Goal: Task Accomplishment & Management: Use online tool/utility

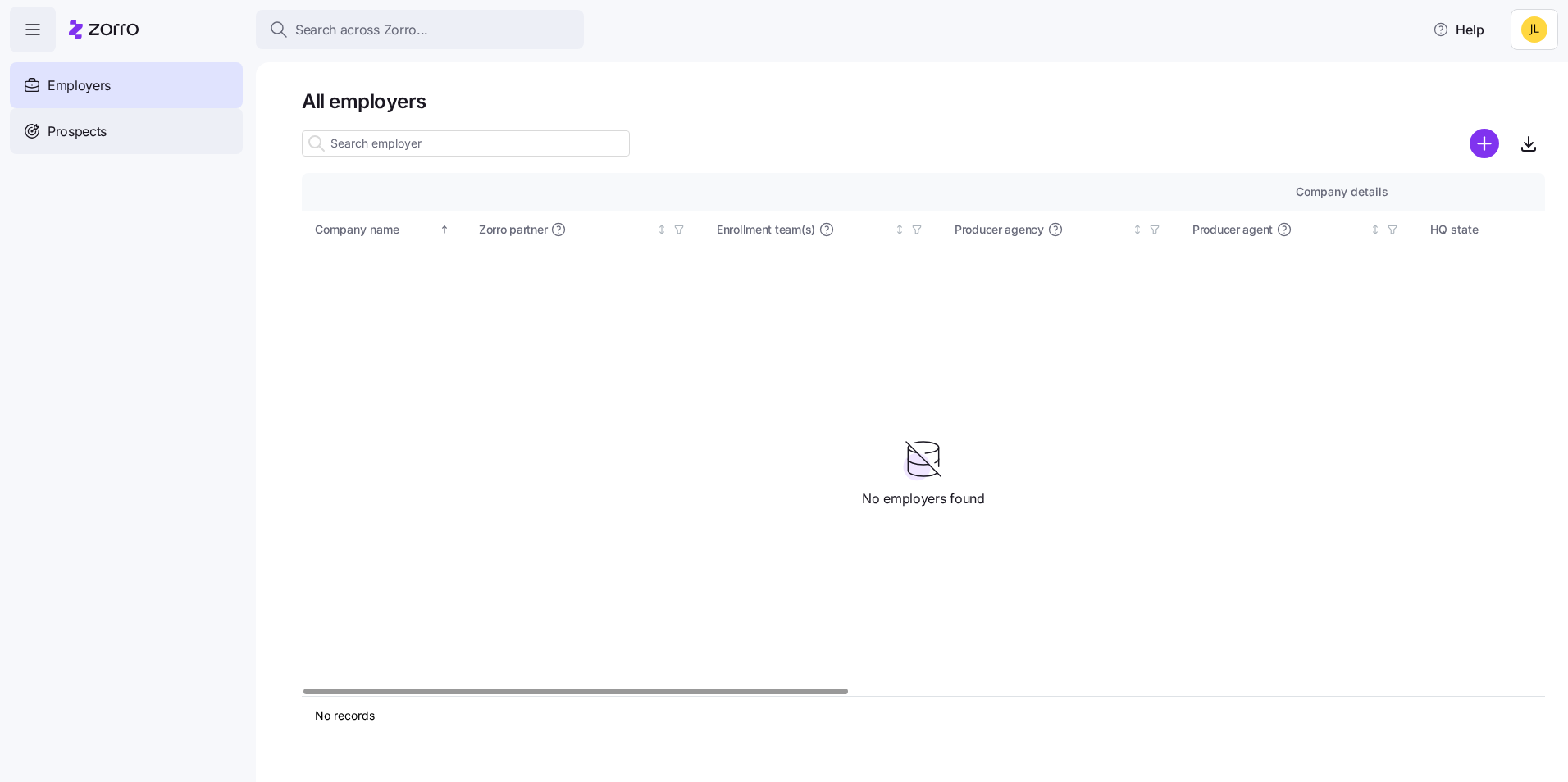
click at [179, 147] on div "Prospects" at bounding box center [126, 131] width 233 height 46
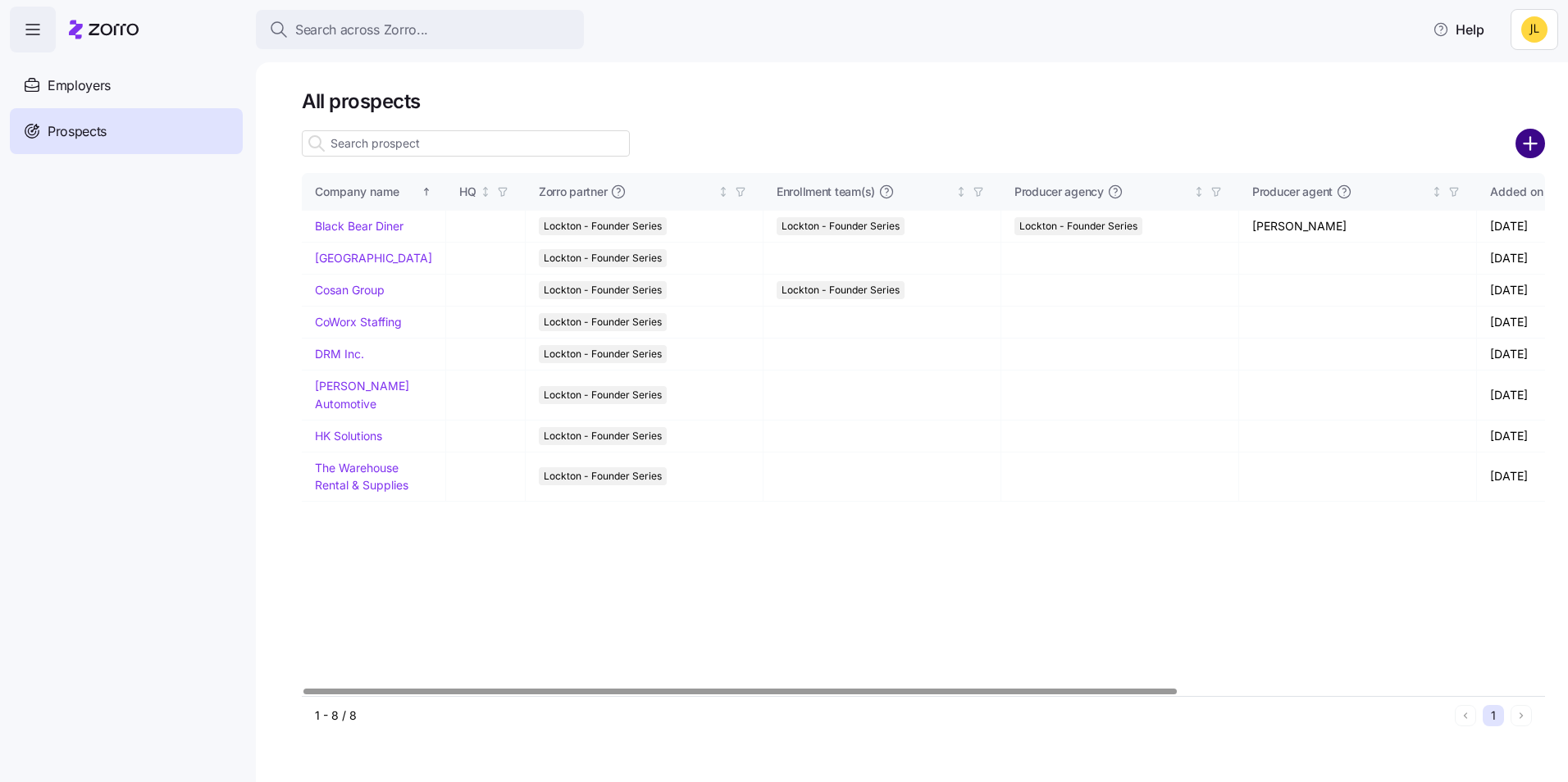
click at [1536, 141] on circle "add icon" at bounding box center [1531, 144] width 27 height 27
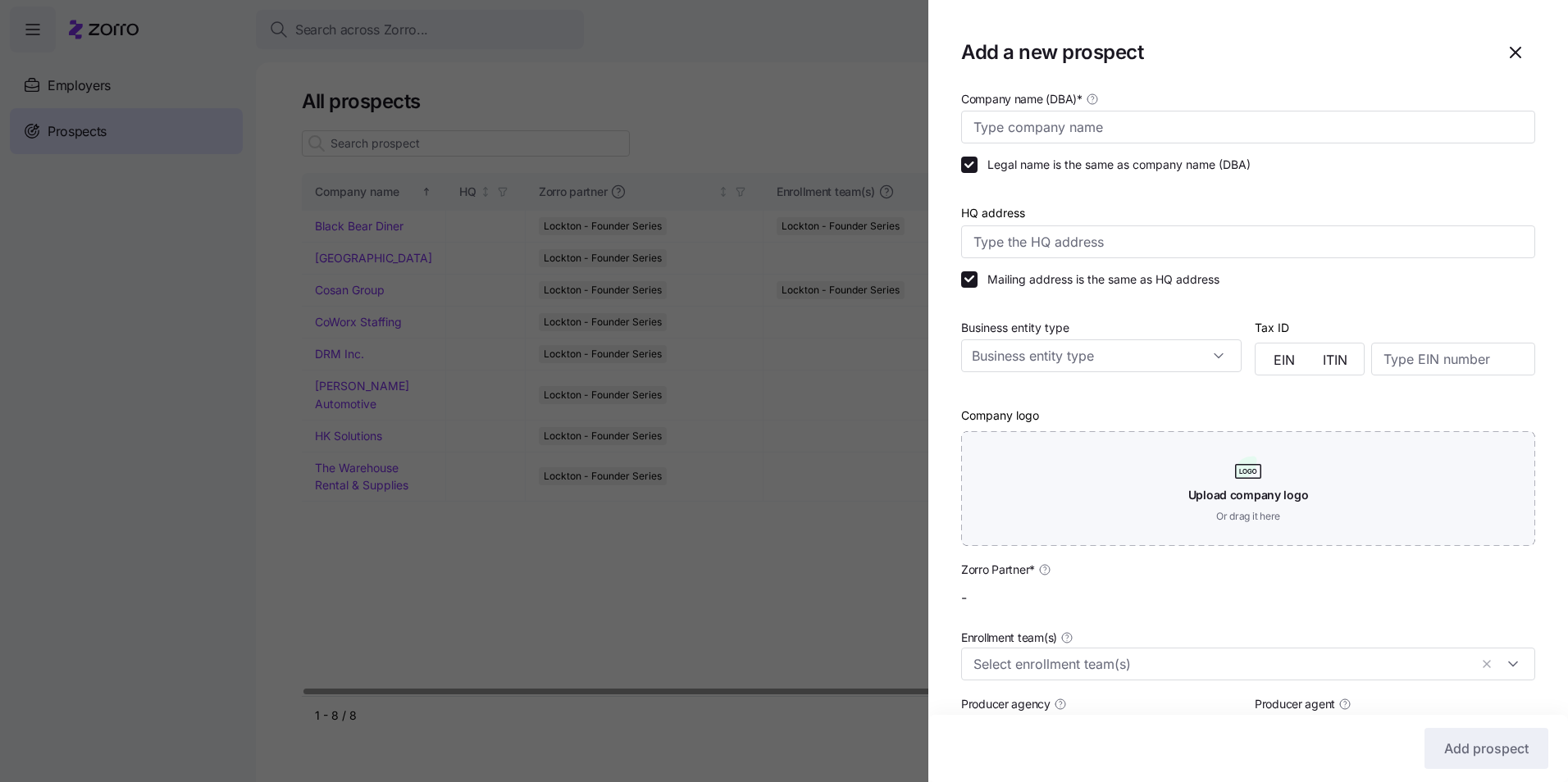
type input "Lockton - Founder Series"
click at [1100, 124] on input "Company name (DBA) *" at bounding box center [1249, 127] width 574 height 32
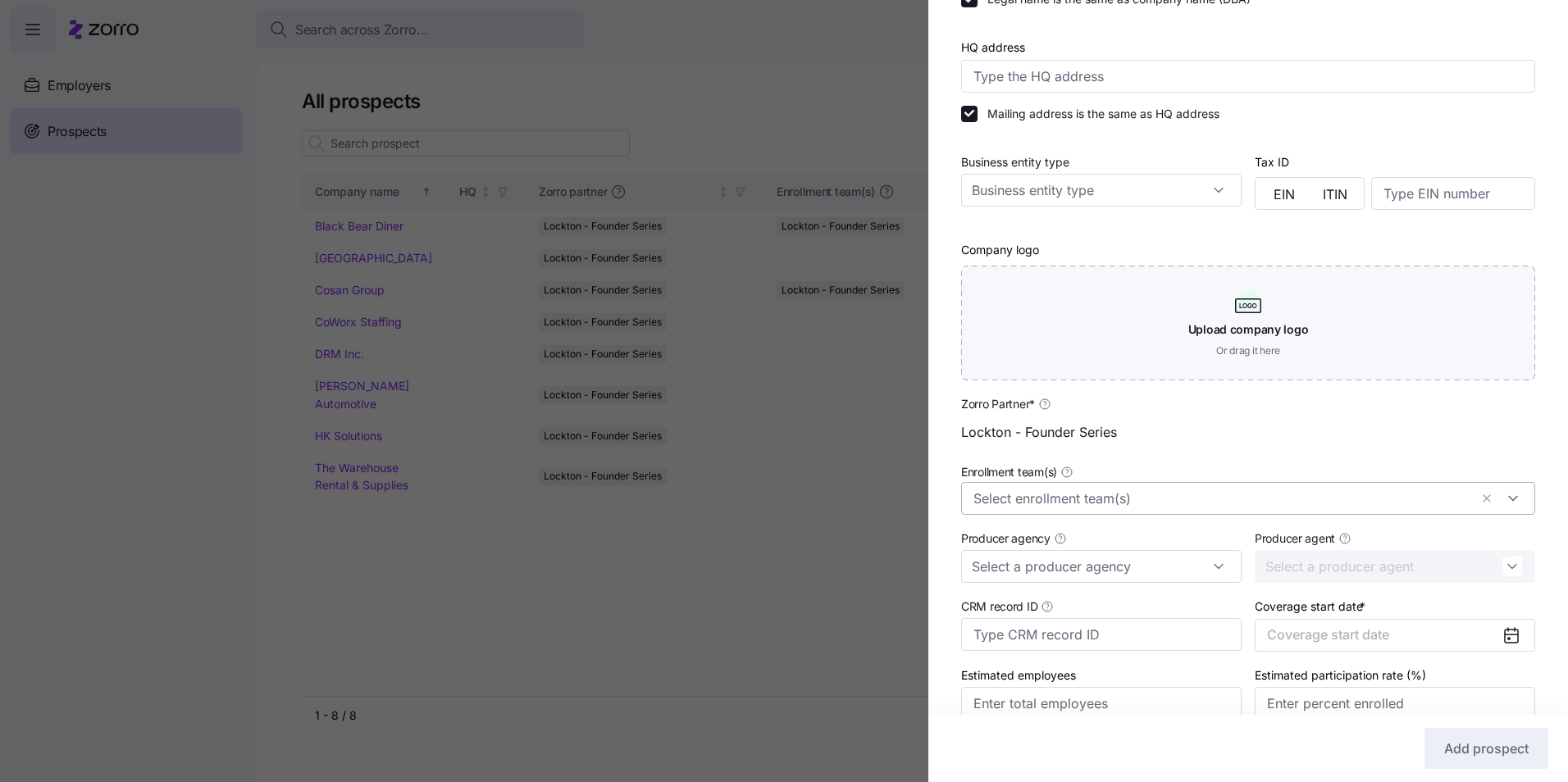
scroll to position [242, 0]
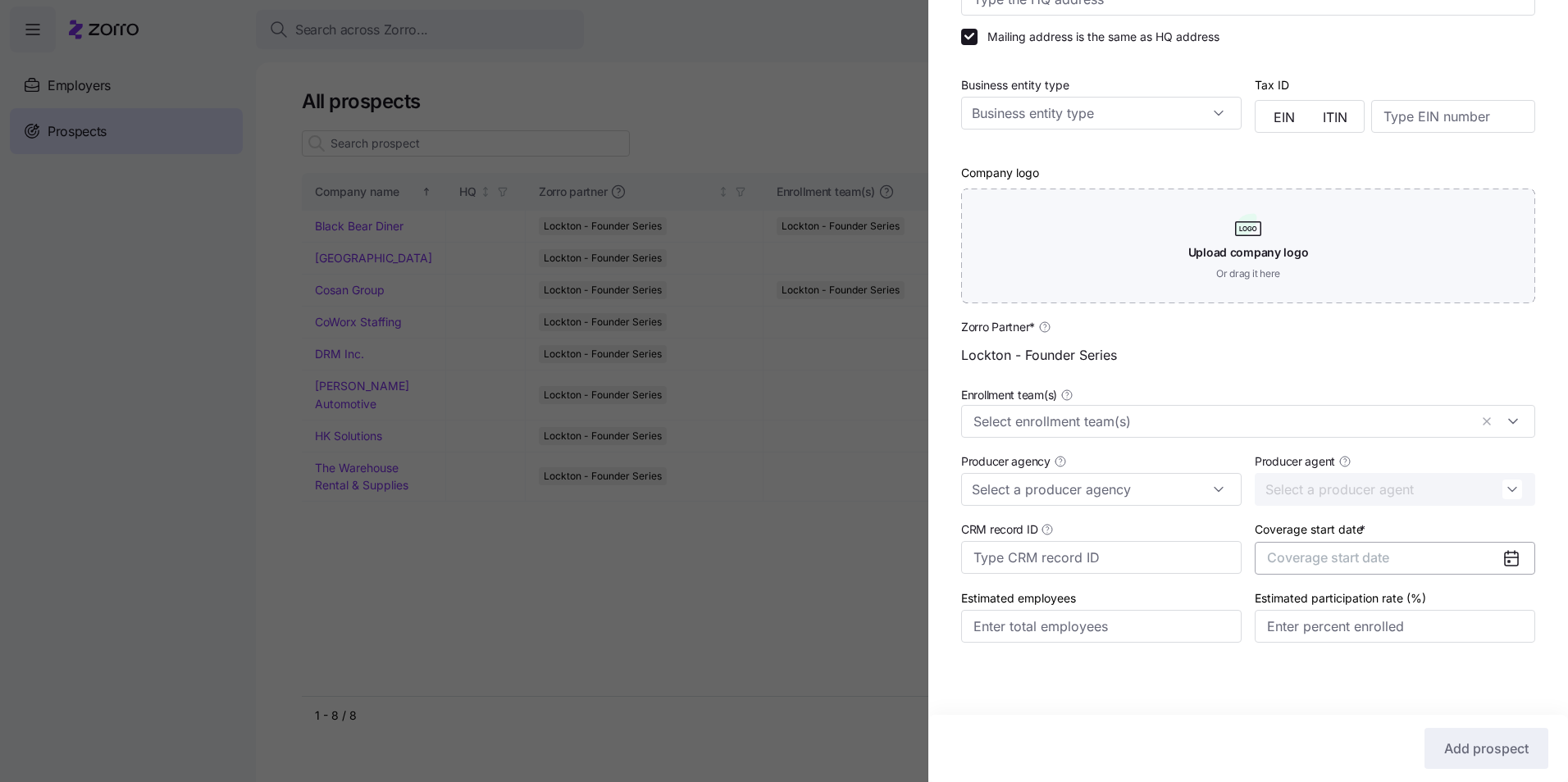
type input "Mercury Broadband"
click at [1434, 556] on button "Coverage start date" at bounding box center [1395, 558] width 280 height 32
click at [1471, 365] on button "2025" at bounding box center [1386, 359] width 178 height 34
click at [1325, 474] on button "2026" at bounding box center [1304, 471] width 82 height 34
click at [1314, 406] on button "Jan" at bounding box center [1304, 400] width 82 height 34
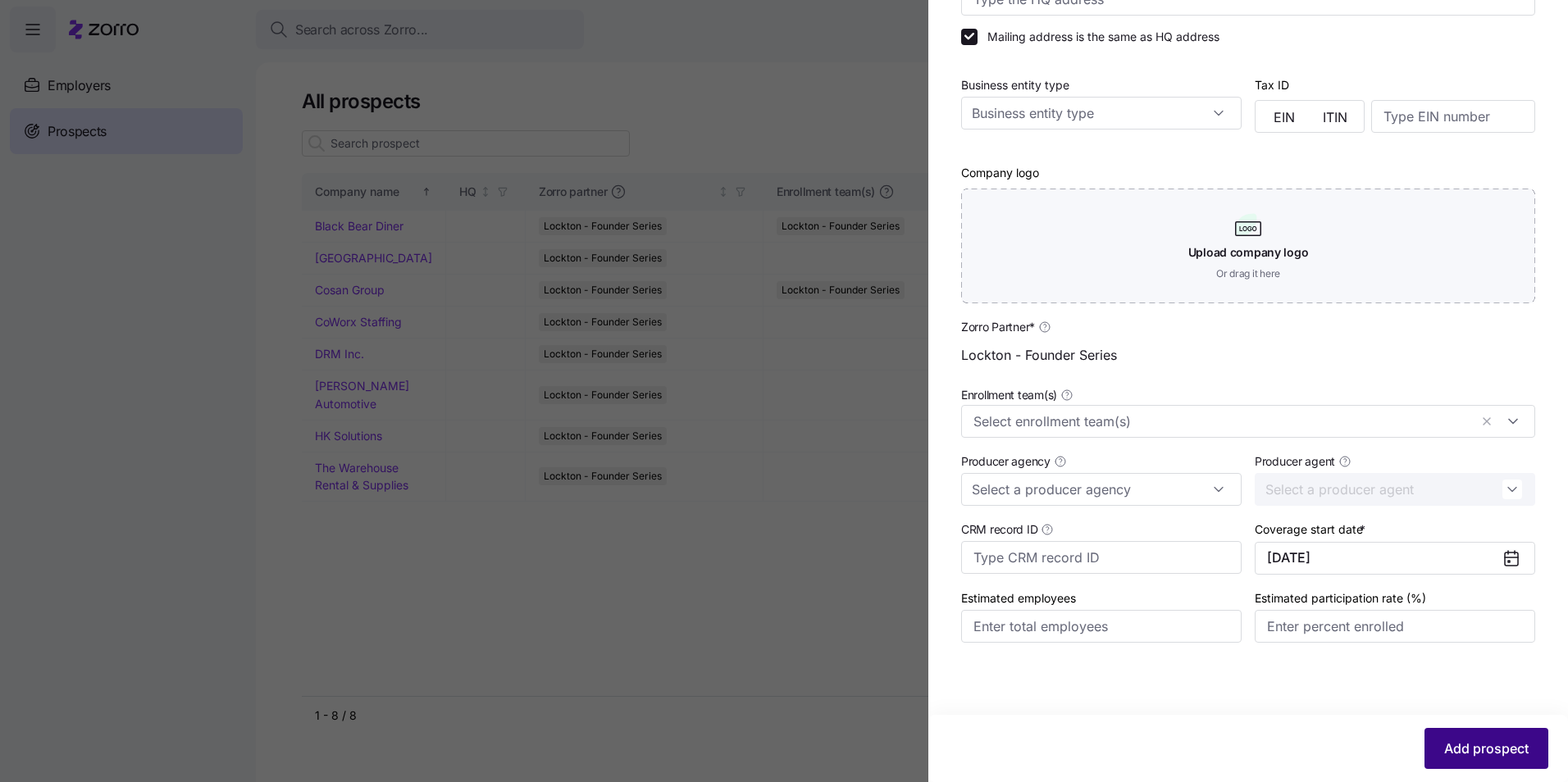
click at [1490, 759] on button "Add prospect" at bounding box center [1486, 749] width 124 height 41
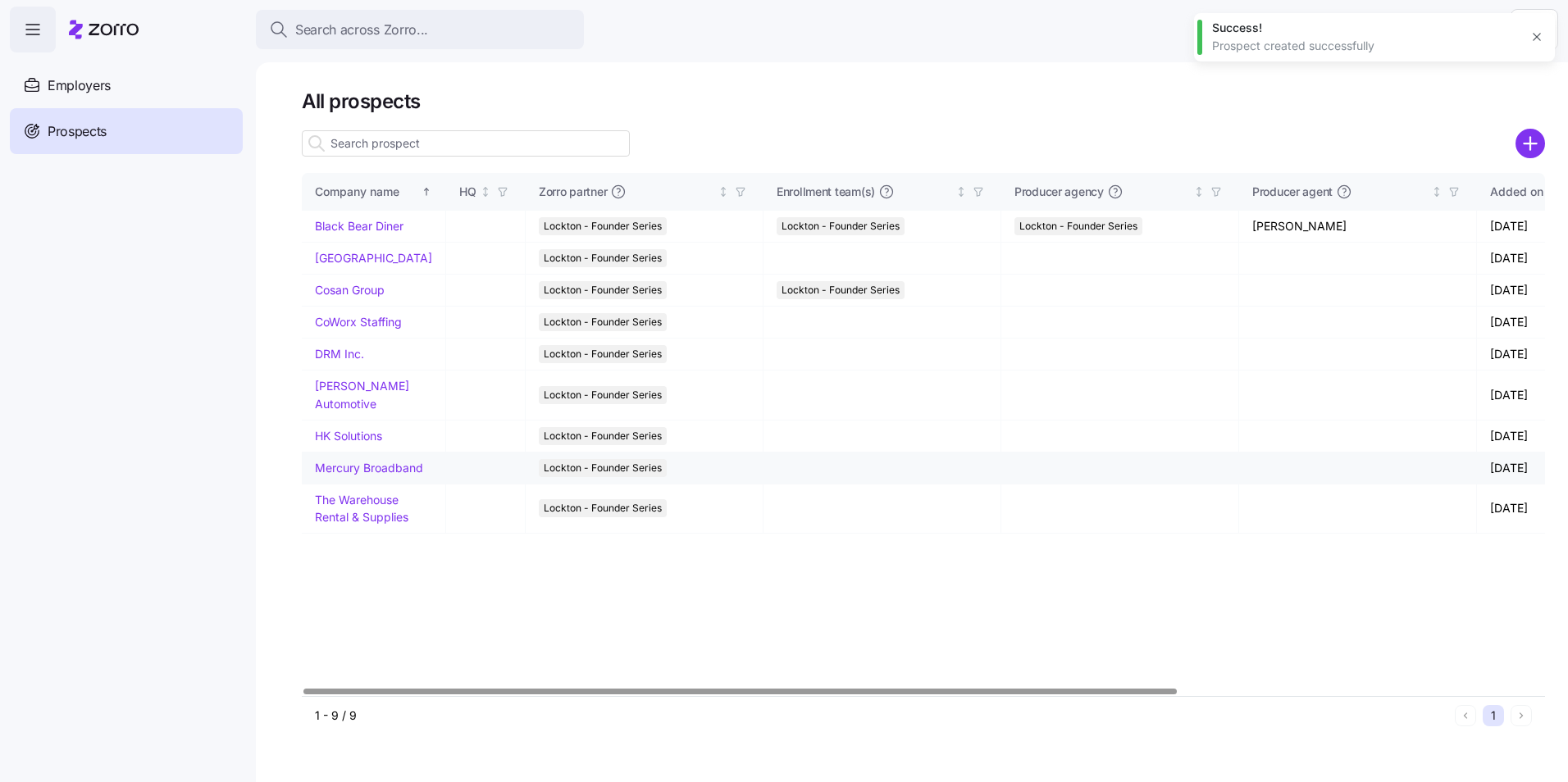
click at [341, 475] on link "Mercury Broadband" at bounding box center [369, 468] width 108 height 14
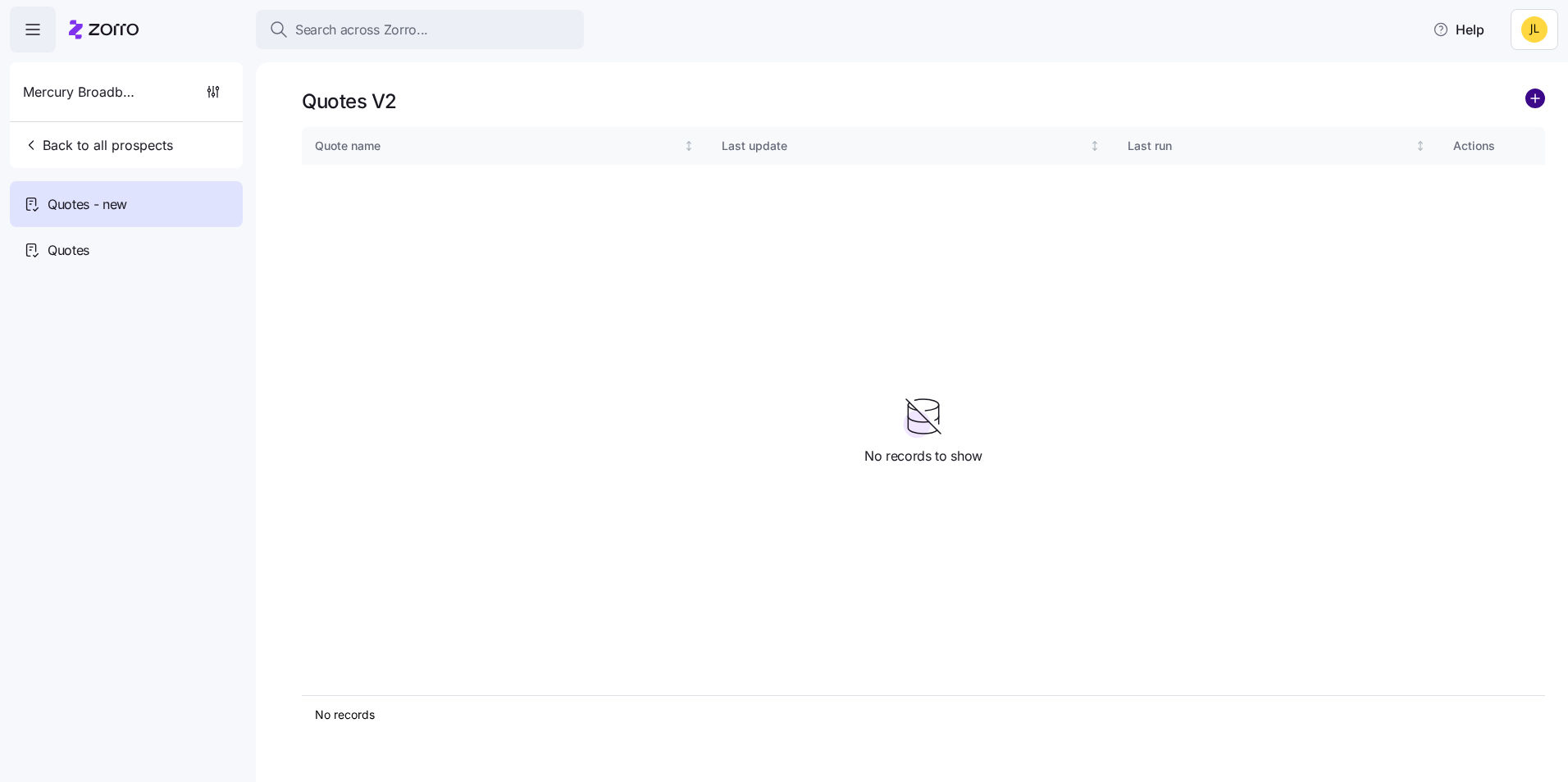
click at [1532, 101] on circle "add icon" at bounding box center [1535, 98] width 18 height 18
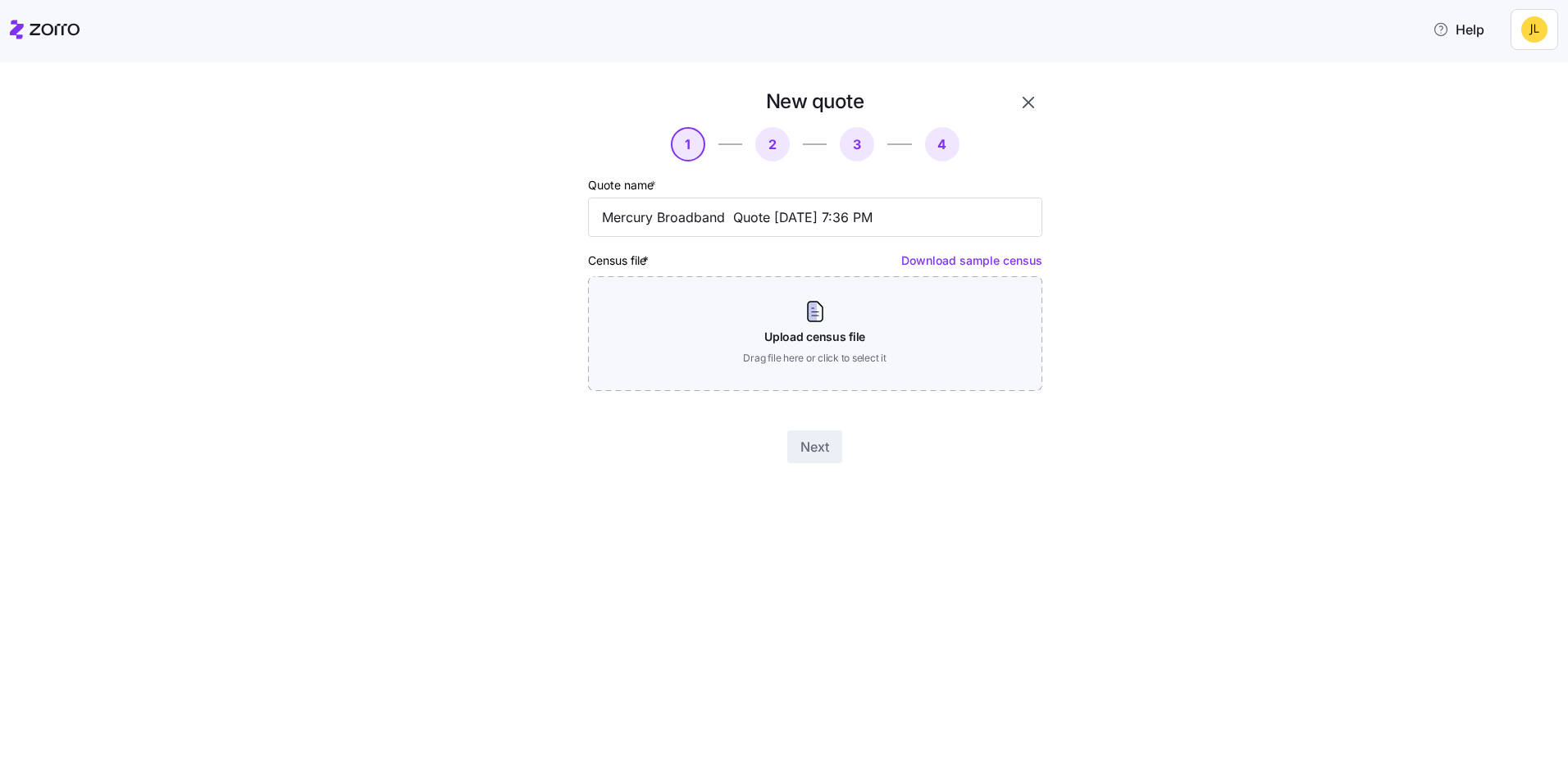
click at [956, 260] on link "Download sample census" at bounding box center [972, 260] width 141 height 14
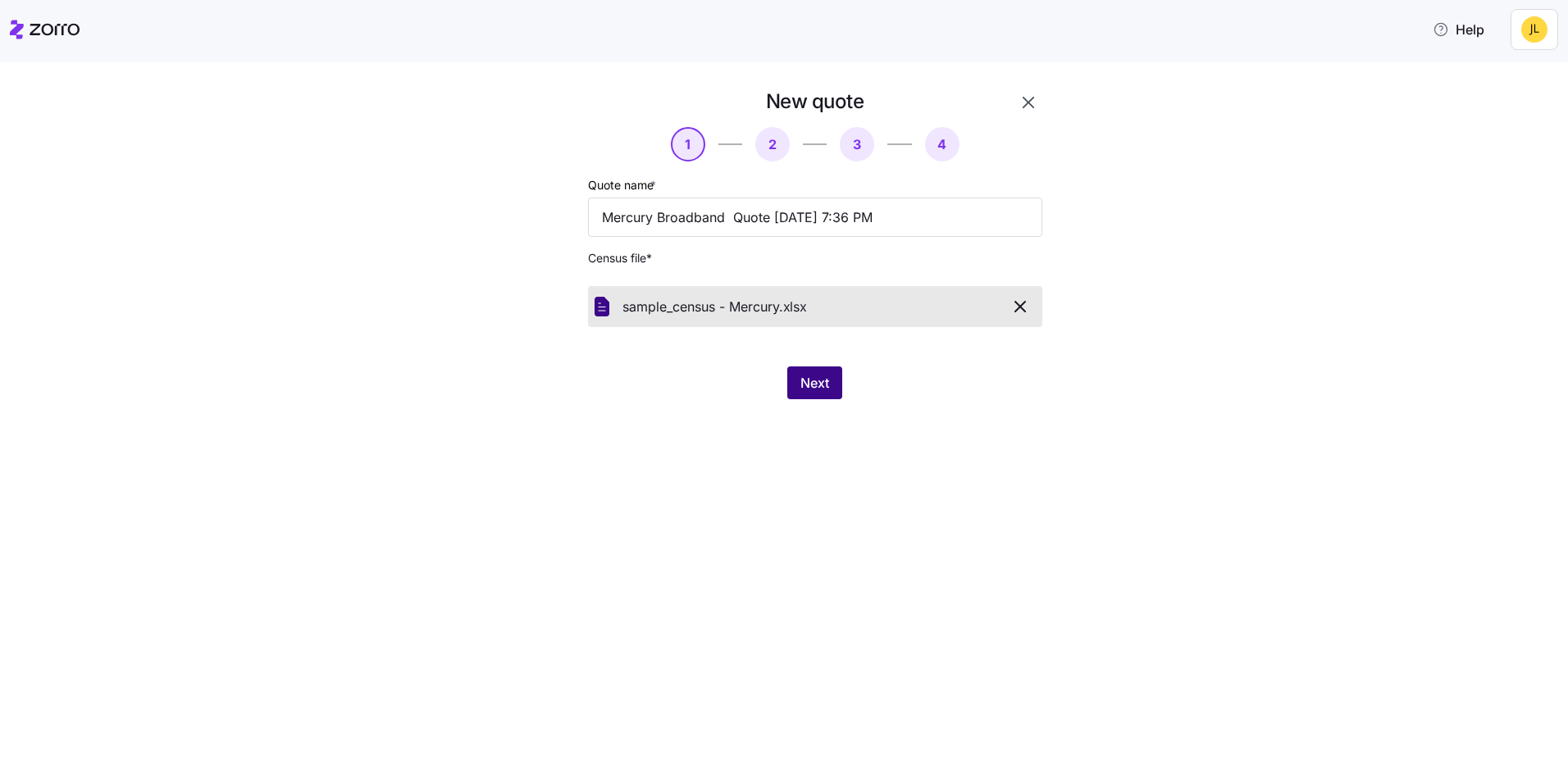
click at [816, 384] on span "Next" at bounding box center [815, 382] width 29 height 20
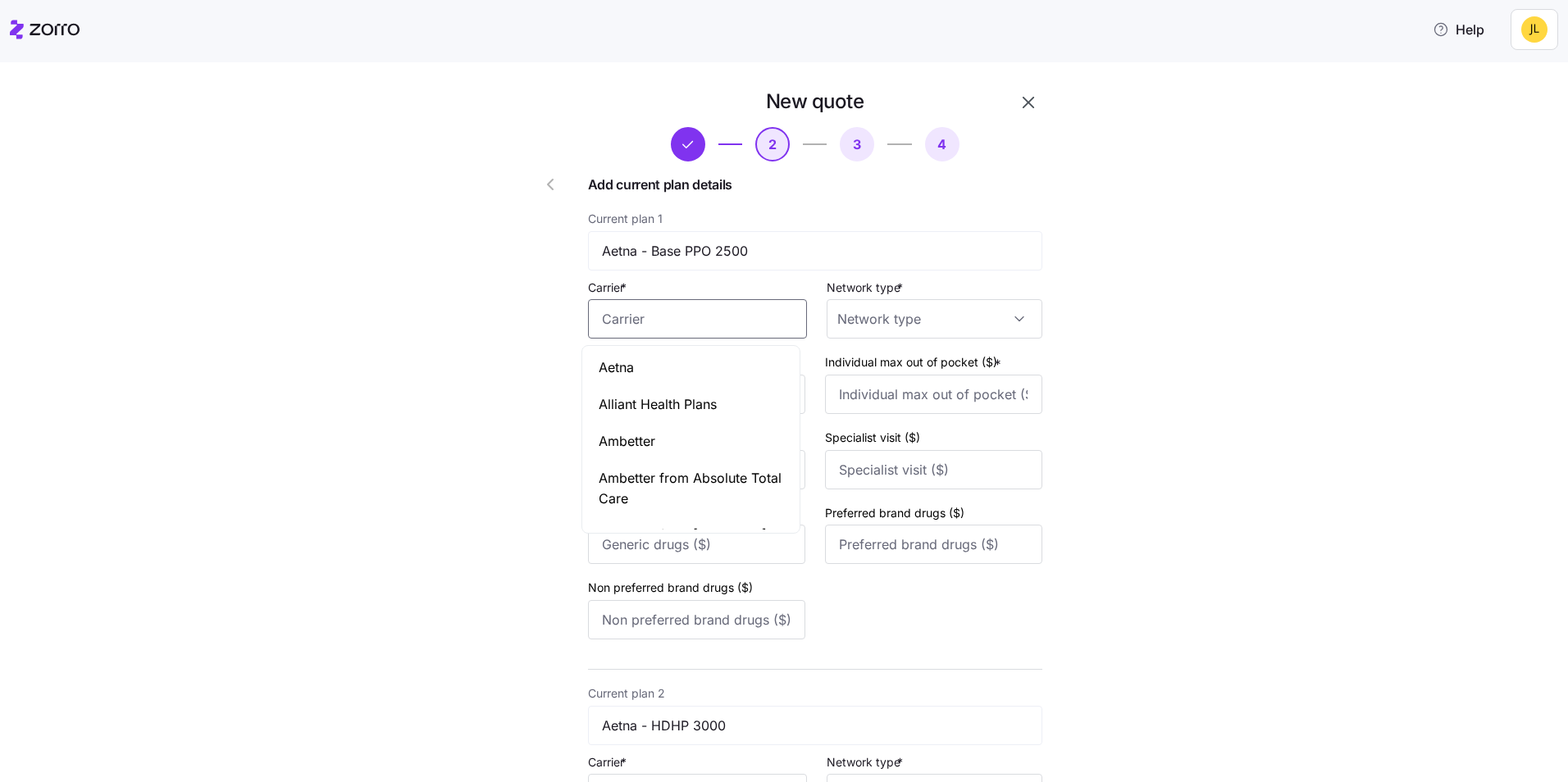
click at [704, 320] on input "Carrier *" at bounding box center [698, 319] width 219 height 39
click at [678, 369] on div "Aetna" at bounding box center [691, 367] width 211 height 37
type input "Aetna"
click at [855, 311] on input "Network type *" at bounding box center [934, 319] width 216 height 39
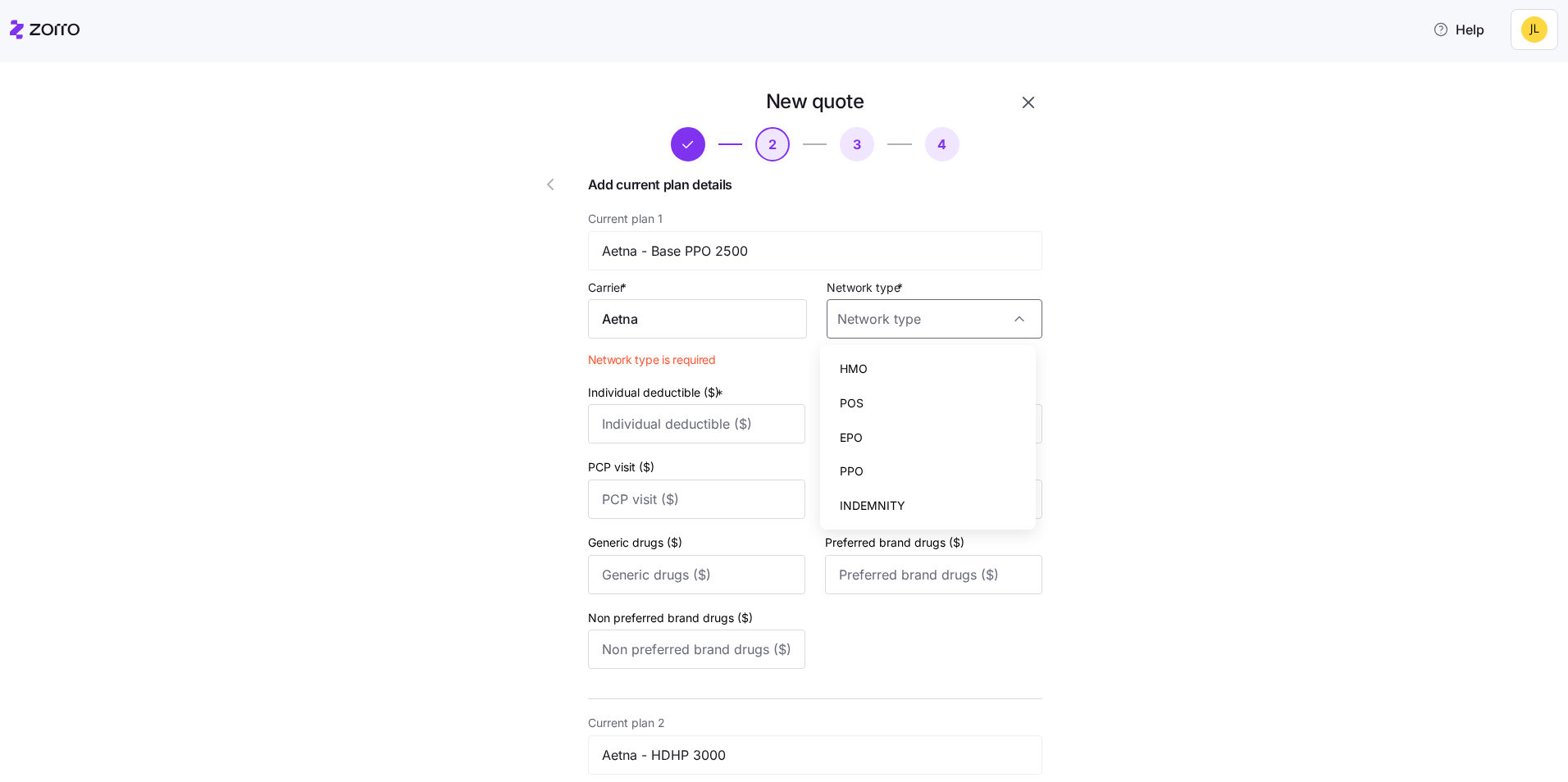
click at [890, 459] on div "PPO" at bounding box center [927, 471] width 202 height 34
type input "PPO"
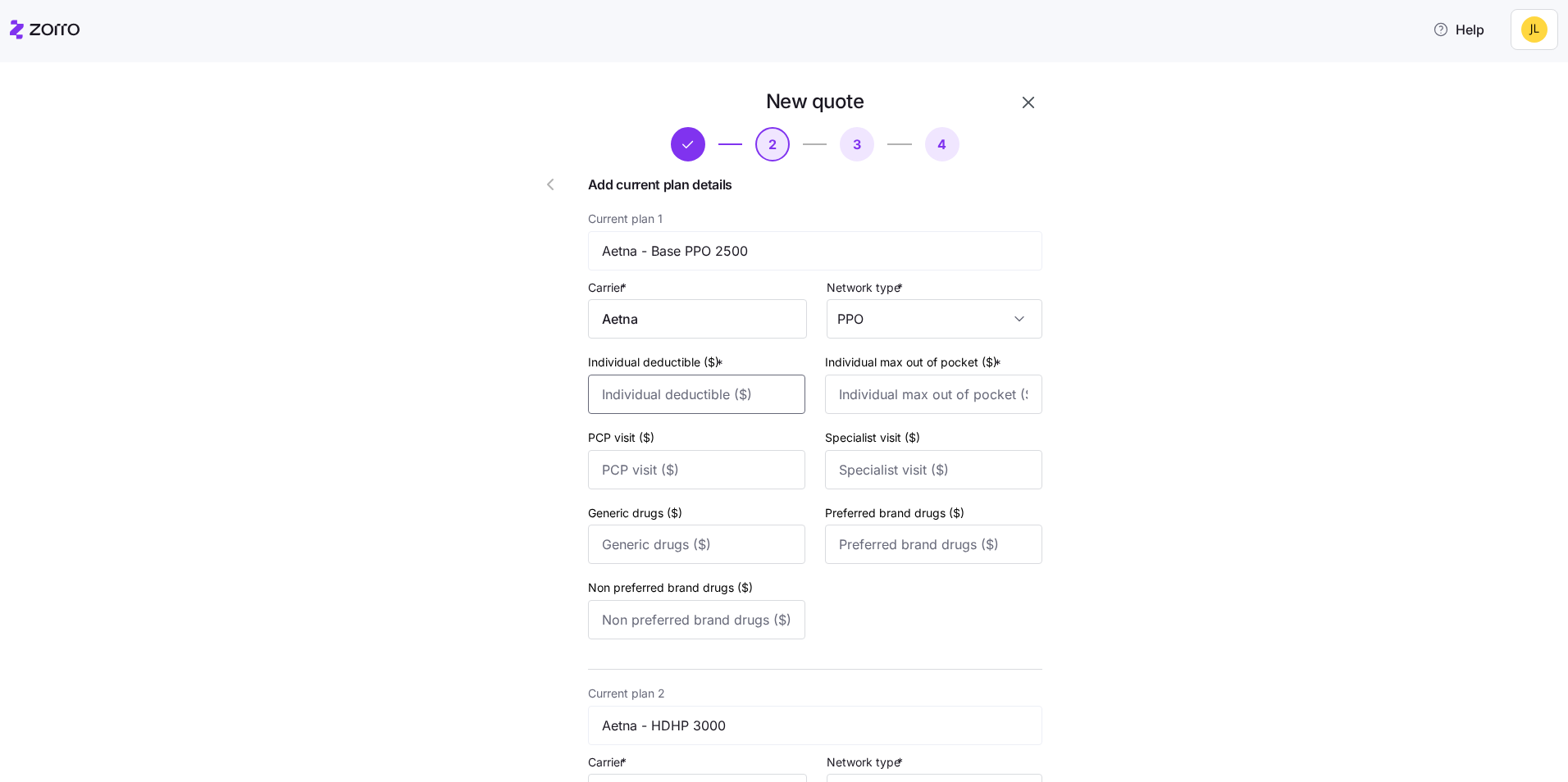
click at [697, 398] on input "Individual deductible ($) *" at bounding box center [697, 394] width 218 height 39
type input "2500"
type input "5500"
click at [652, 464] on input "PCP visit ($)" at bounding box center [697, 470] width 218 height 39
click at [653, 466] on input "PCP visit ($)" at bounding box center [697, 470] width 218 height 39
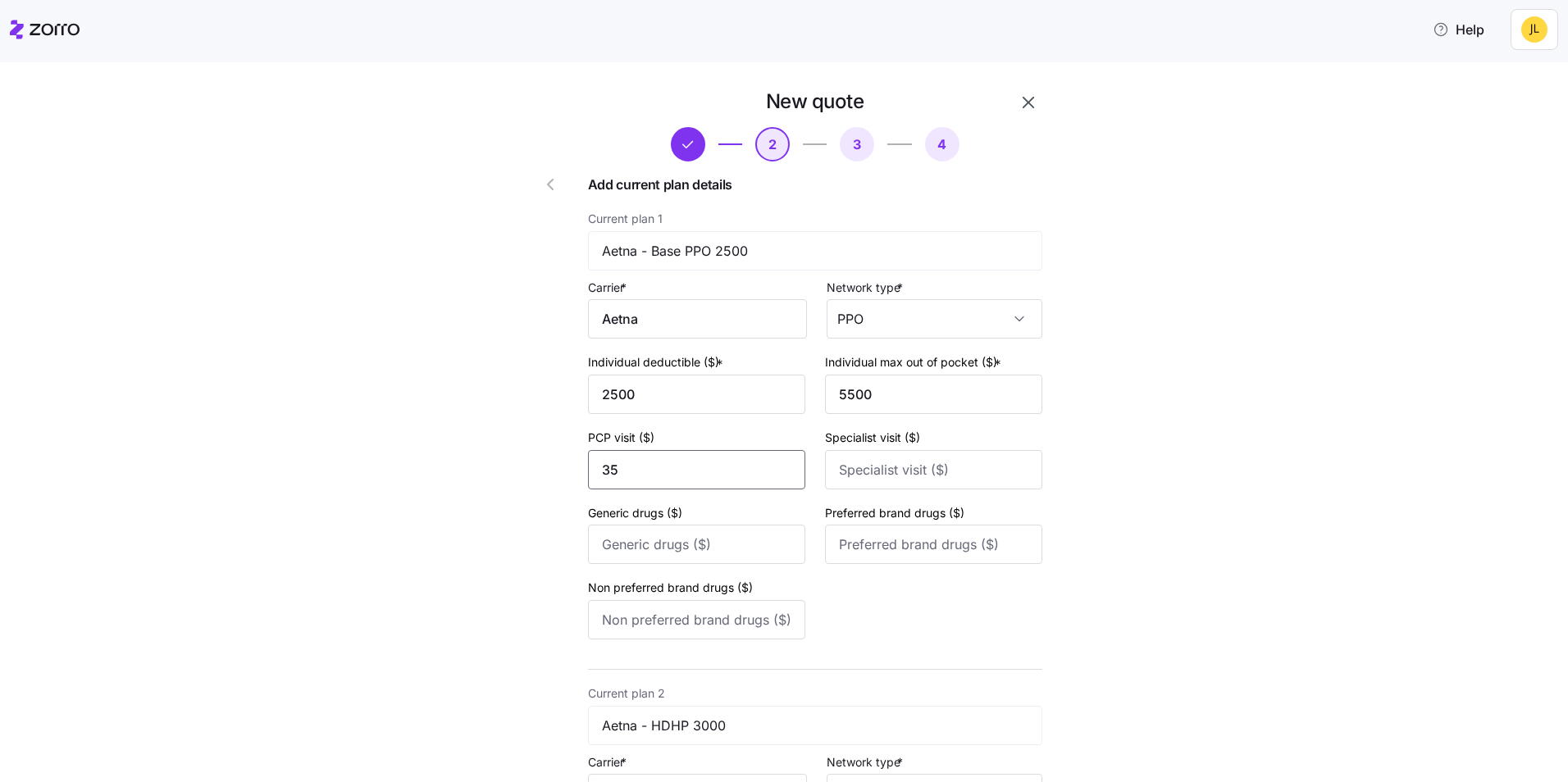
type input "35"
type input "80"
type input "0"
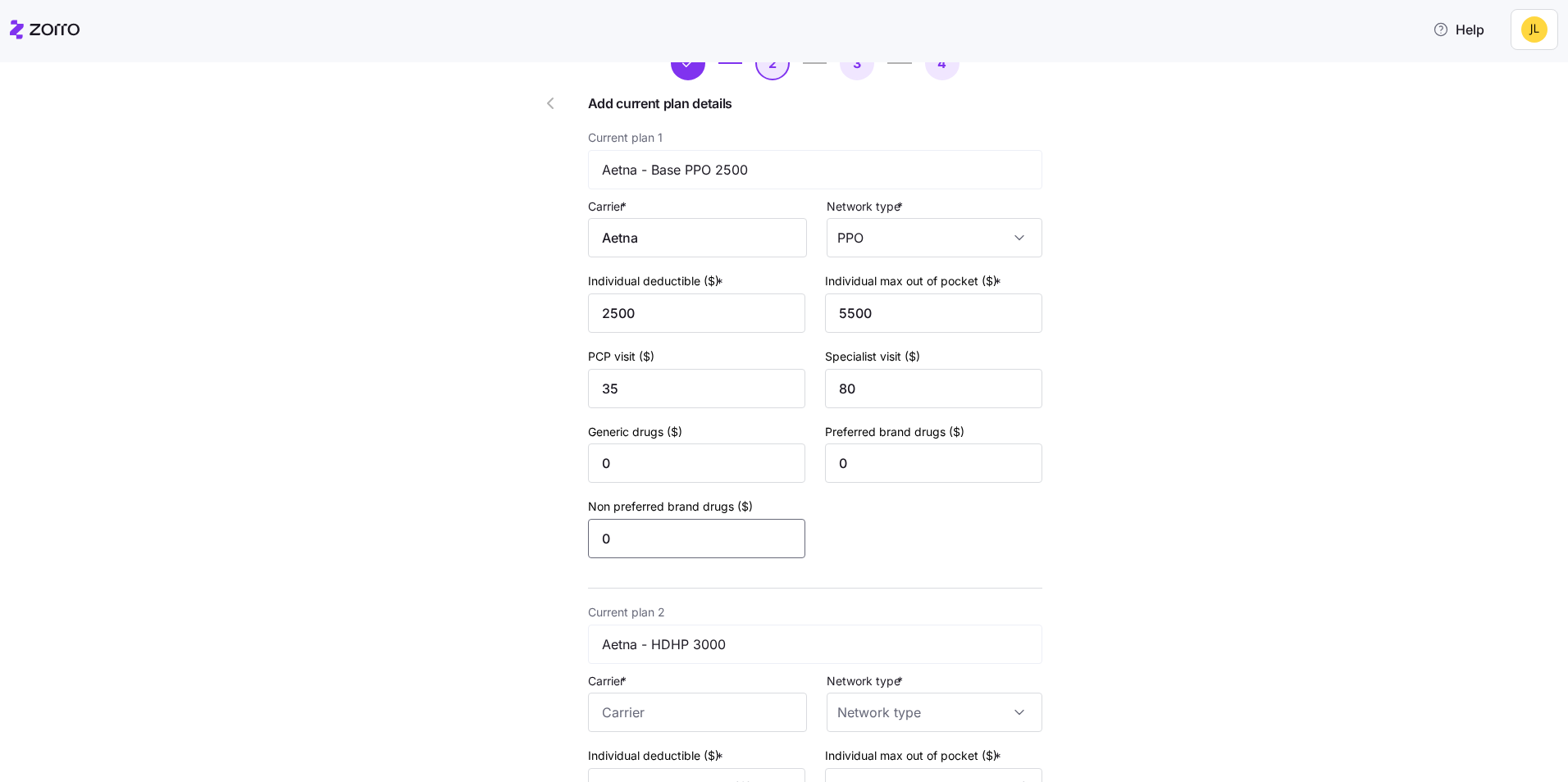
scroll to position [246, 0]
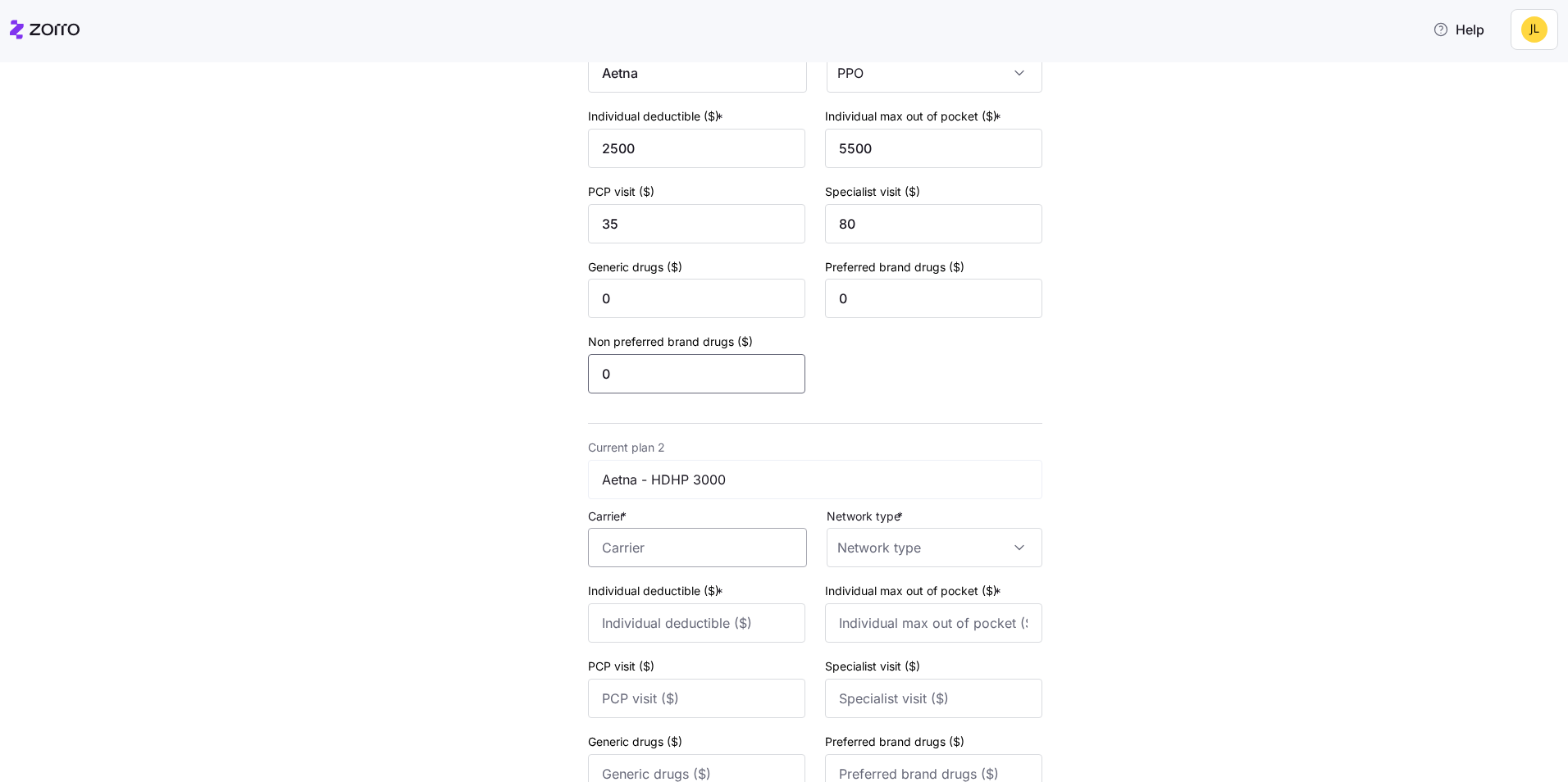
type input "0"
click at [742, 536] on input "Carrier *" at bounding box center [698, 548] width 219 height 39
click at [694, 588] on div "Aetna" at bounding box center [691, 596] width 211 height 37
type input "Aetna"
click at [865, 534] on input "Network type *" at bounding box center [934, 548] width 216 height 39
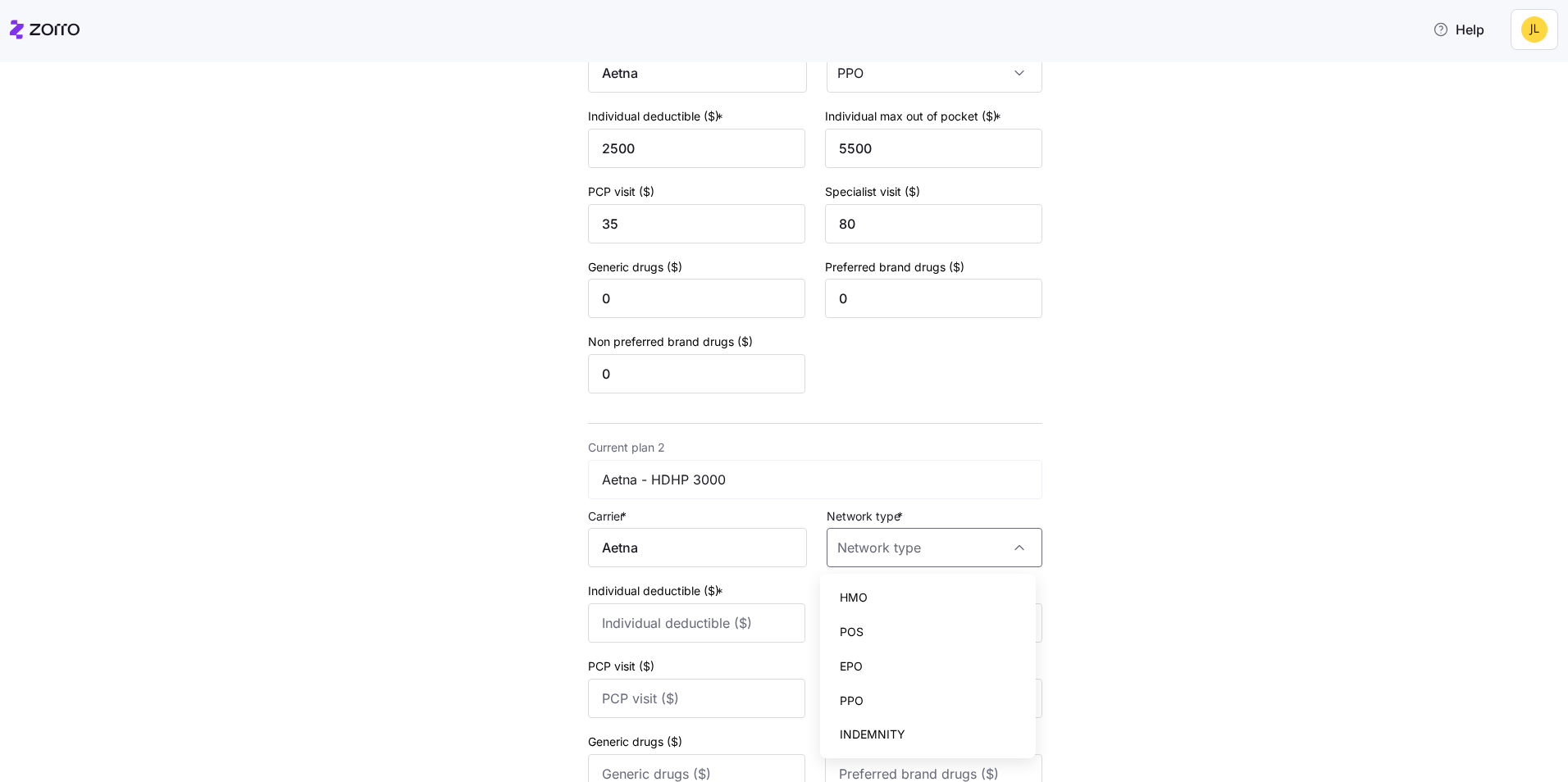
click at [896, 703] on div "PPO" at bounding box center [927, 701] width 202 height 34
type input "PPO"
click at [729, 621] on input "Individual deductible ($) *" at bounding box center [697, 623] width 218 height 39
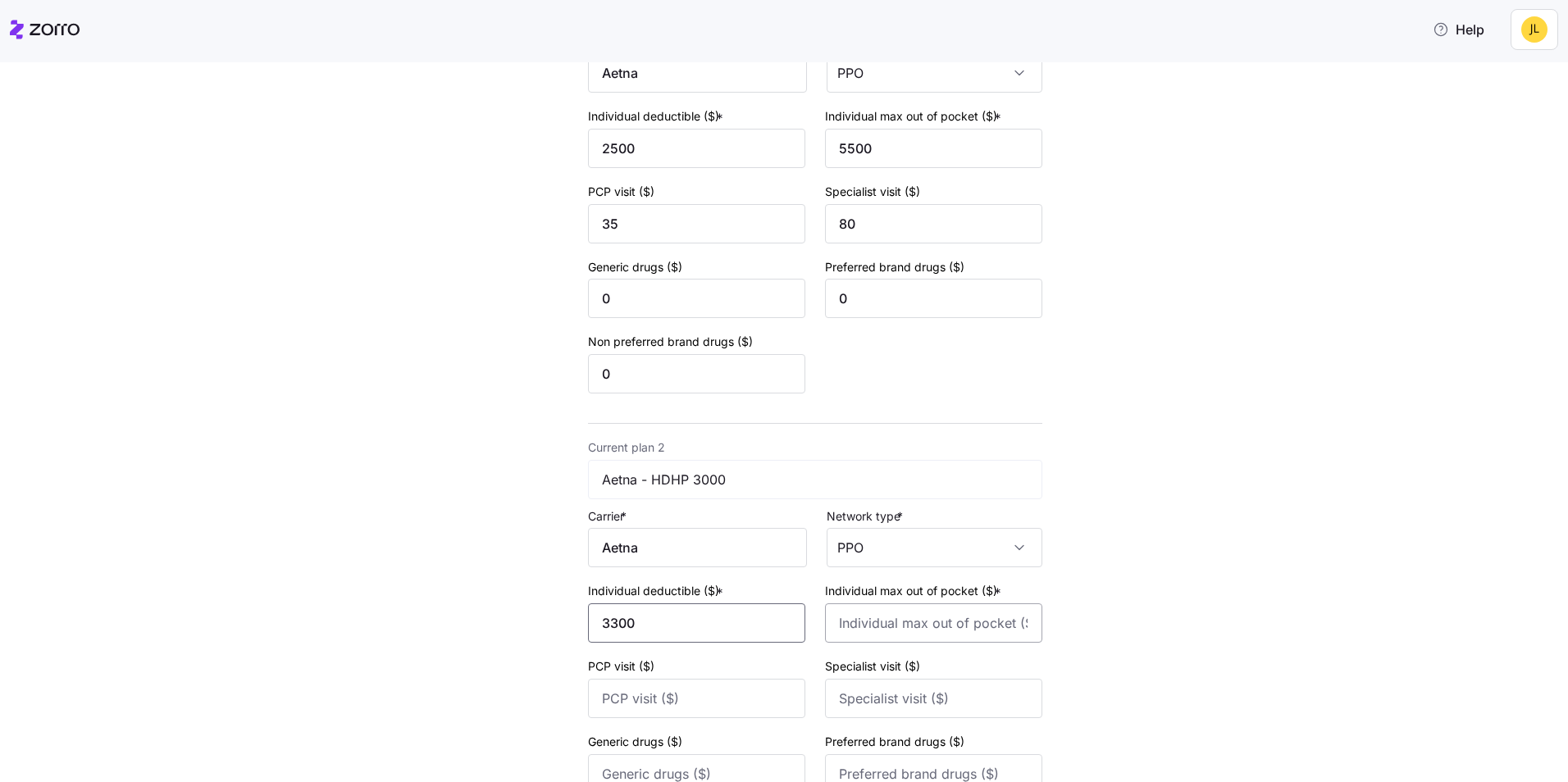
type input "3300"
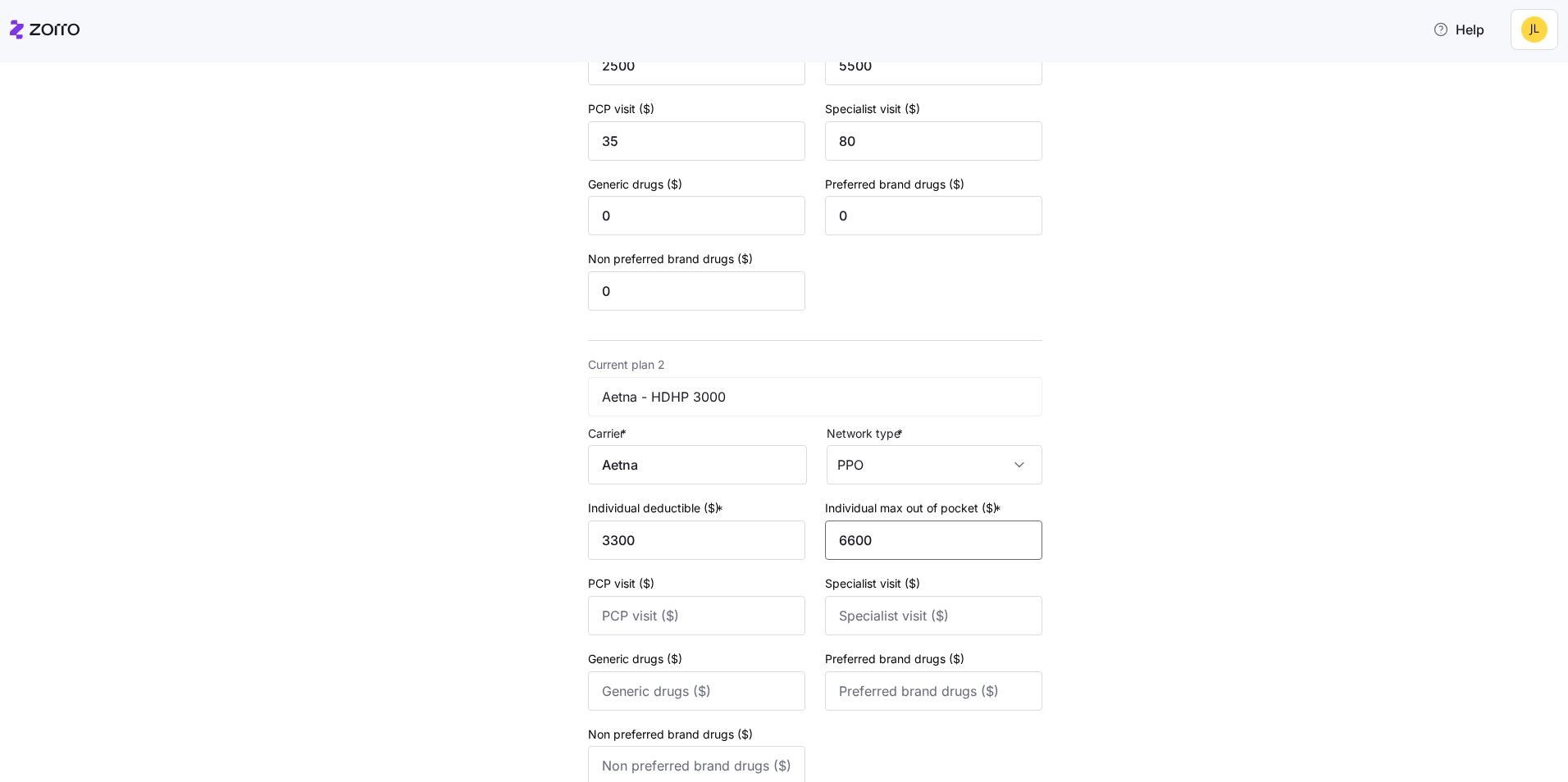
scroll to position [410, 0]
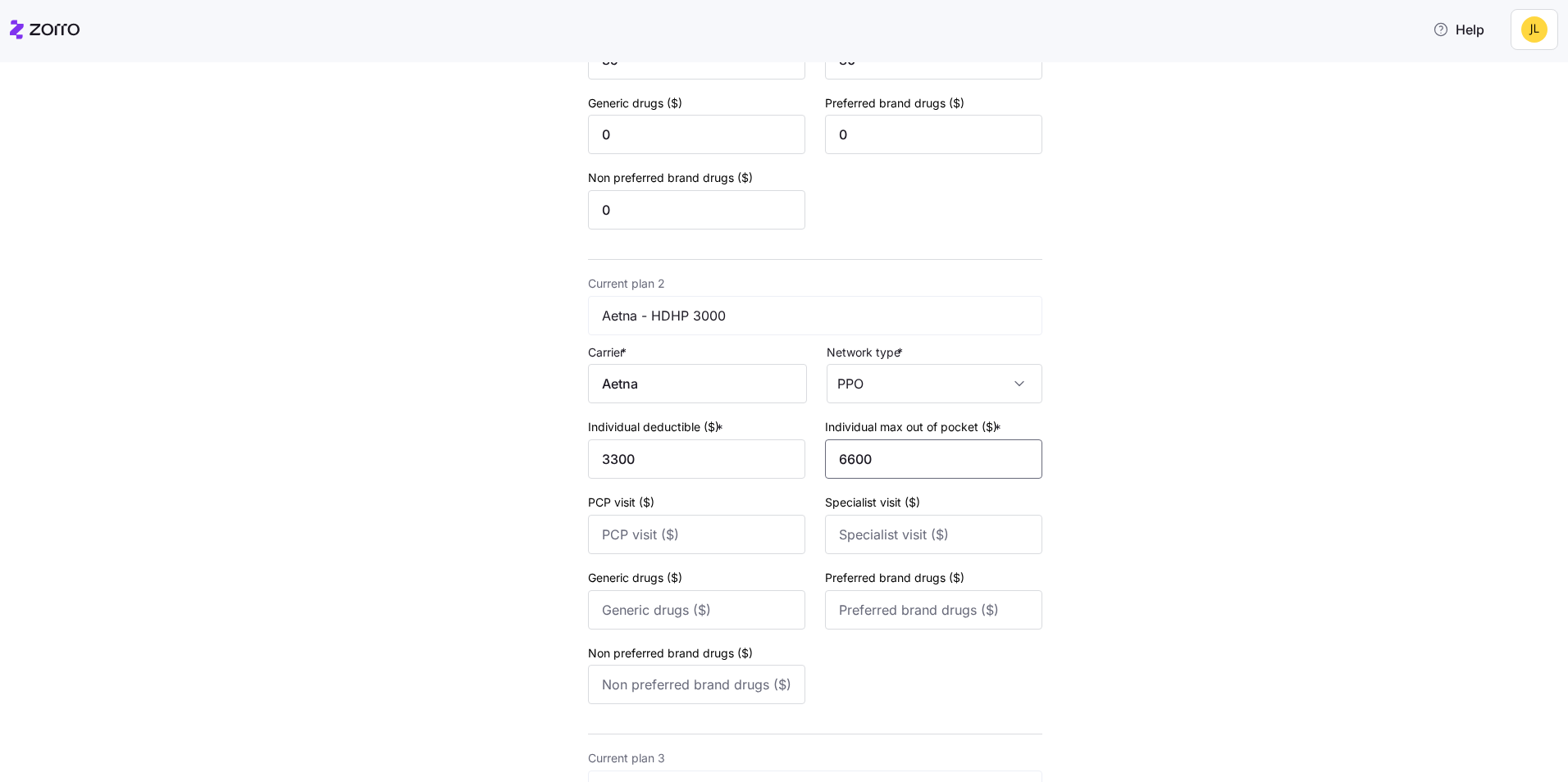
type input "6600"
click at [705, 528] on input "PCP visit ($)" at bounding box center [697, 534] width 218 height 39
type input "0"
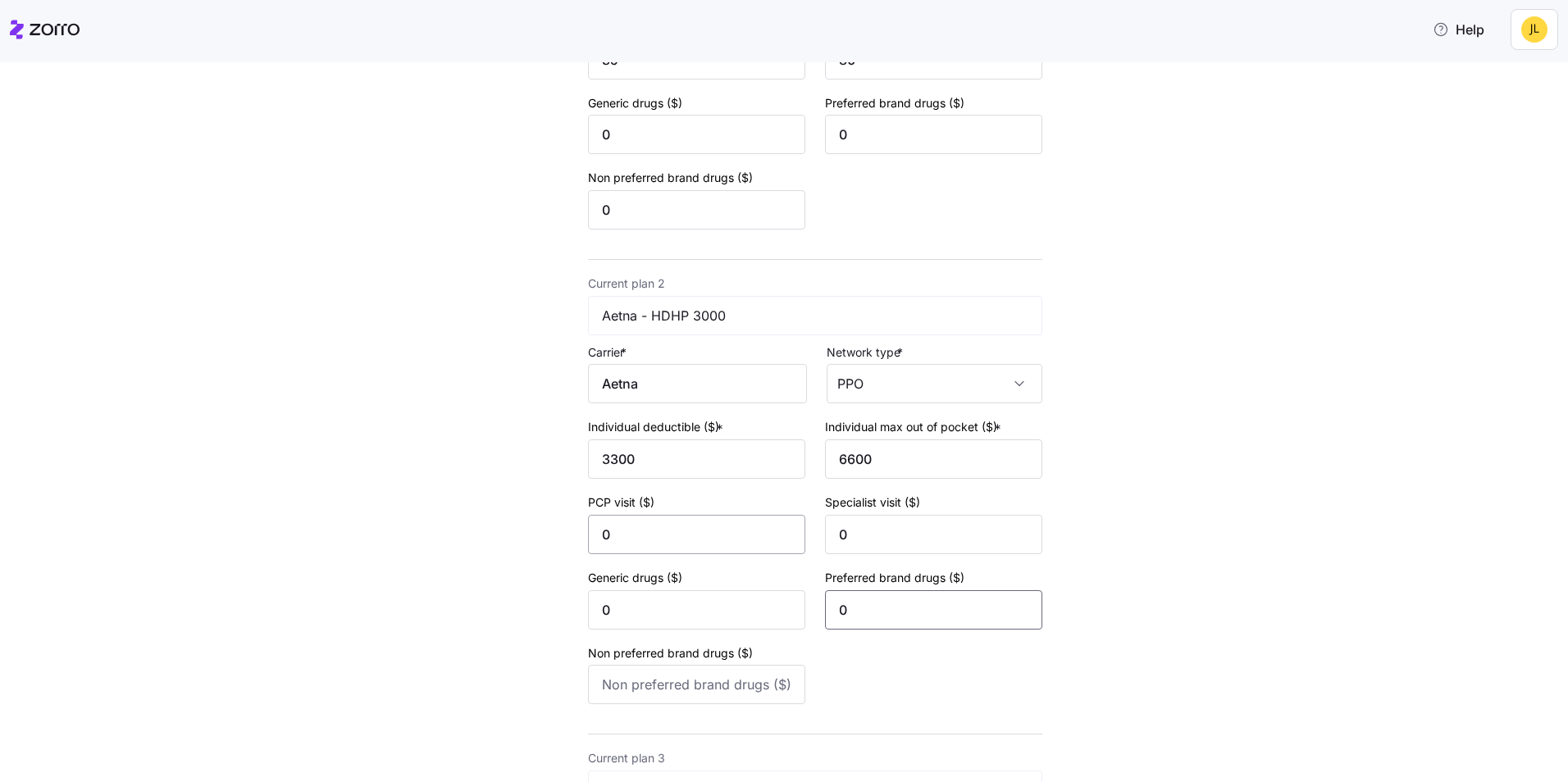
type input "0"
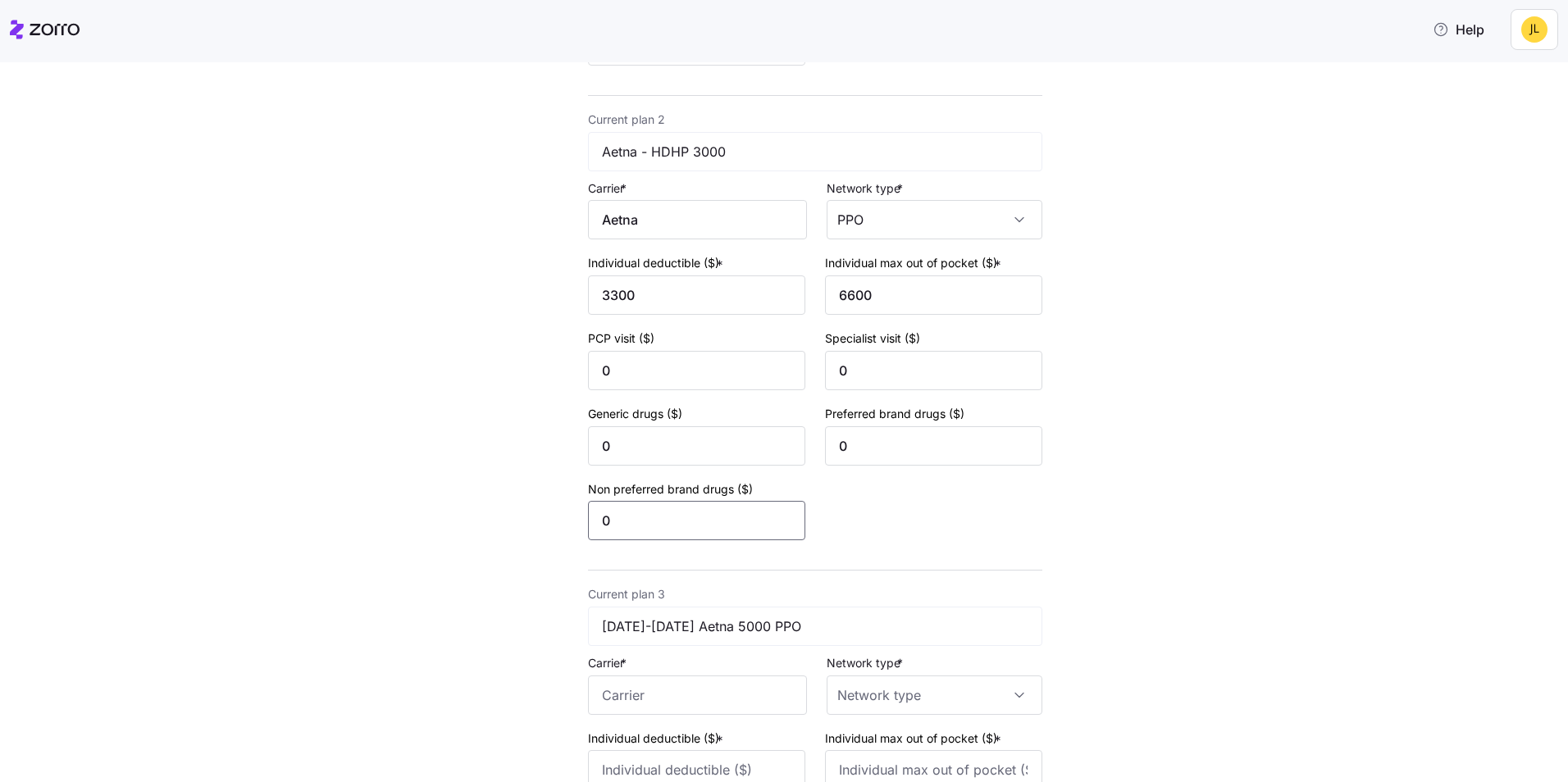
type input "0"
click at [1151, 579] on div "New quote 2 3 4 Add current plan details Current plan 1 Aetna - Base PPO 2500 C…" at bounding box center [796, 350] width 1500 height 1672
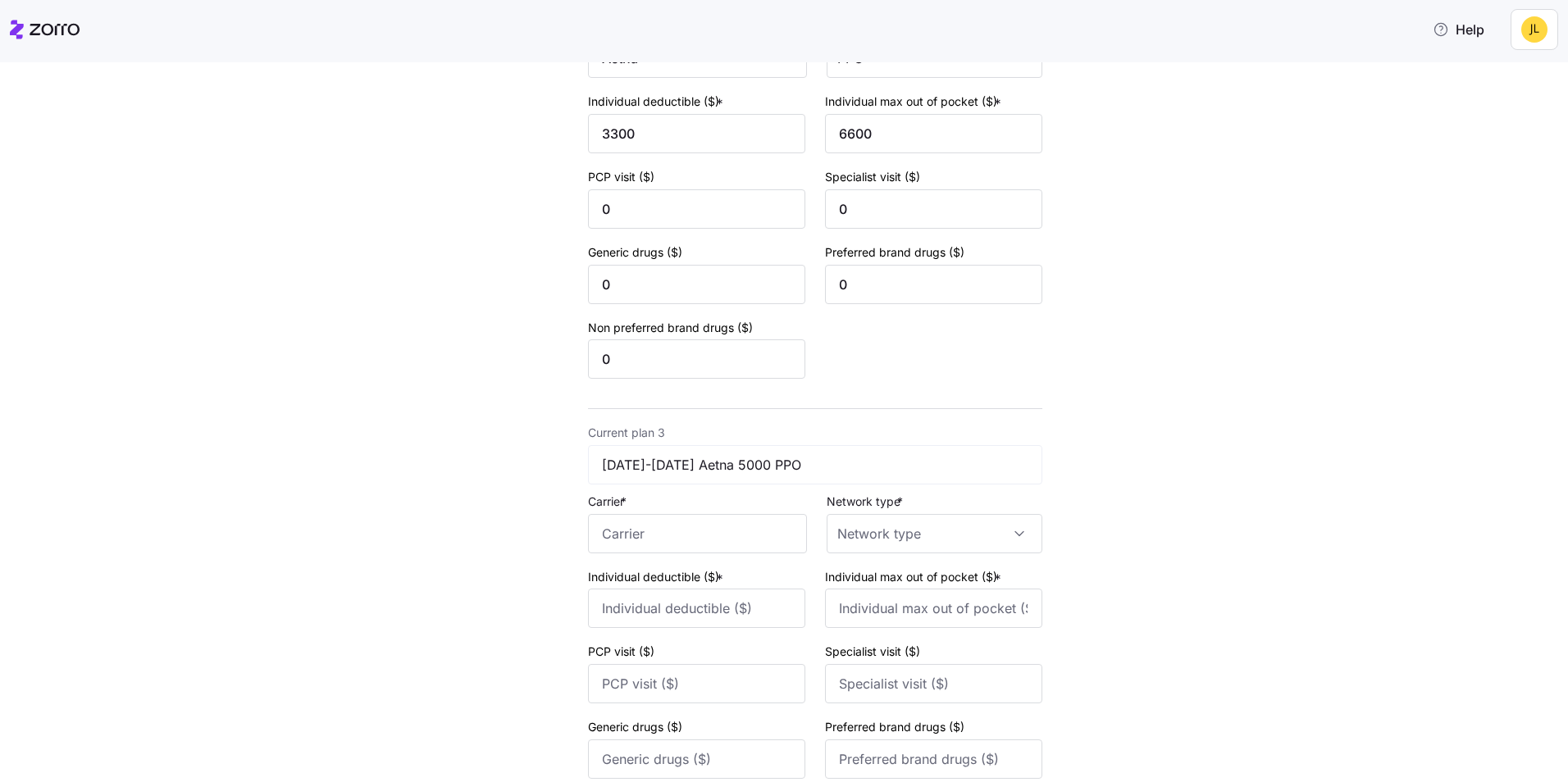
scroll to position [738, 0]
click at [715, 534] on input "Carrier *" at bounding box center [698, 531] width 219 height 39
click at [739, 585] on div "Aetna" at bounding box center [691, 580] width 211 height 37
type input "Aetna"
click at [898, 528] on input "Network type *" at bounding box center [934, 531] width 216 height 39
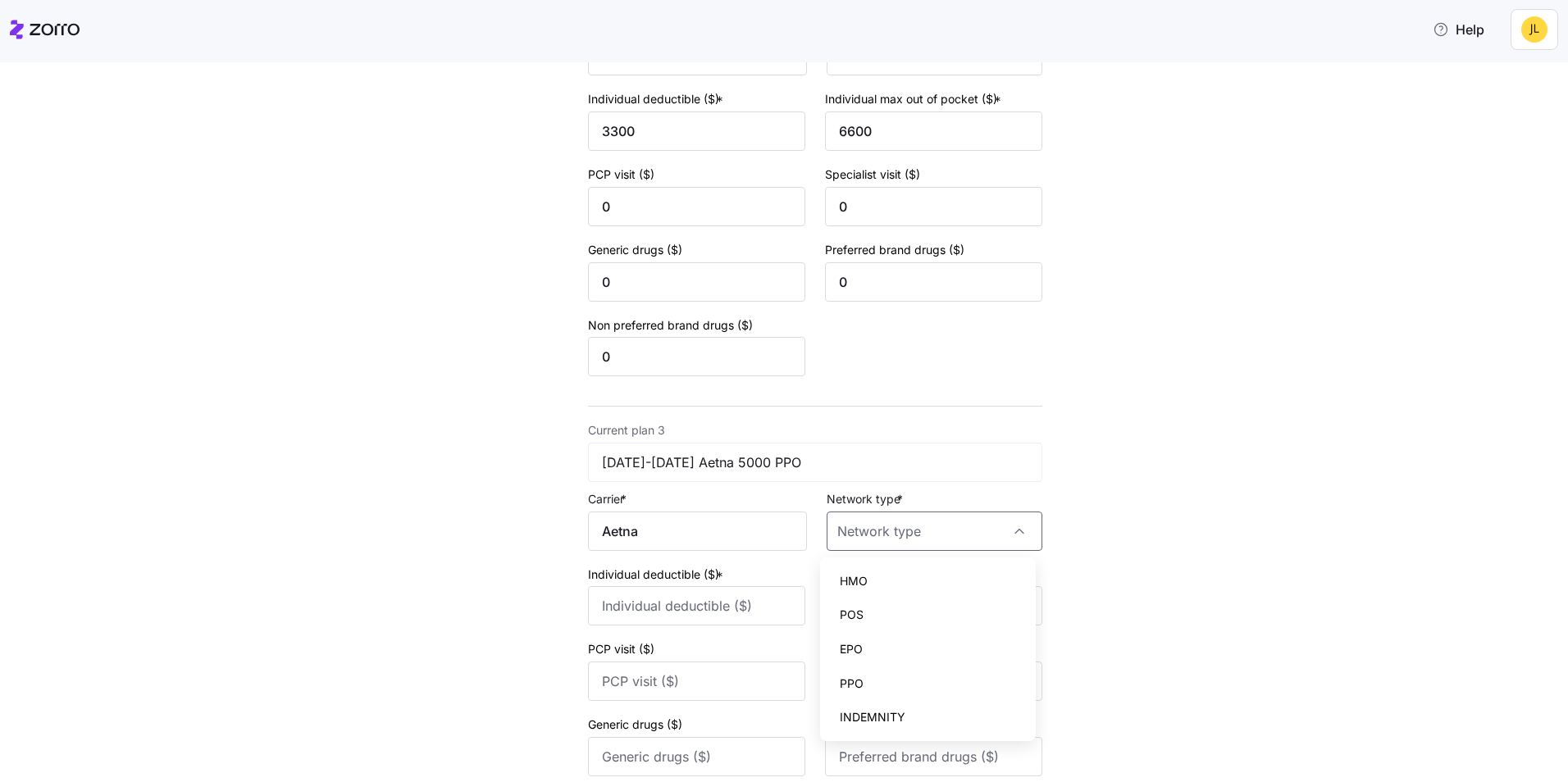
click at [908, 679] on div "PPO" at bounding box center [927, 684] width 202 height 34
type input "PPO"
click at [672, 577] on label "Individual deductible ($) *" at bounding box center [658, 575] width 138 height 18
click at [672, 586] on input "Individual deductible ($) *" at bounding box center [697, 606] width 218 height 39
click at [684, 596] on input "Individual deductible ($) *" at bounding box center [697, 606] width 218 height 39
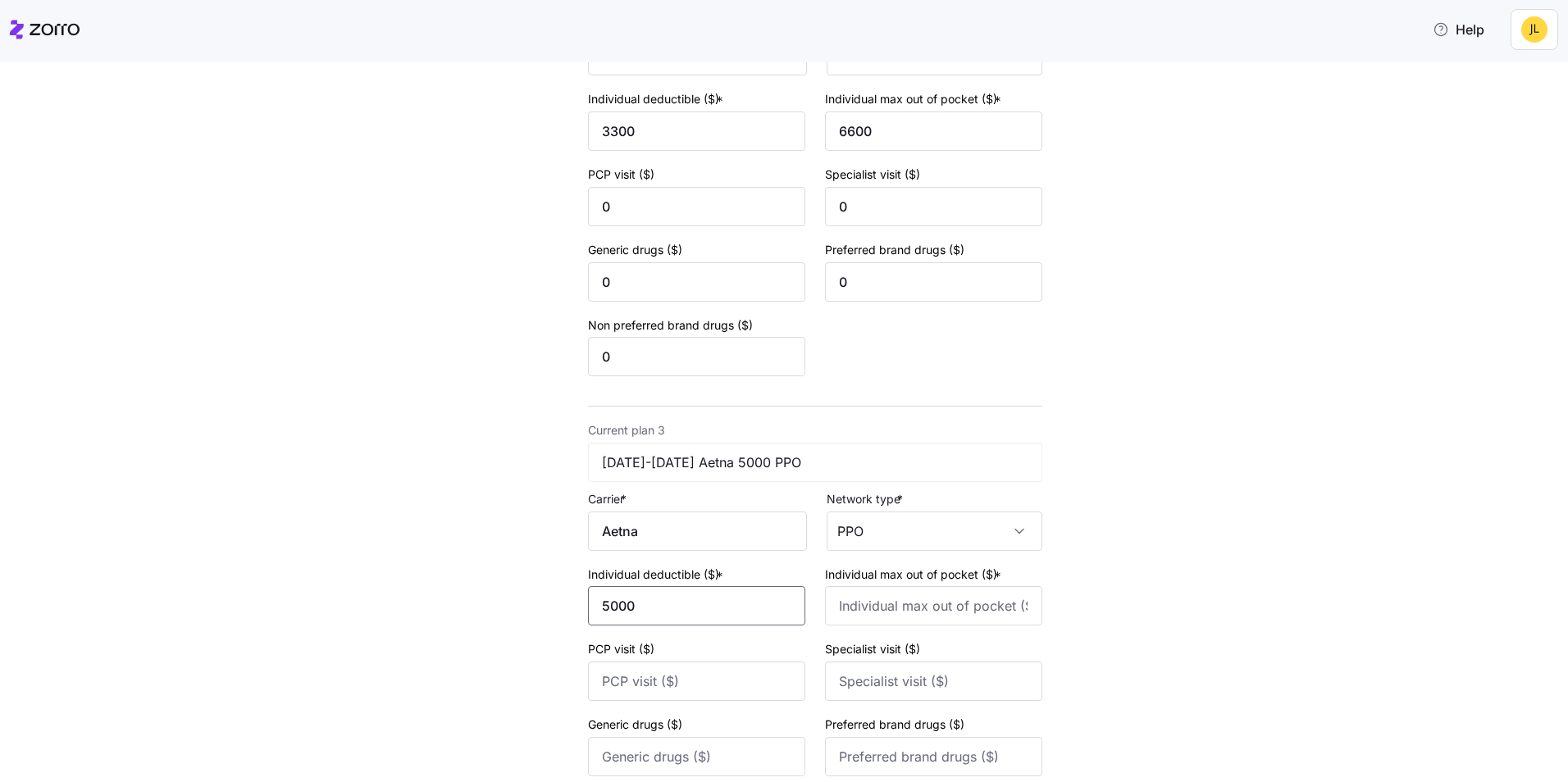
type input "5000"
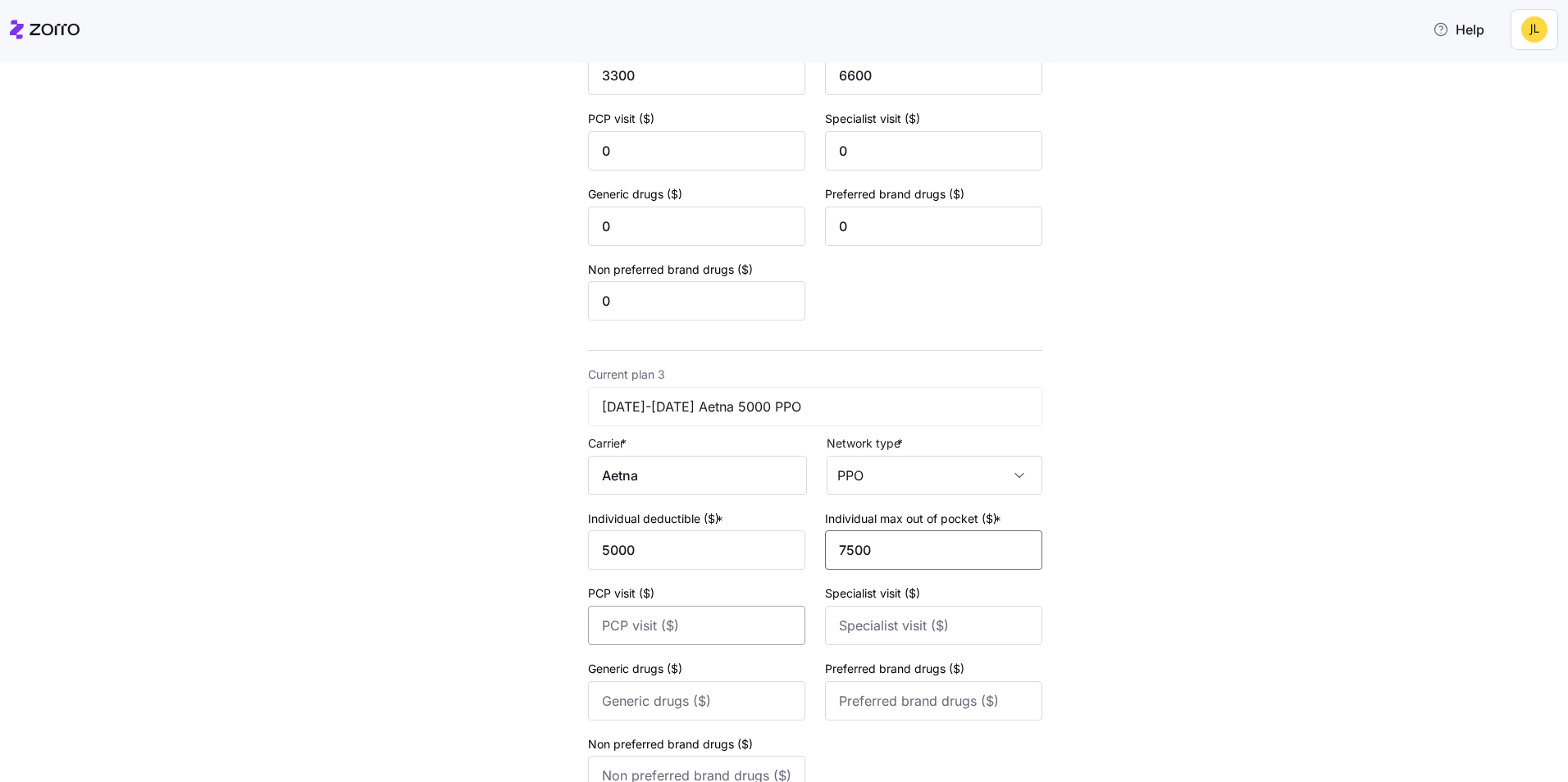
scroll to position [820, 0]
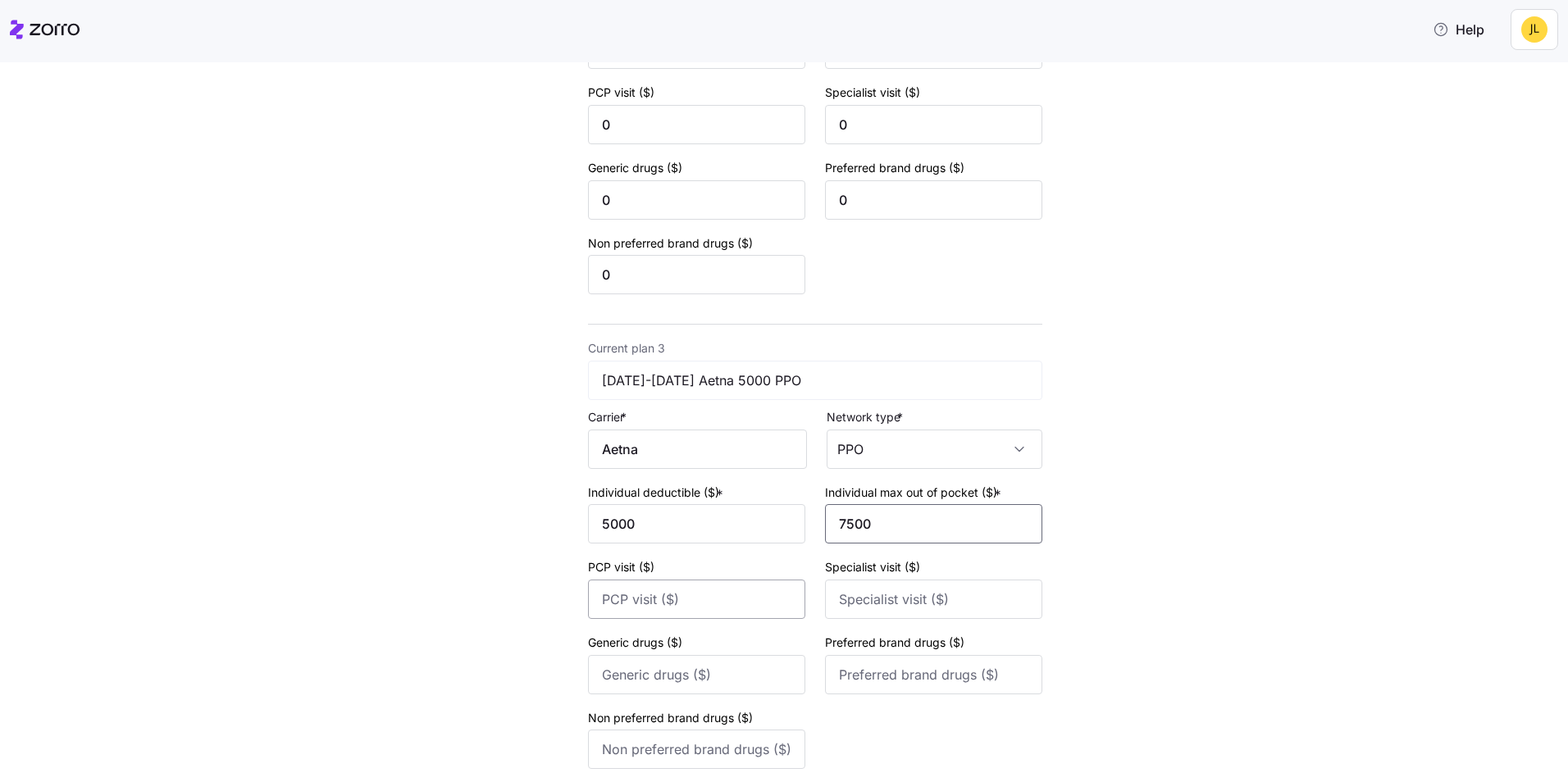
type input "7500"
click at [711, 597] on input "PCP visit ($)" at bounding box center [697, 599] width 218 height 39
type input "40"
type input "80"
type input "15"
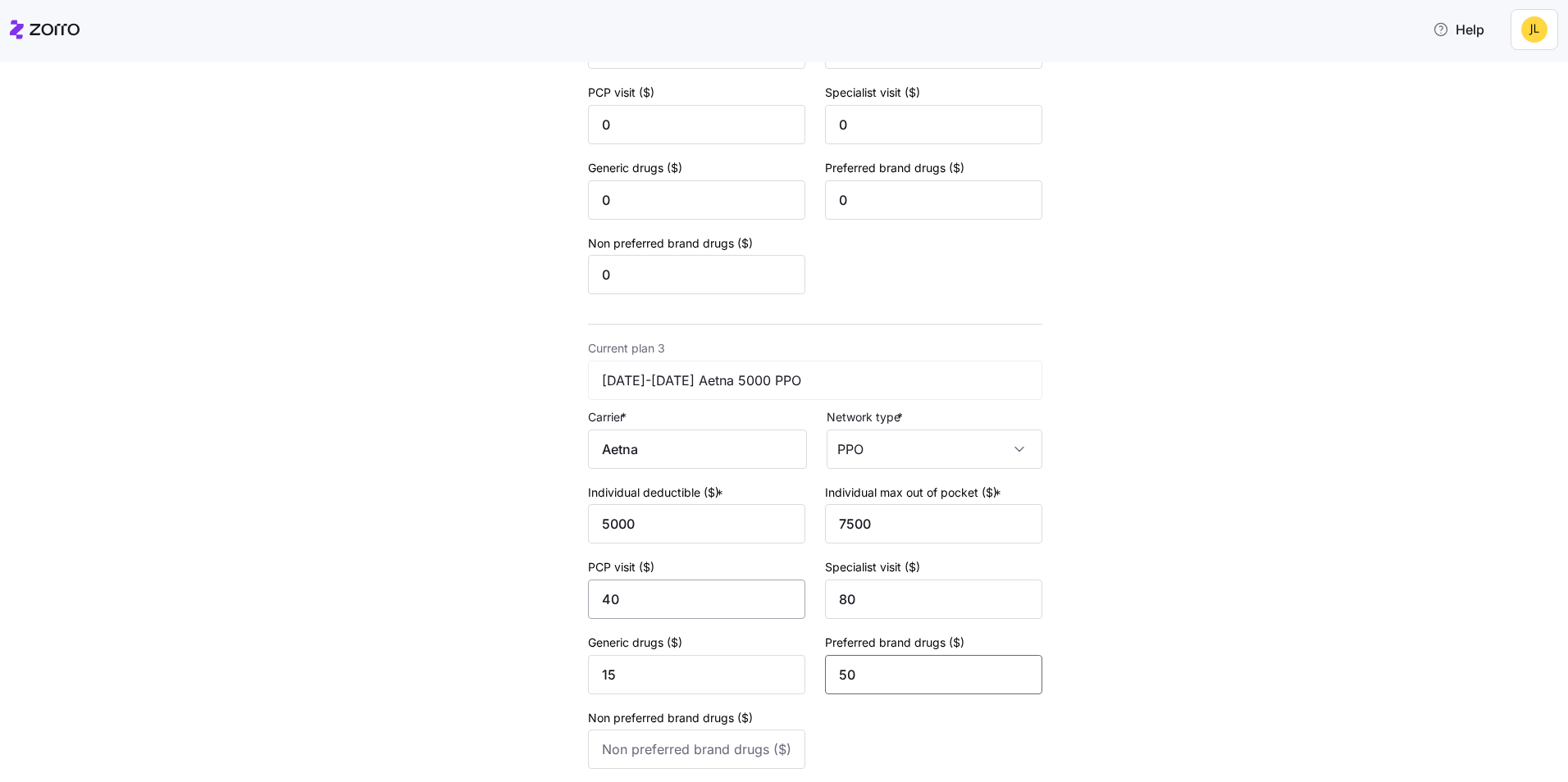
type input "50"
type input "85"
click at [1175, 423] on div "New quote 2 3 4 Add current plan details Current plan 1 Aetna - Base PPO 2500 C…" at bounding box center [796, 79] width 1500 height 1623
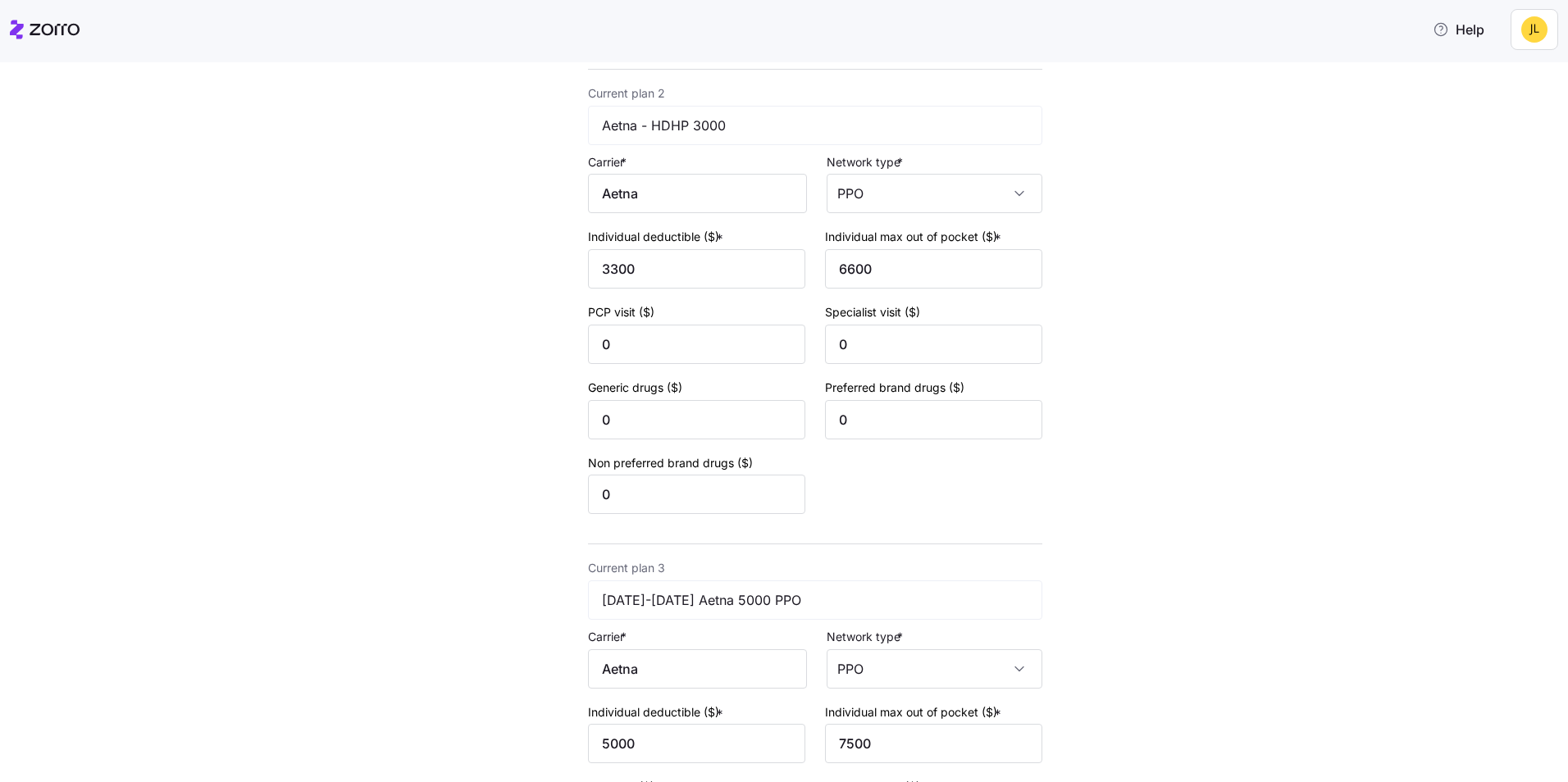
scroll to position [574, 0]
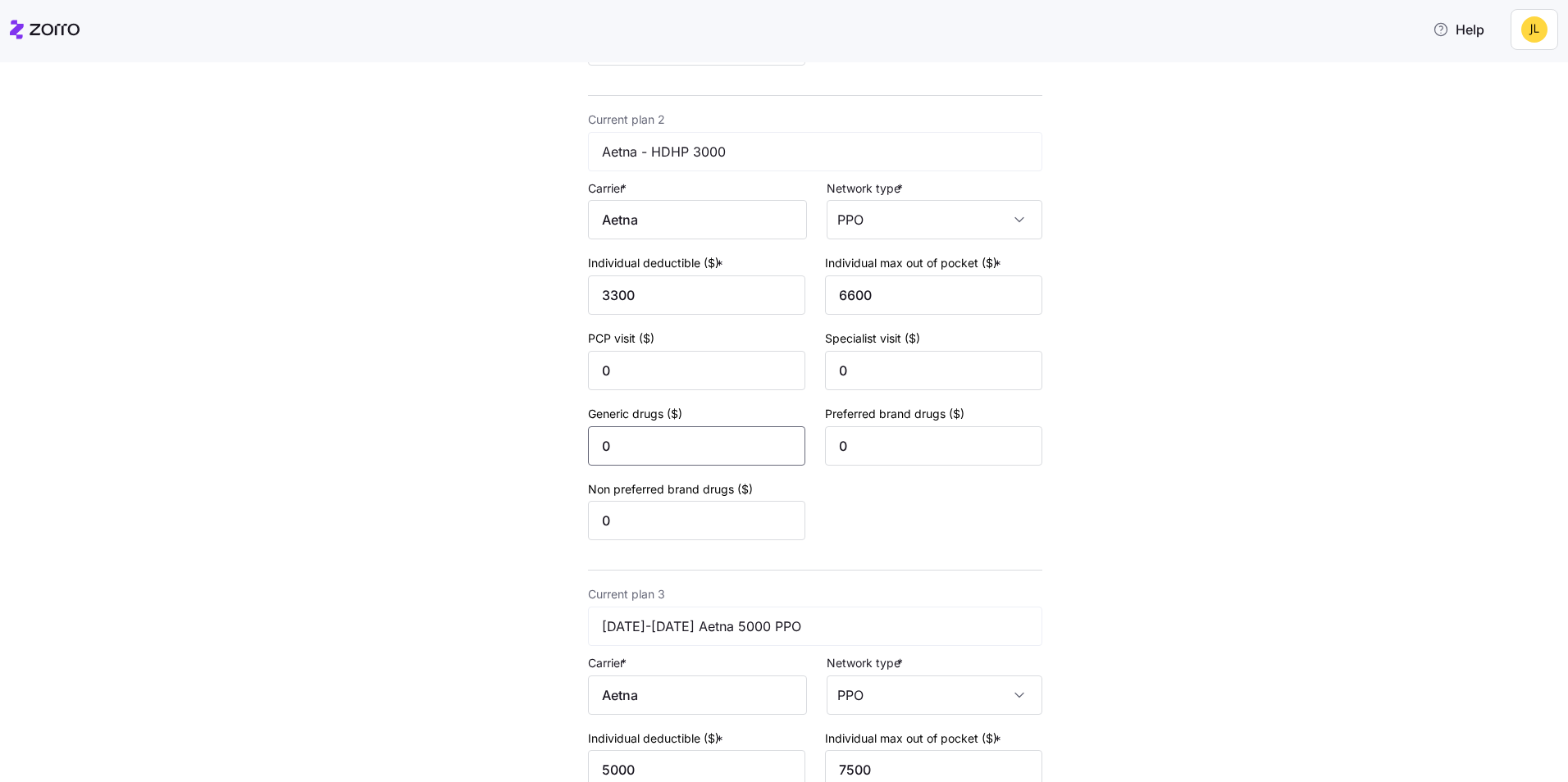
click at [687, 437] on input "0" at bounding box center [697, 446] width 218 height 39
type input "10"
type input "45"
type input "70"
click at [1151, 546] on div "New quote 2 3 4 Add current plan details Current plan 1 Aetna - Base PPO 2500 C…" at bounding box center [796, 325] width 1500 height 1623
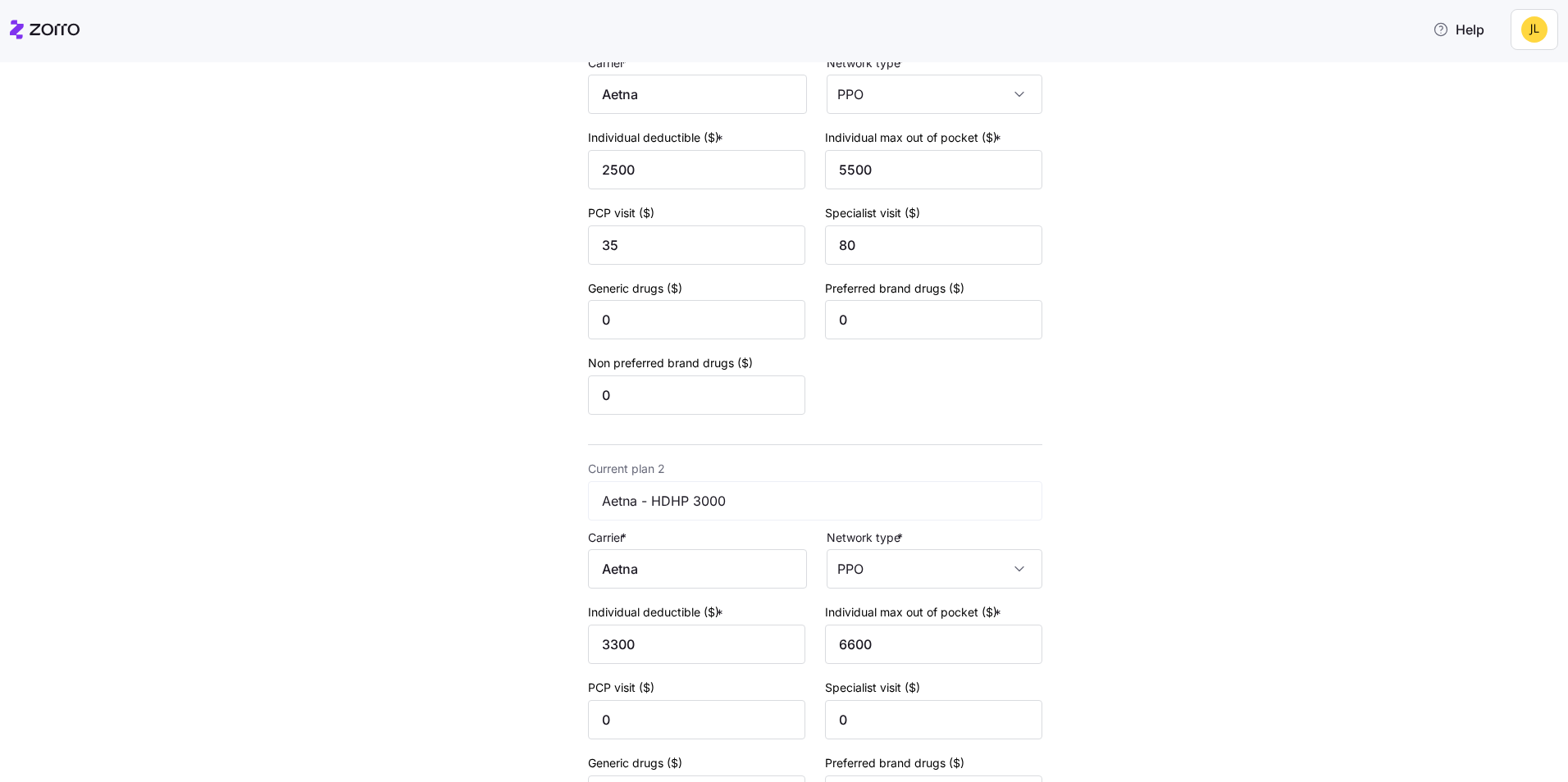
scroll to position [164, 0]
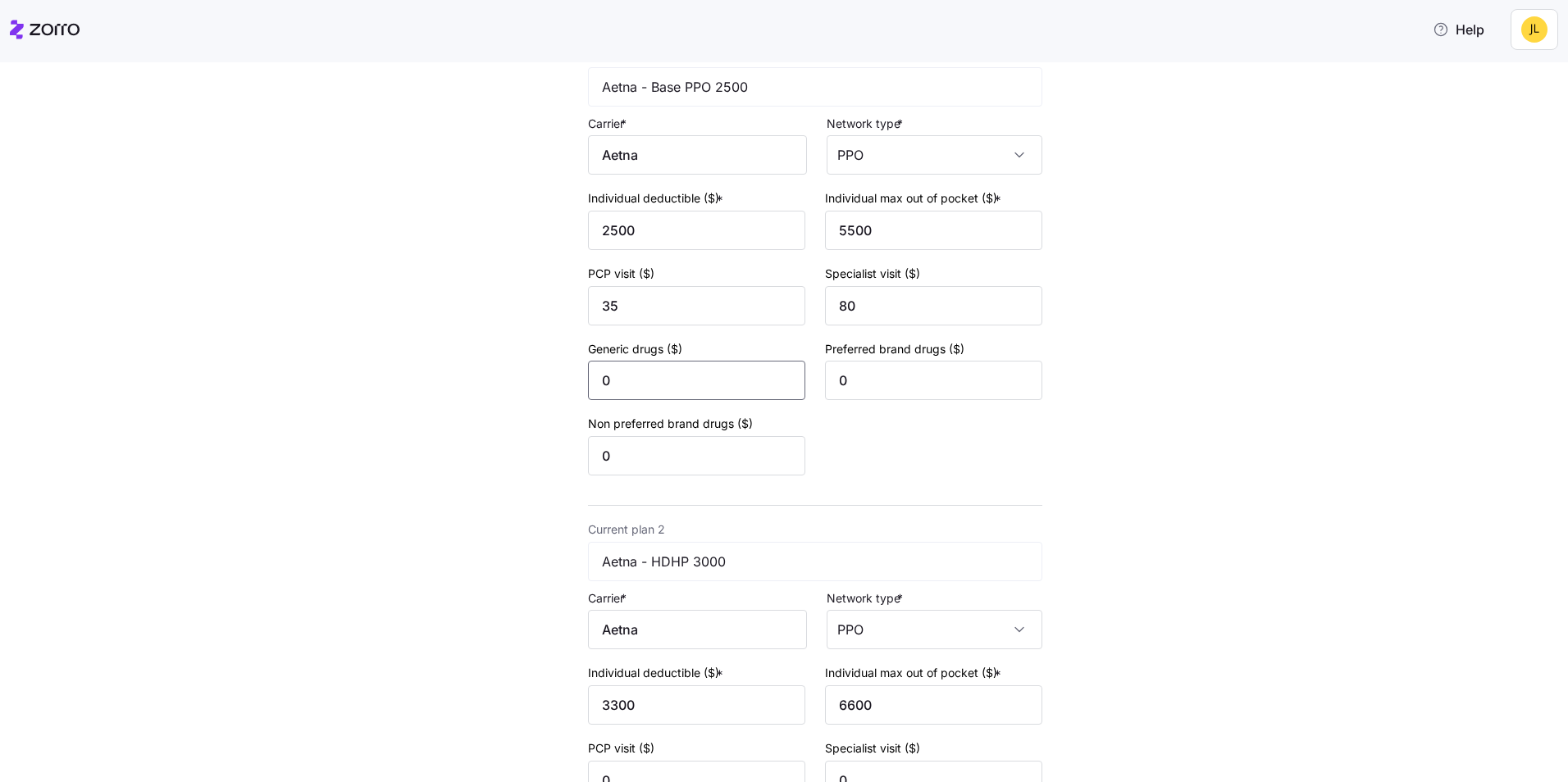
click at [660, 385] on input "0" at bounding box center [697, 381] width 218 height 39
type input "10"
type input "45"
type input "70"
click at [1089, 429] on div "New quote 2 3 4 Add current plan details Current plan 1 Aetna - Base PPO 2500 C…" at bounding box center [796, 736] width 1500 height 1623
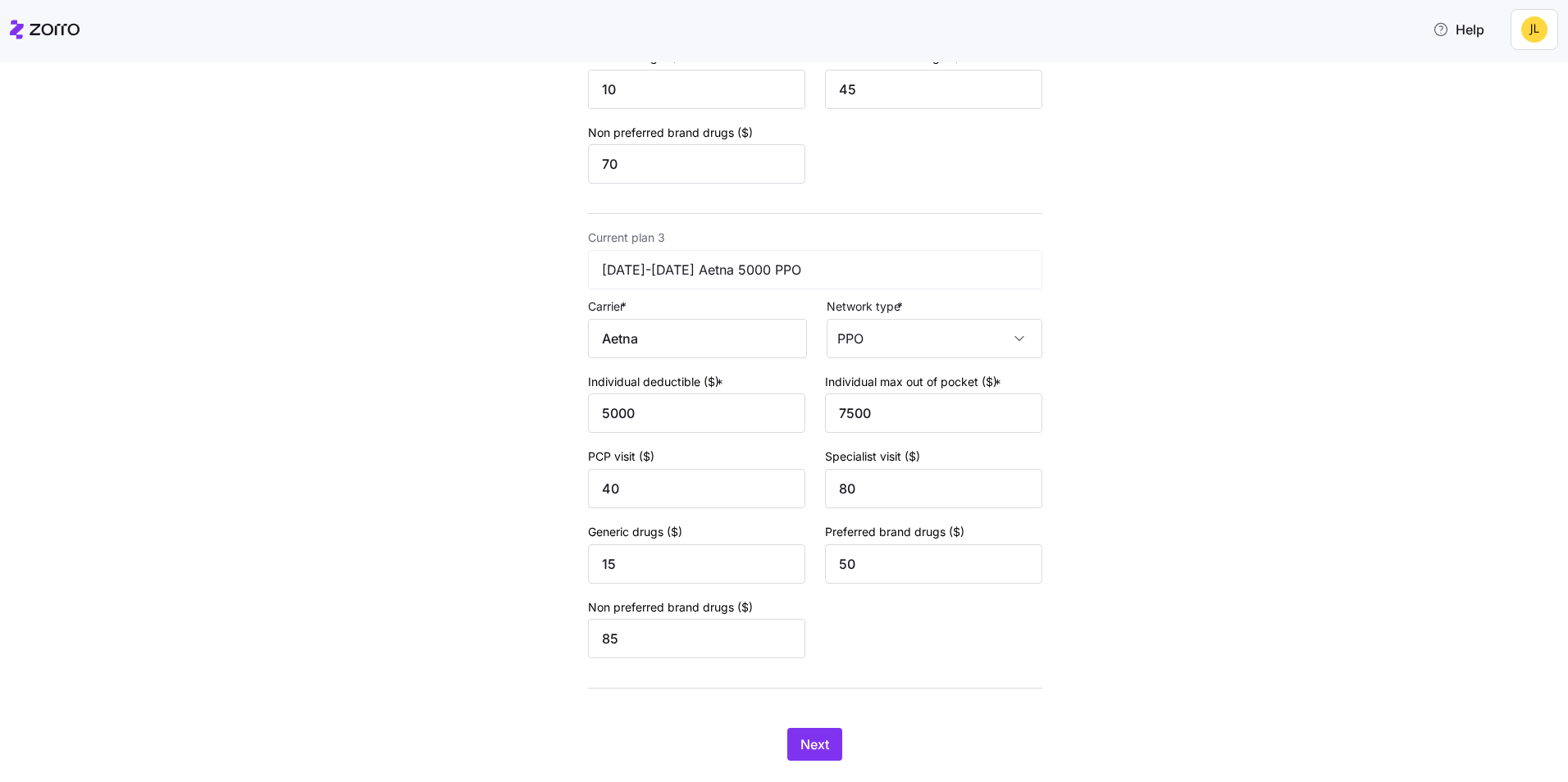
scroll to position [968, 0]
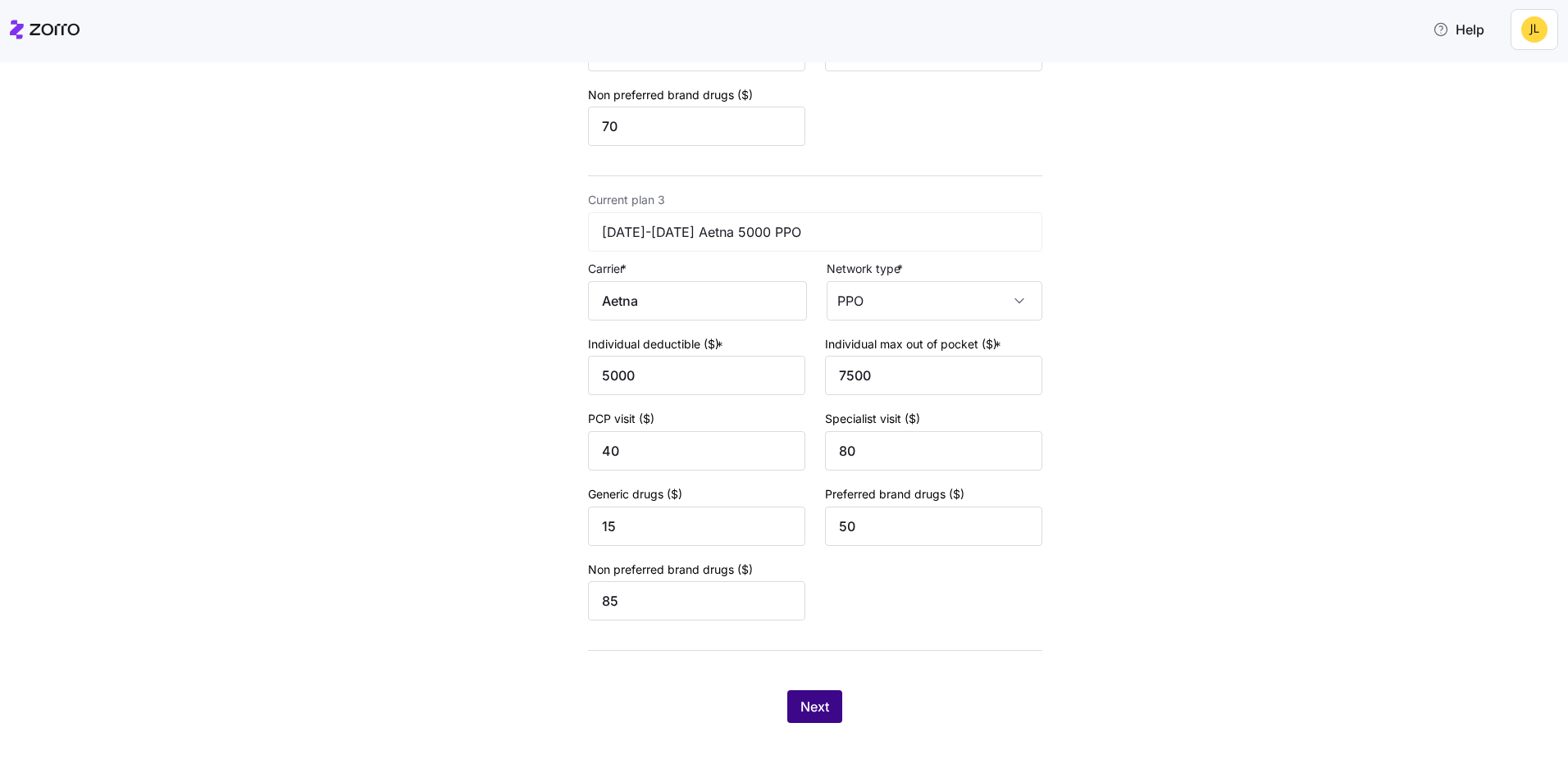
click at [810, 702] on span "Next" at bounding box center [815, 706] width 29 height 20
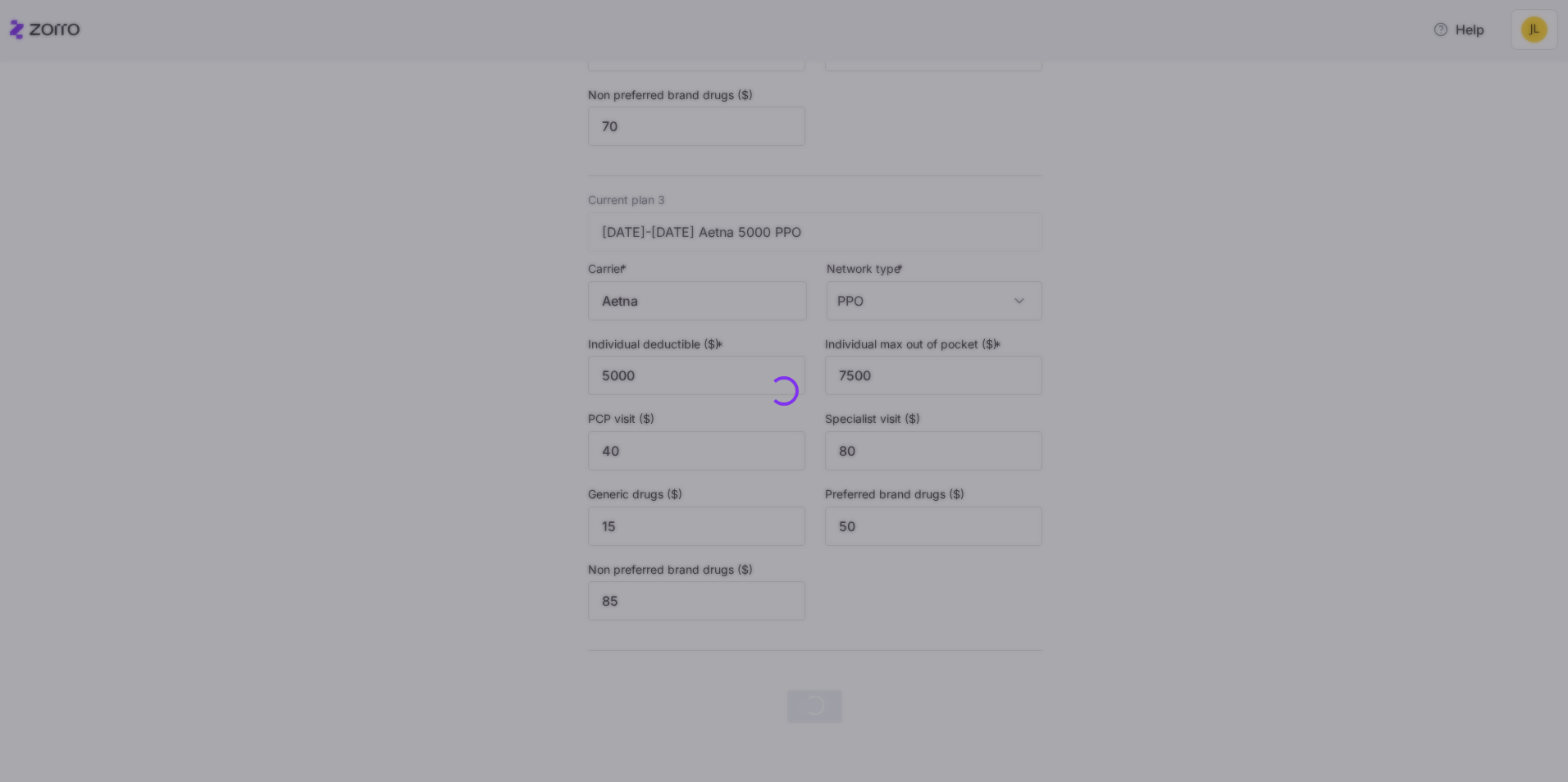
scroll to position [0, 0]
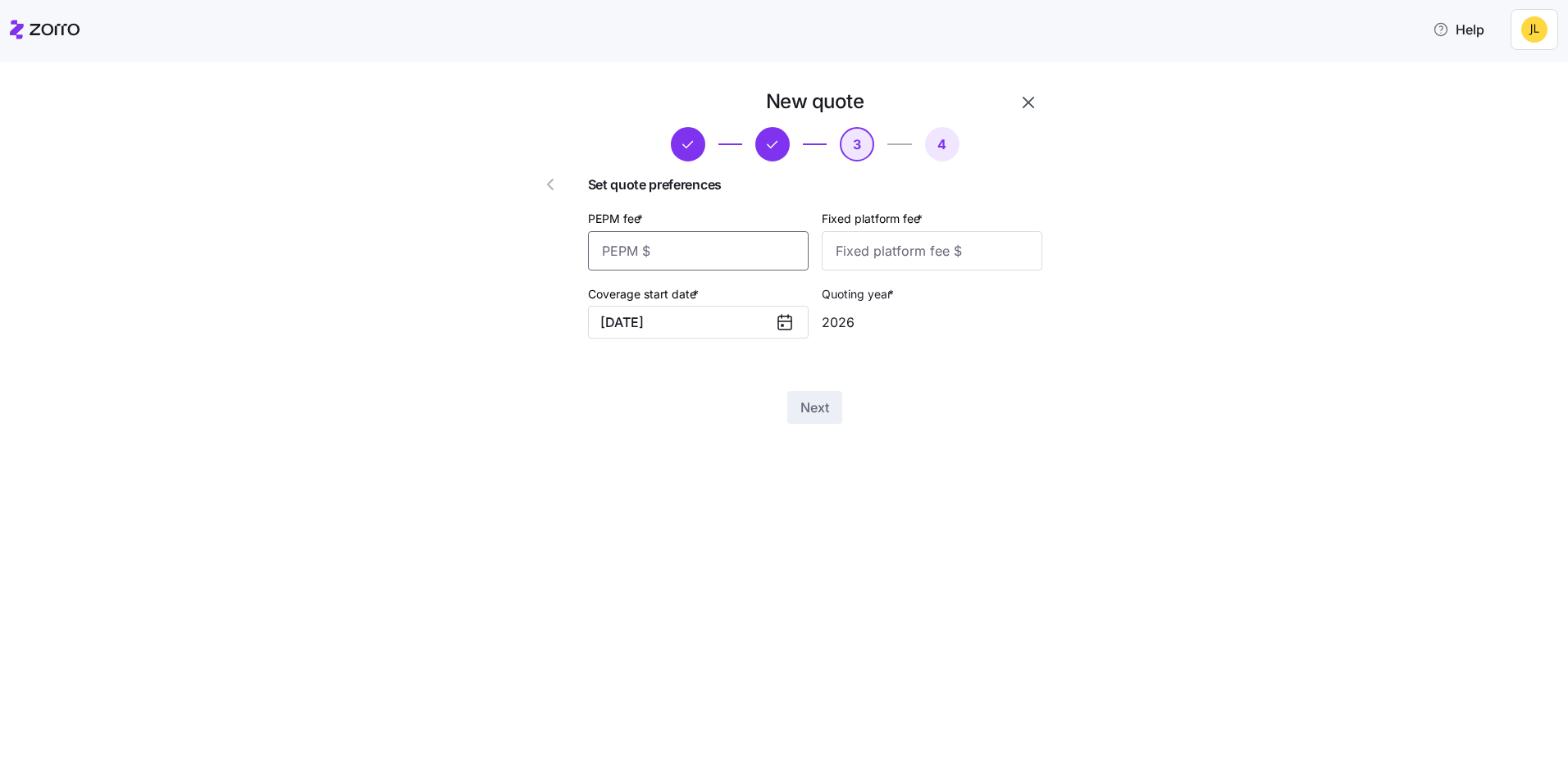
click at [686, 259] on input "PEPM fee *" at bounding box center [699, 251] width 220 height 39
type input "55"
type input "100"
click at [819, 413] on span "Next" at bounding box center [815, 407] width 29 height 20
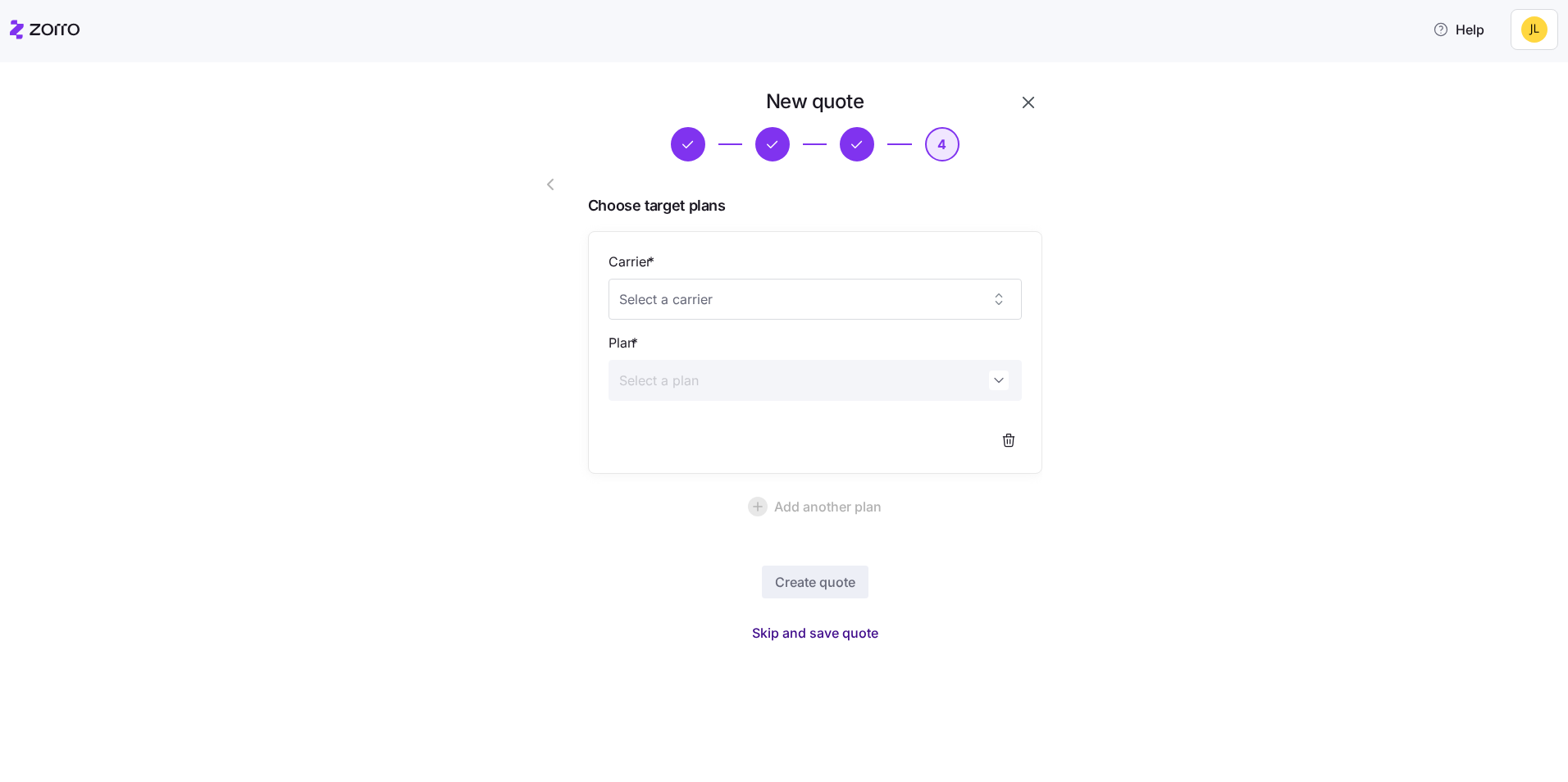
click at [834, 637] on span "Skip and save quote" at bounding box center [816, 633] width 126 height 20
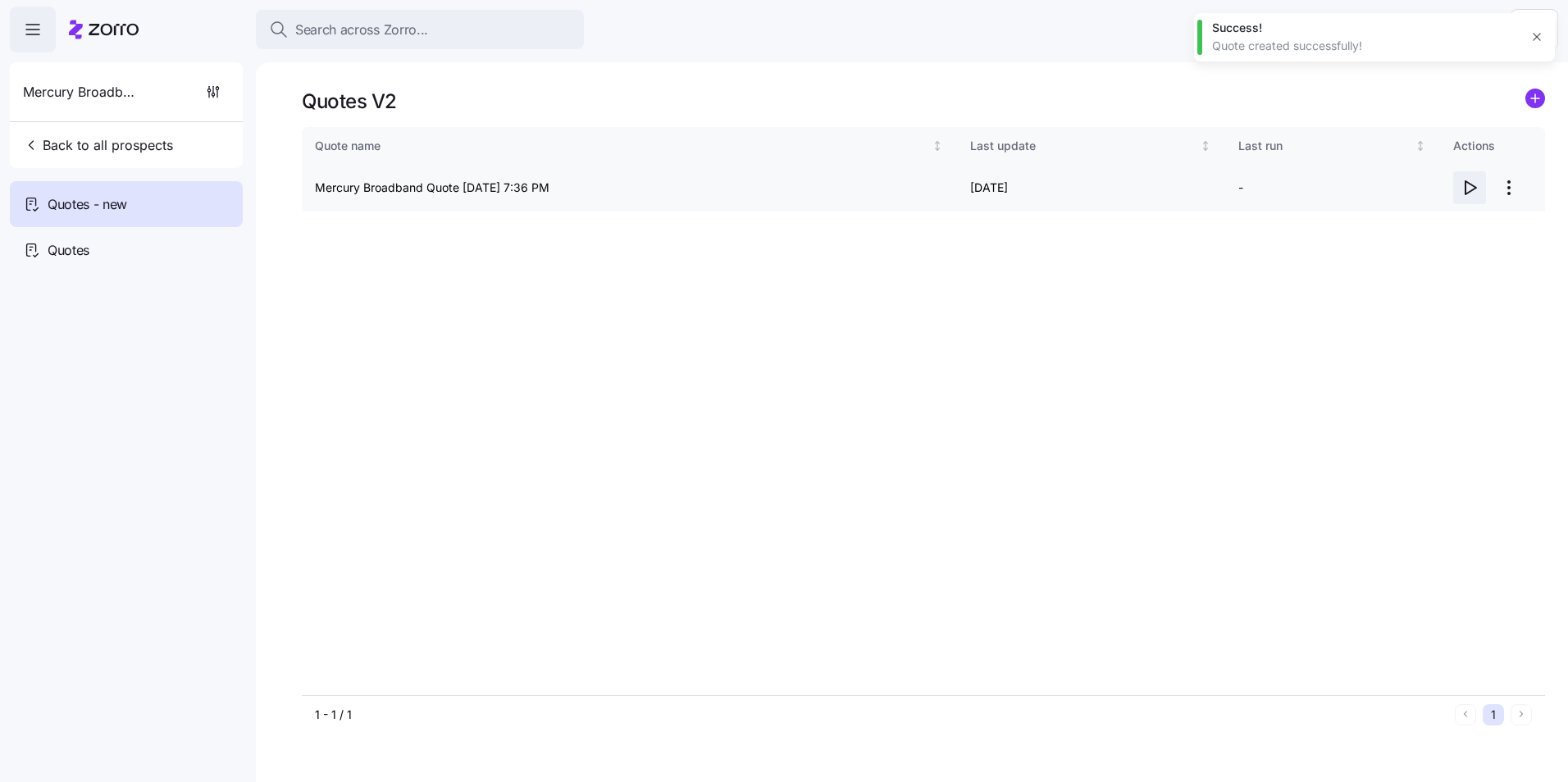
click at [1456, 192] on span "button" at bounding box center [1470, 188] width 31 height 31
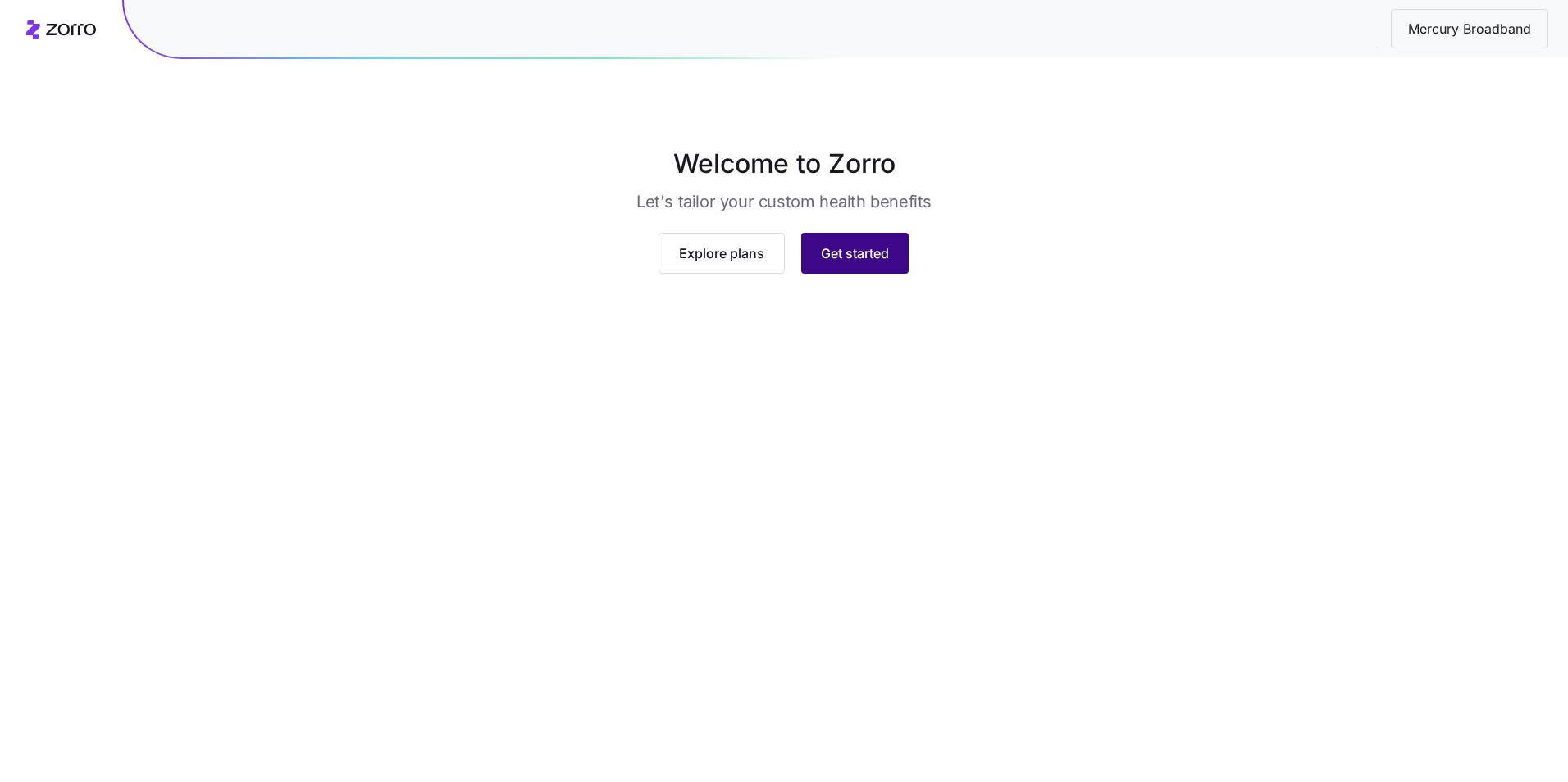
click at [848, 263] on span "Get started" at bounding box center [855, 253] width 68 height 20
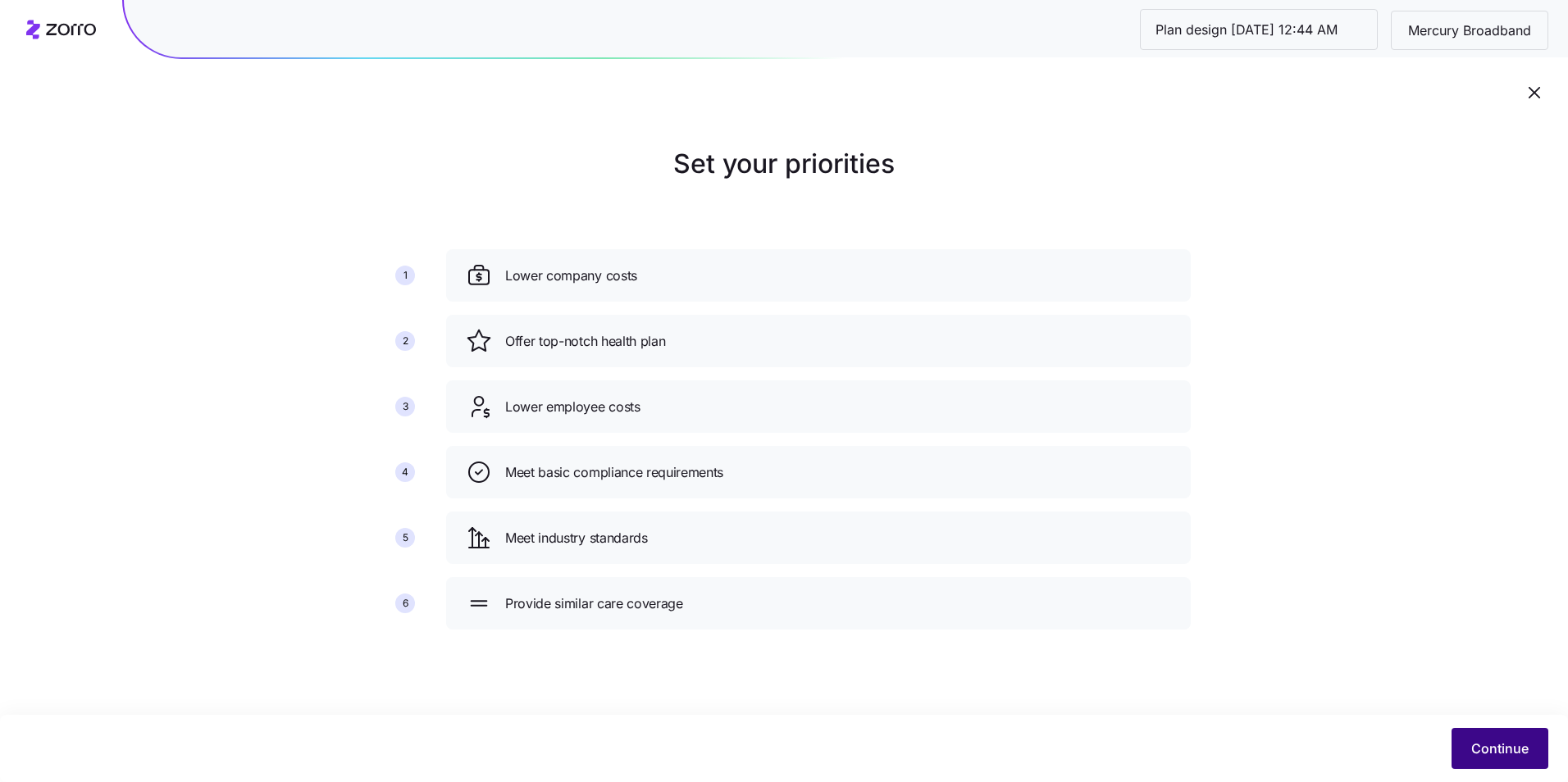
click at [1481, 746] on span "Continue" at bounding box center [1500, 748] width 57 height 20
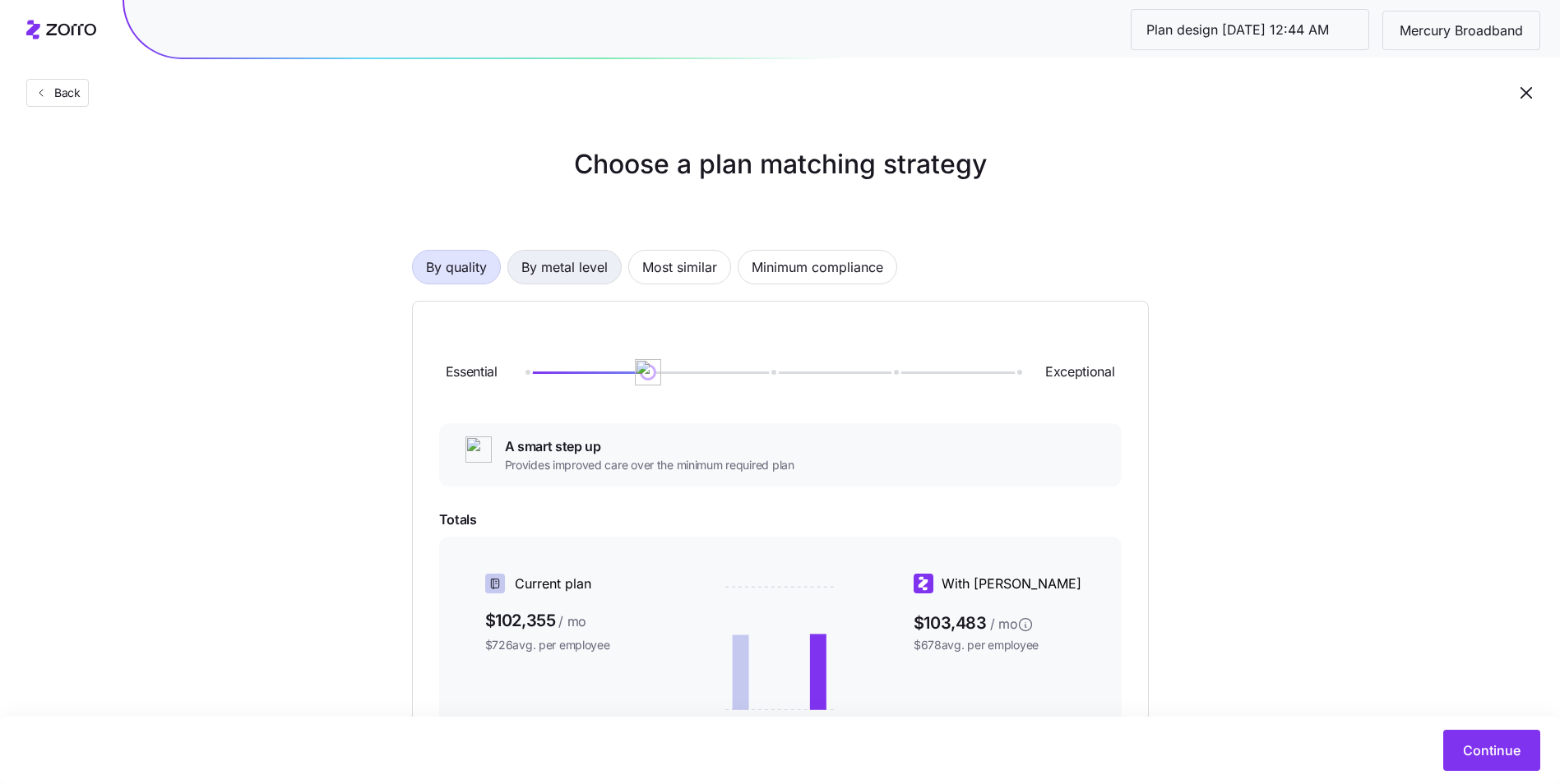
click at [572, 274] on span "By metal level" at bounding box center [564, 267] width 86 height 33
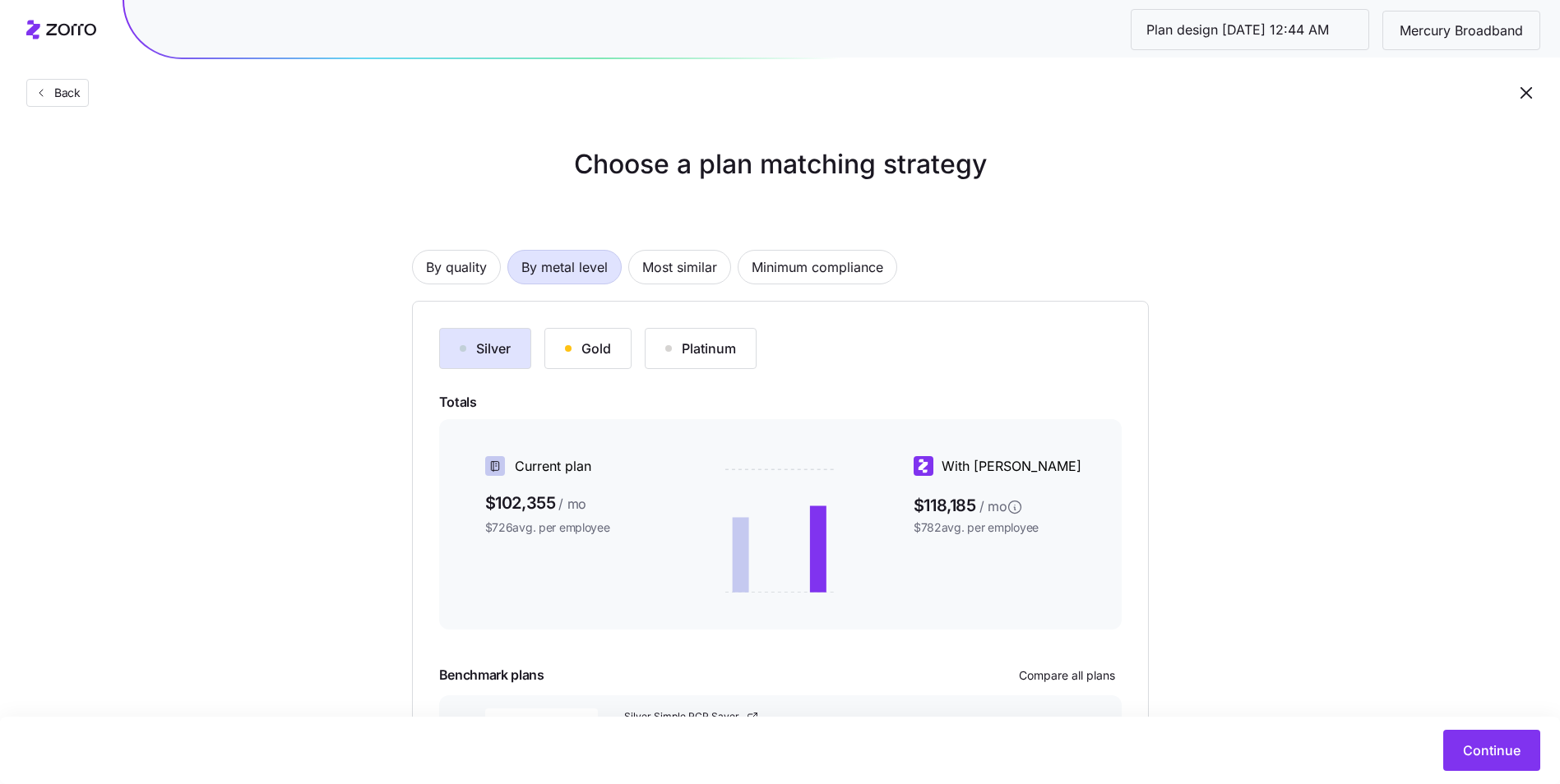
click at [582, 347] on div "Gold" at bounding box center [588, 348] width 46 height 20
click at [658, 264] on span "Most similar" at bounding box center [679, 267] width 74 height 33
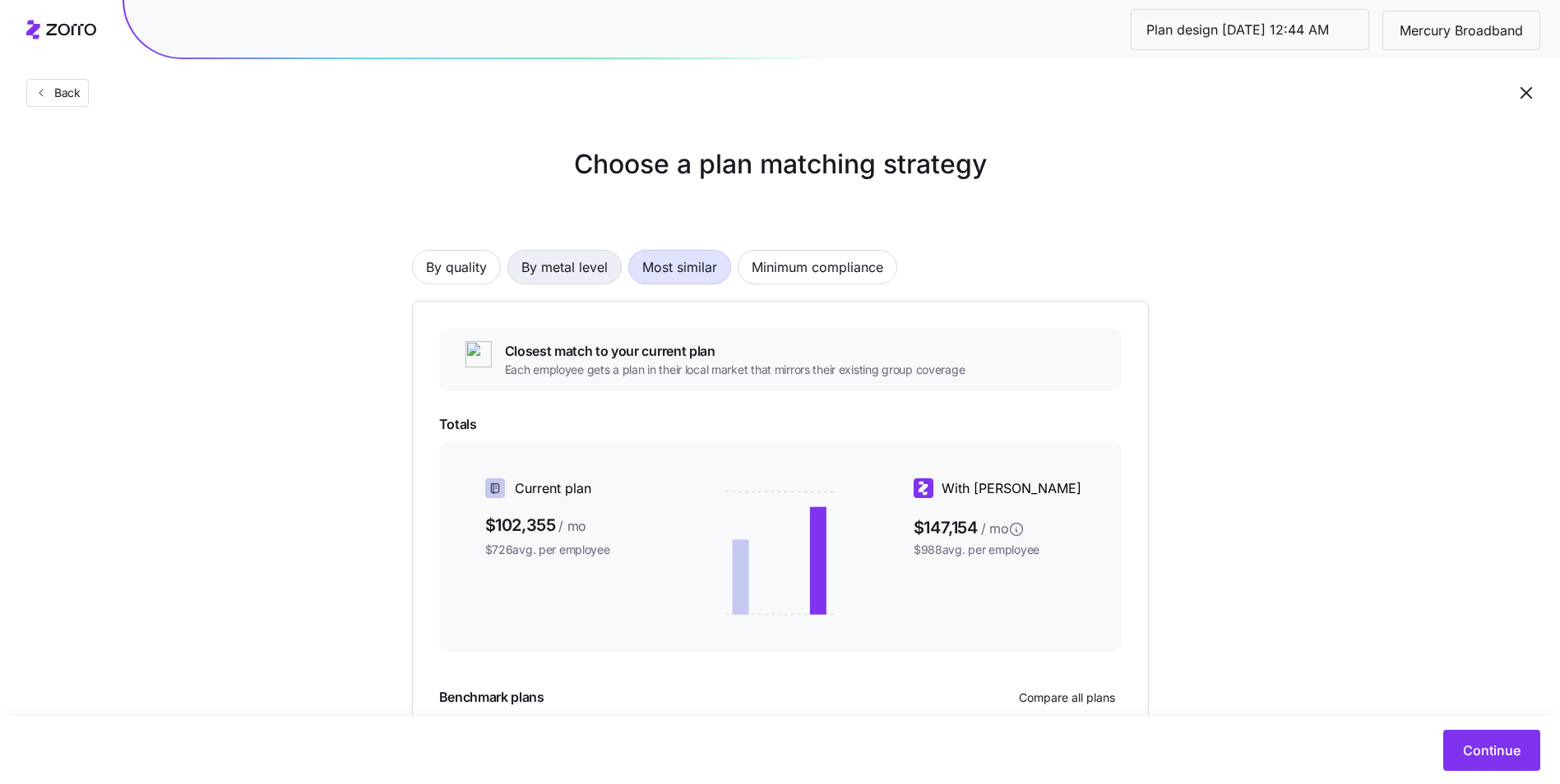
click at [586, 262] on span "By metal level" at bounding box center [564, 267] width 86 height 33
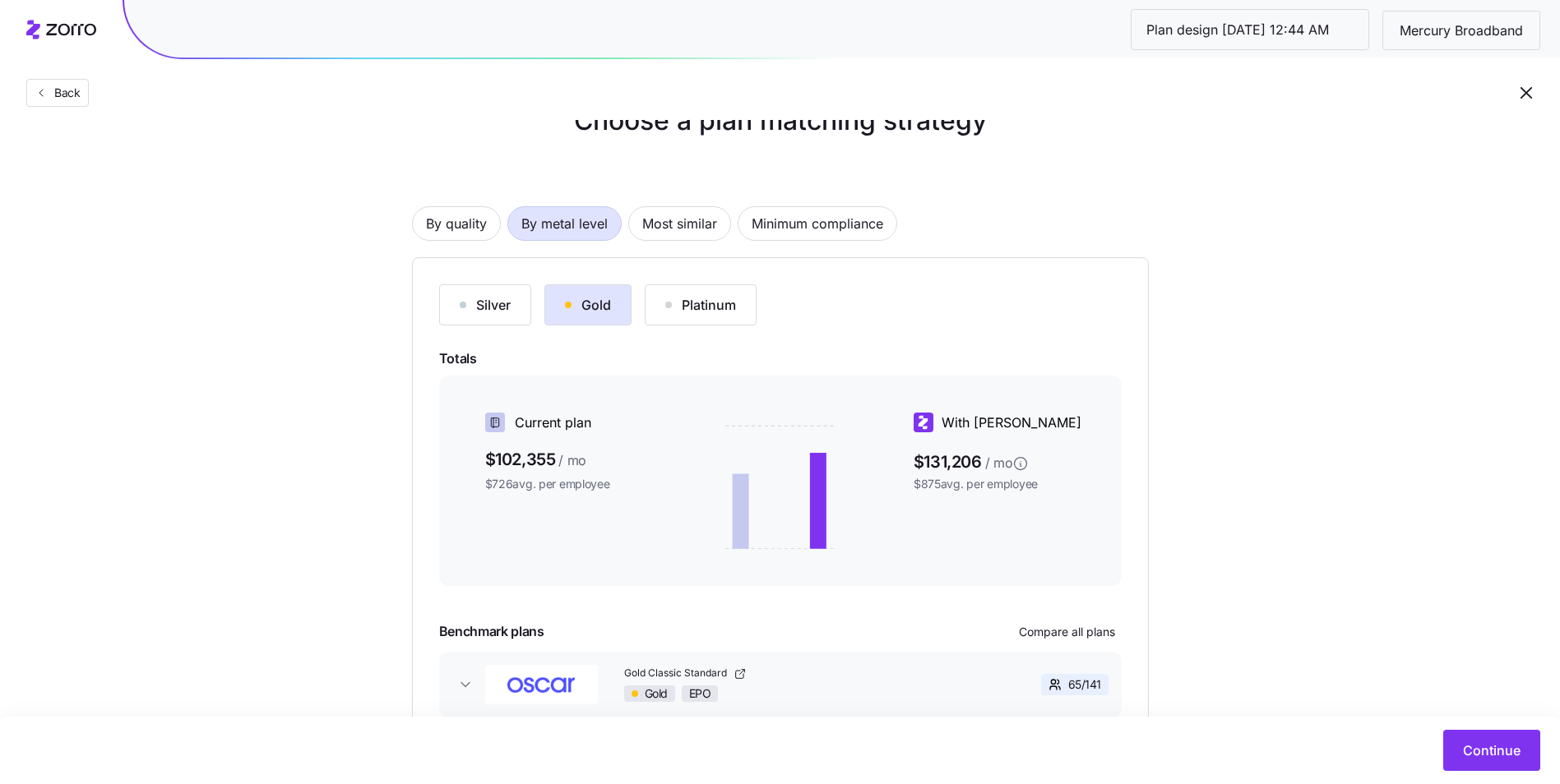
scroll to position [82, 0]
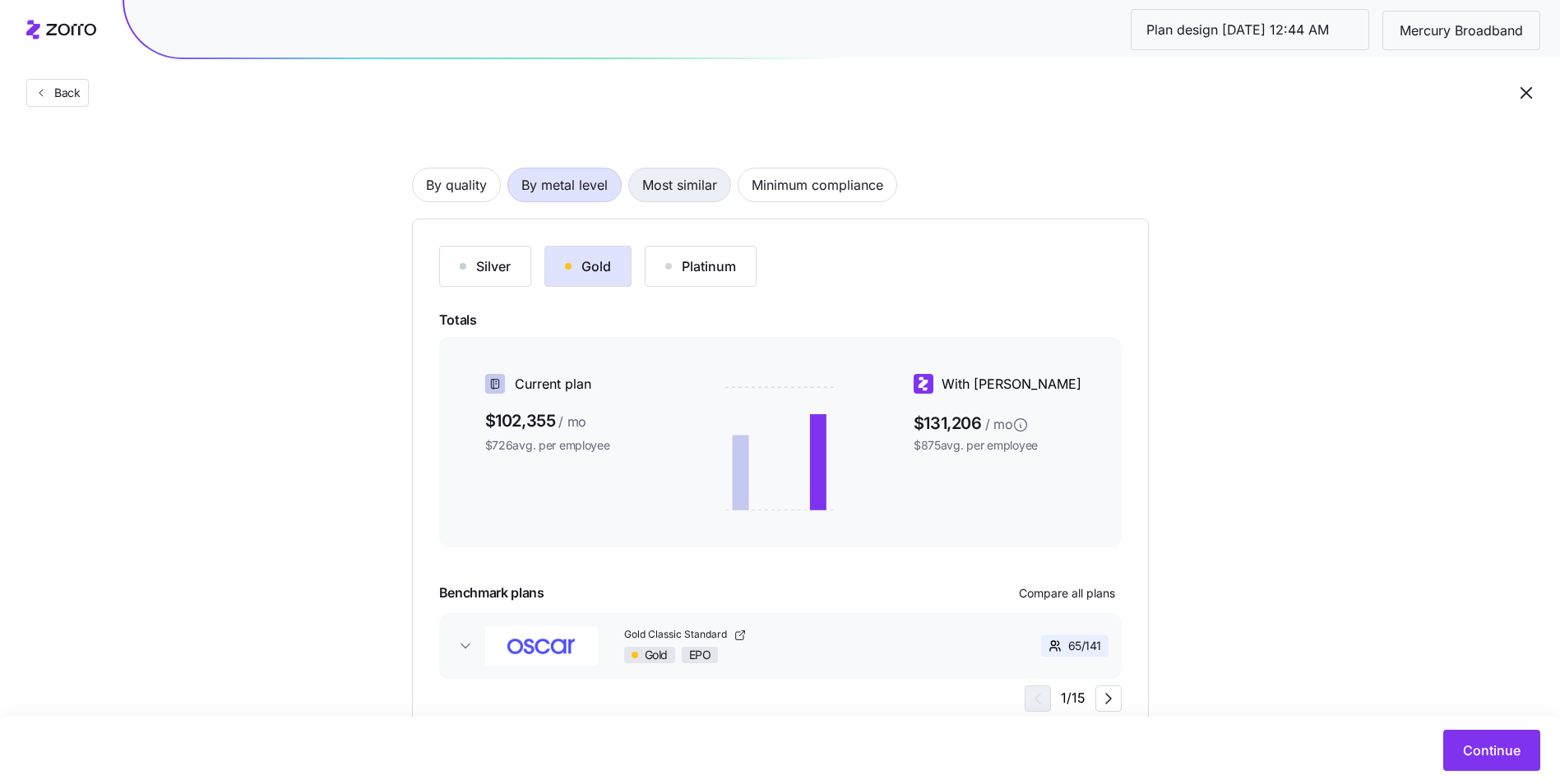
click at [667, 188] on span "Most similar" at bounding box center [679, 185] width 74 height 33
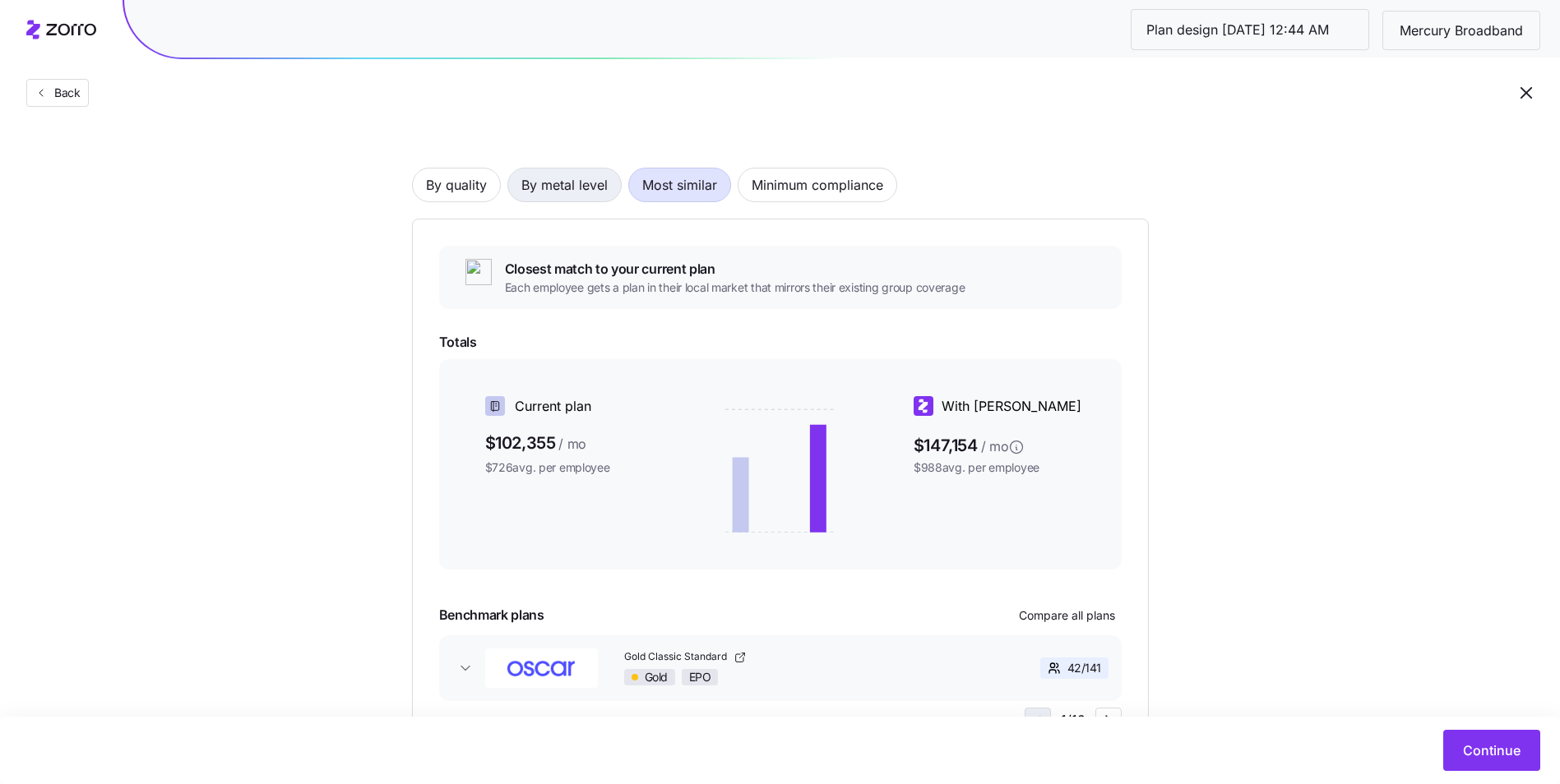
click at [592, 185] on span "By metal level" at bounding box center [564, 185] width 86 height 33
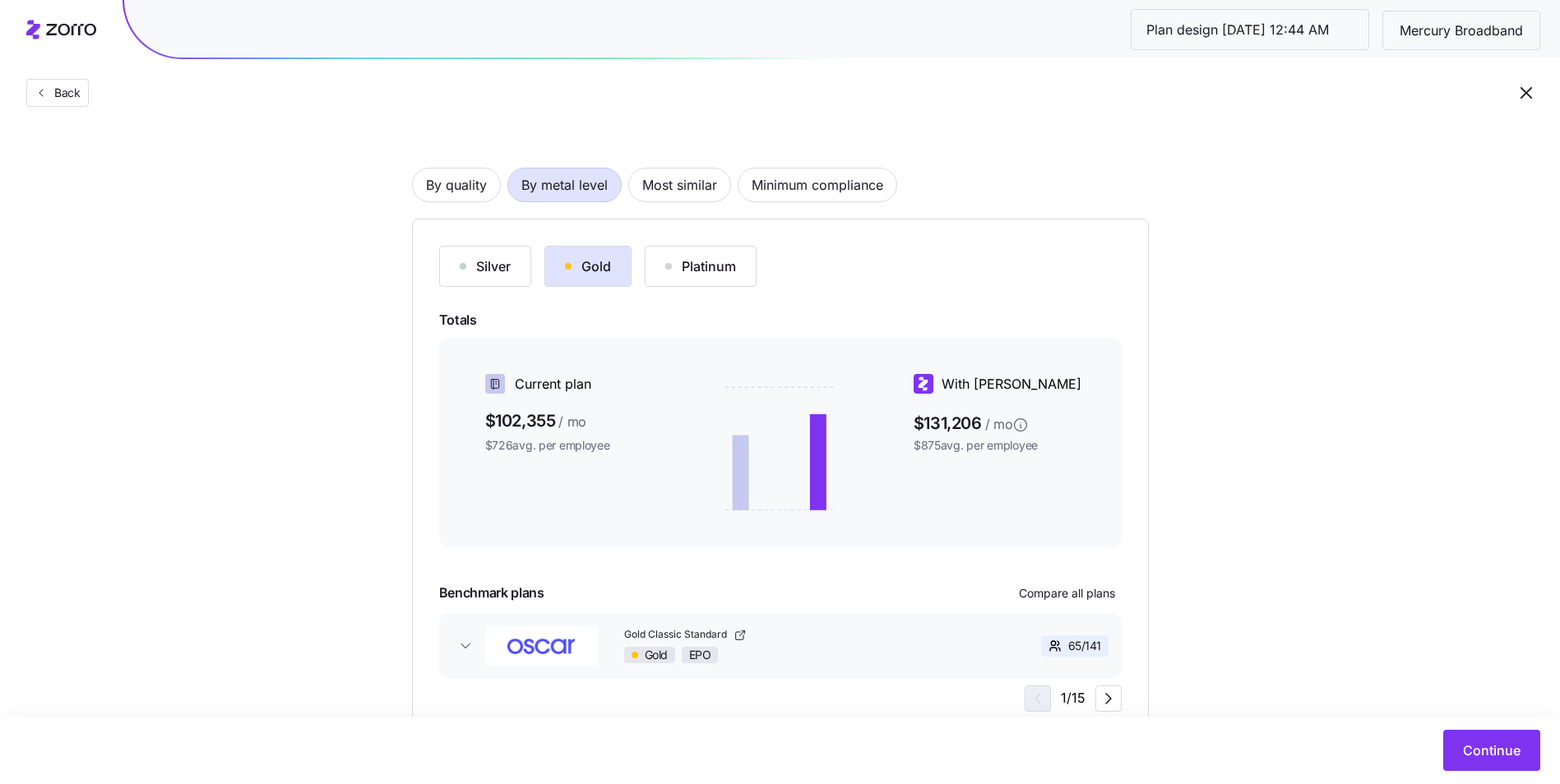
click at [696, 270] on div "Platinum" at bounding box center [700, 266] width 71 height 20
click at [598, 270] on div "Gold" at bounding box center [588, 266] width 46 height 20
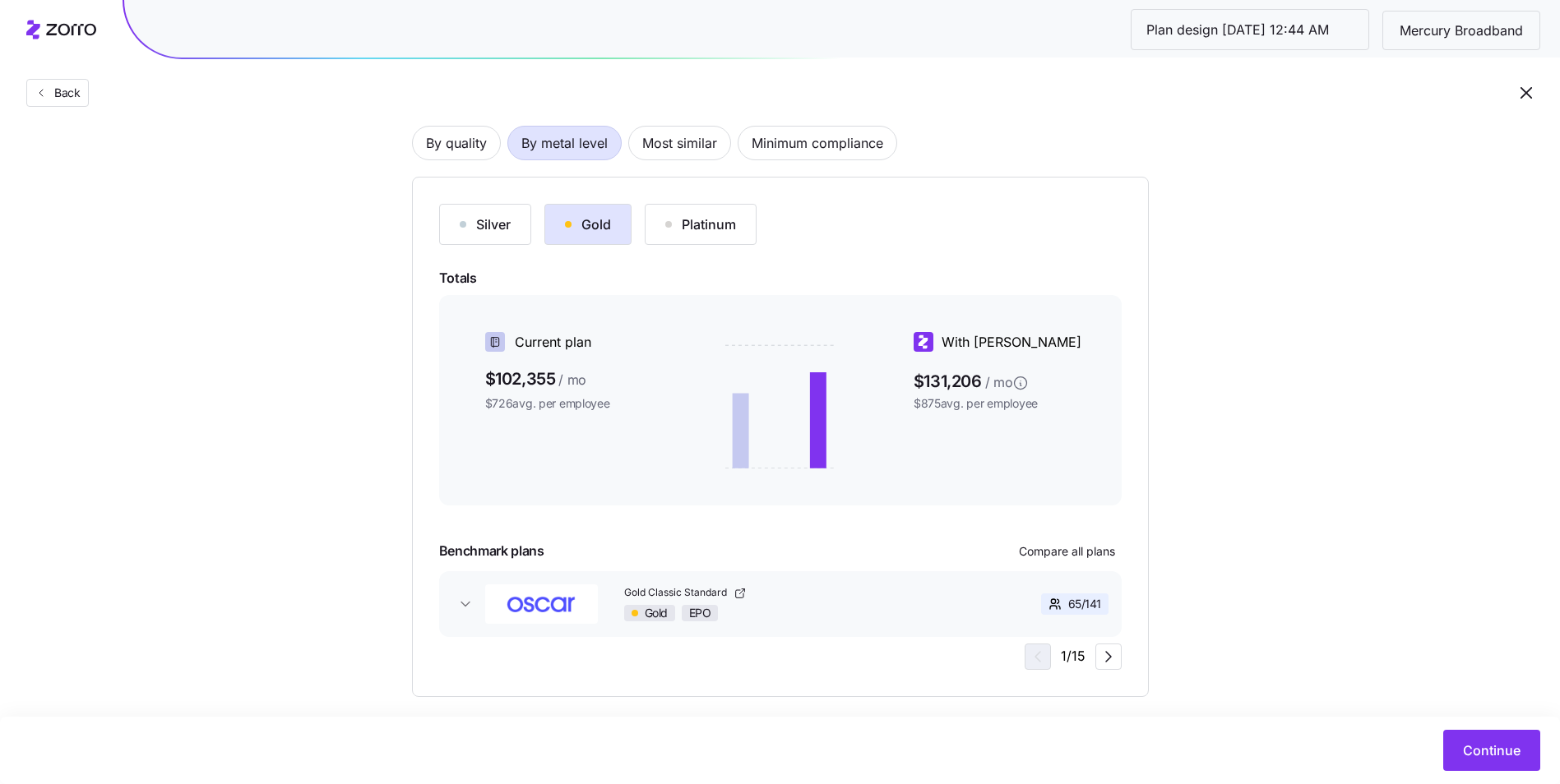
scroll to position [142, 0]
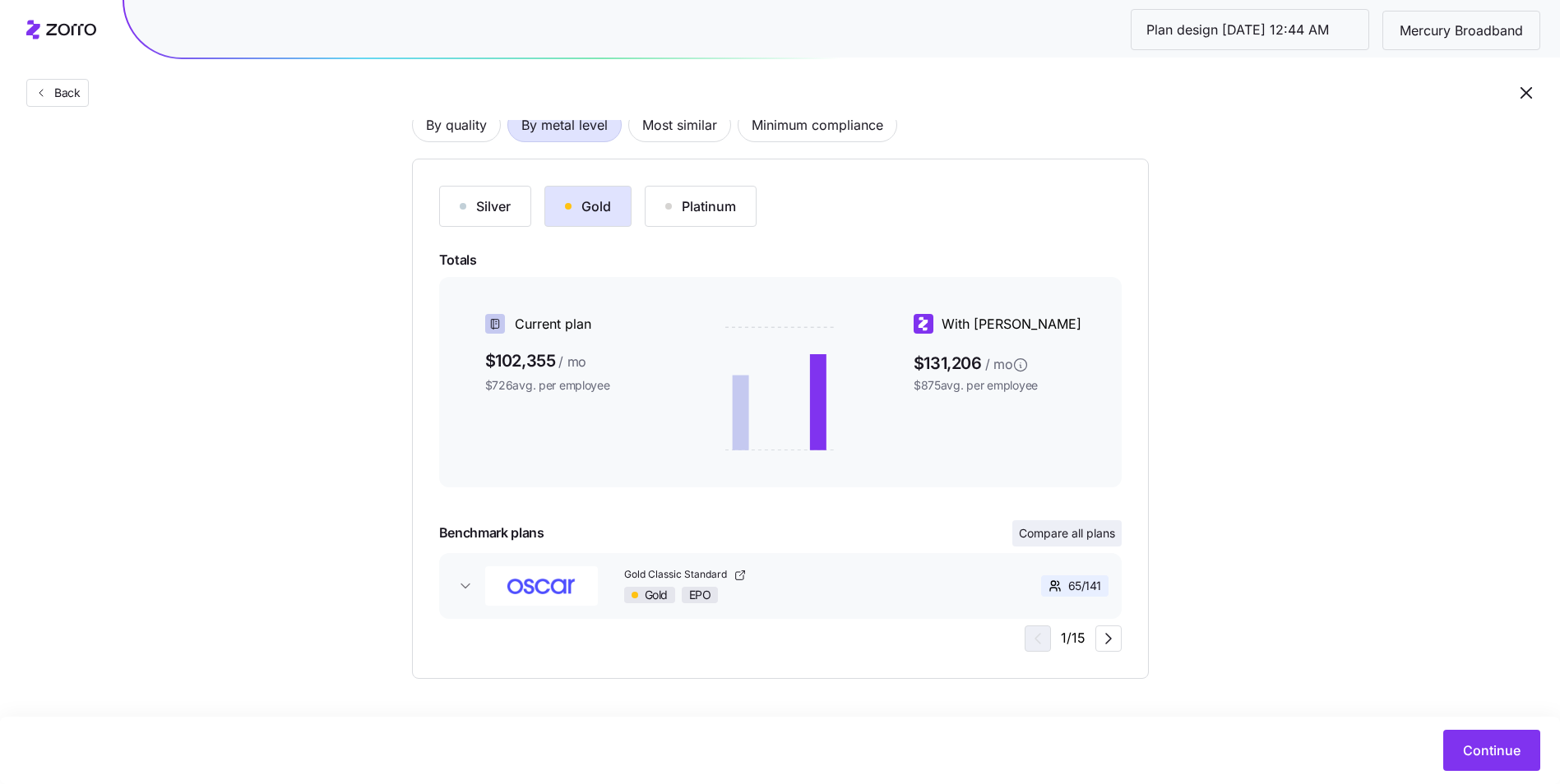
click at [1039, 528] on span "Compare all plans" at bounding box center [1067, 533] width 96 height 16
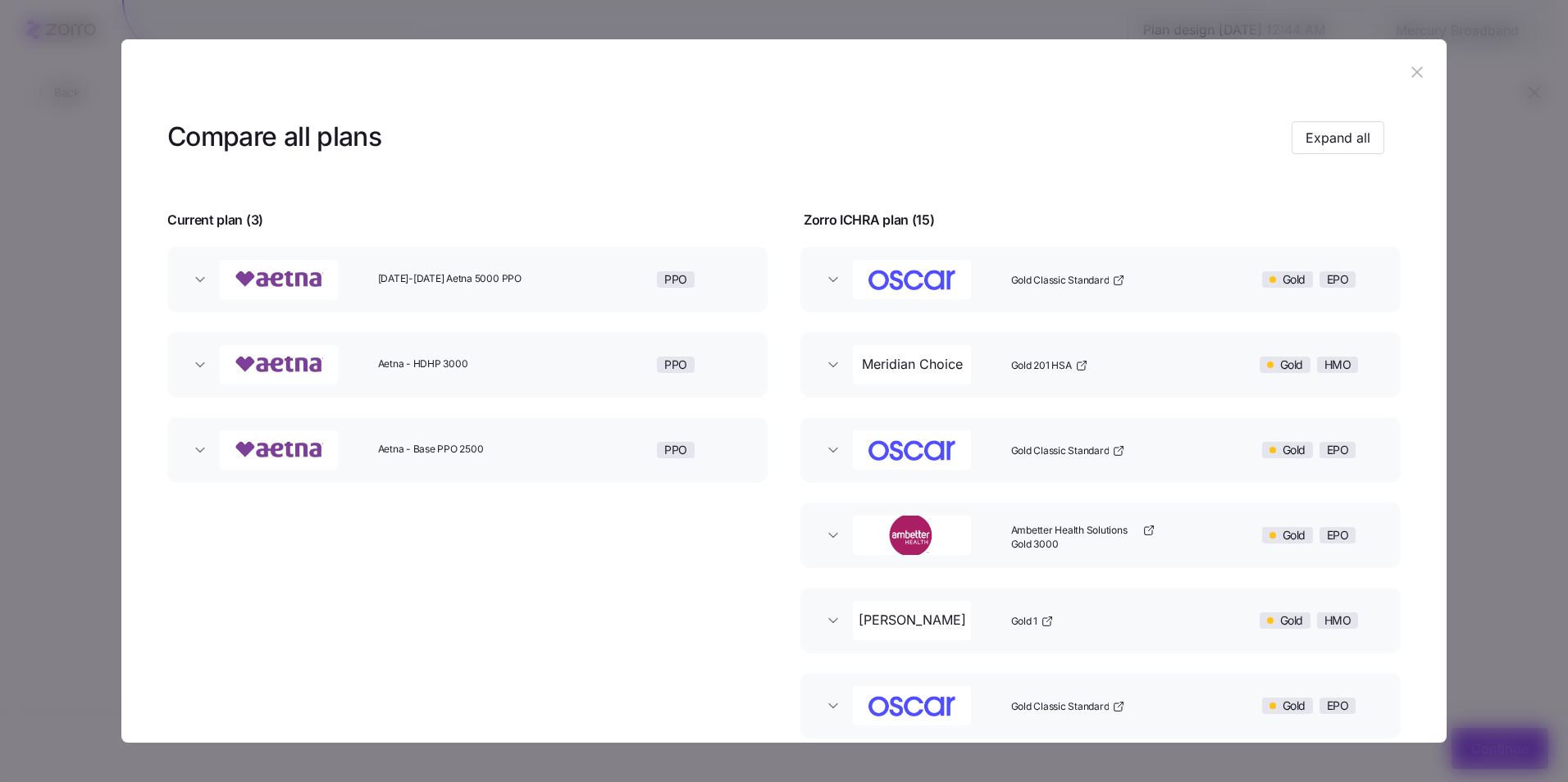
click at [458, 281] on span "[DATE]-[DATE] Aetna 5000 PPO" at bounding box center [477, 279] width 197 height 14
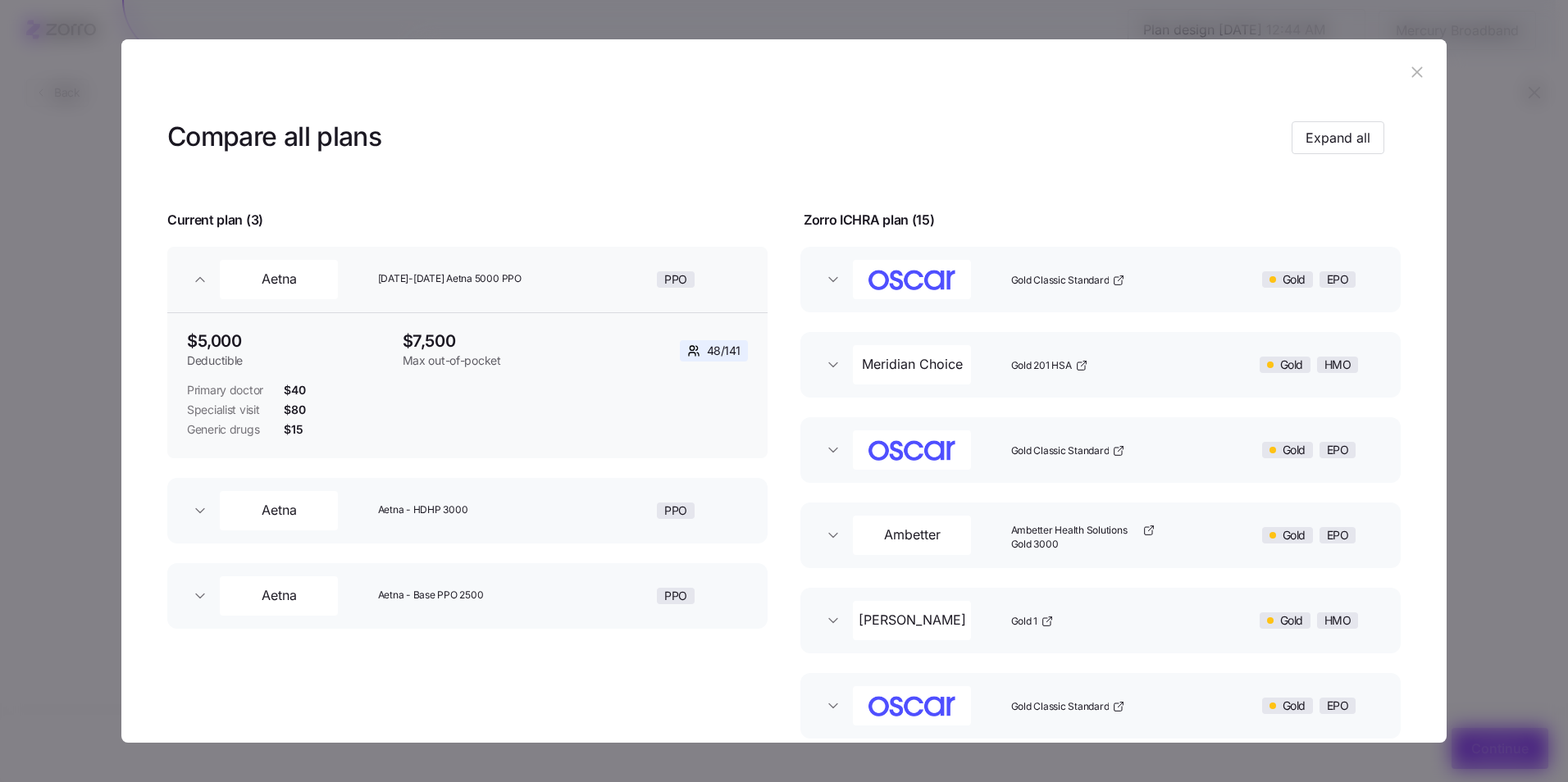
click at [458, 281] on span "[DATE]-[DATE] Aetna 5000 PPO" at bounding box center [477, 279] width 197 height 14
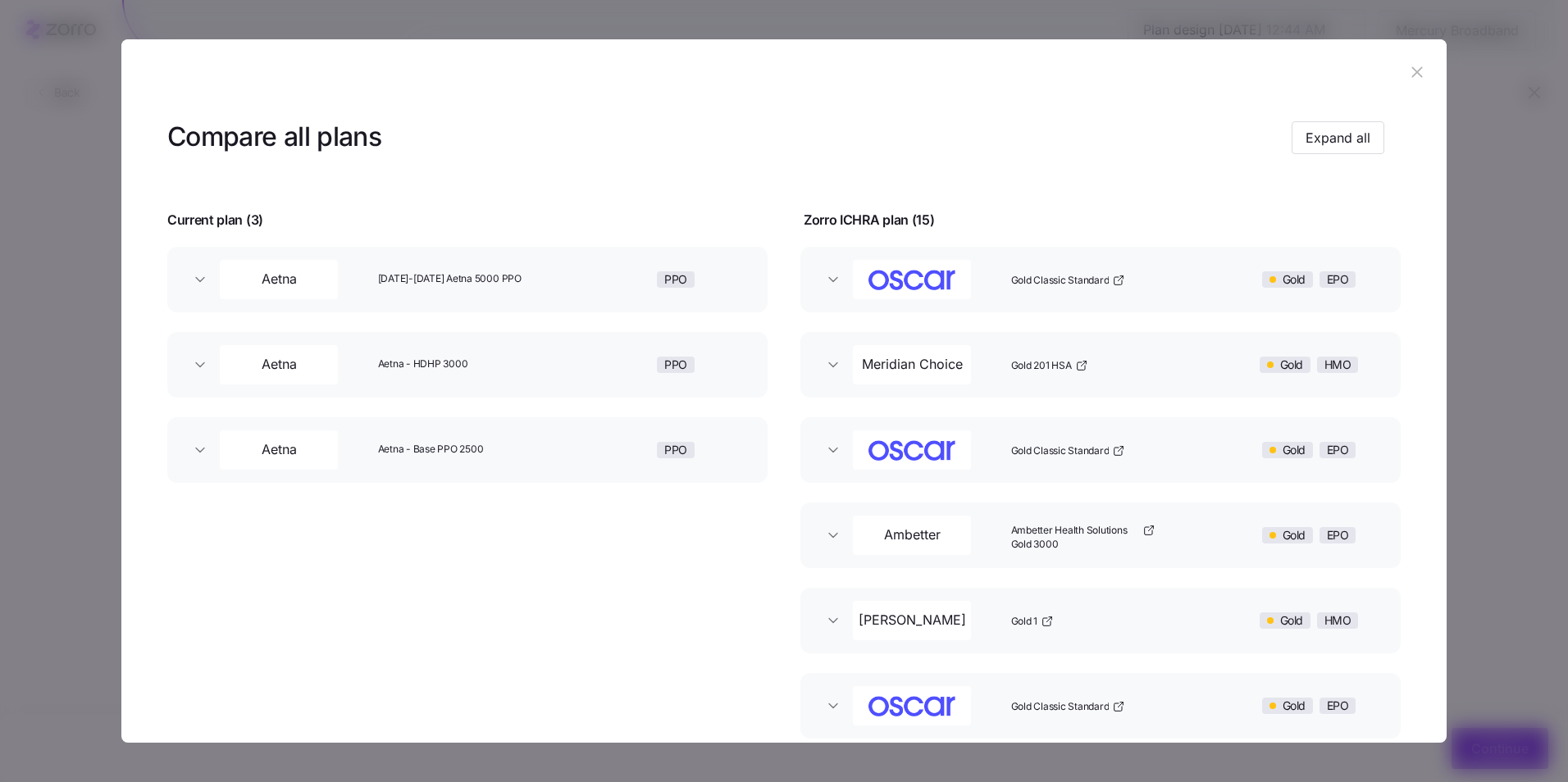
click at [1409, 67] on icon "button" at bounding box center [1417, 72] width 18 height 18
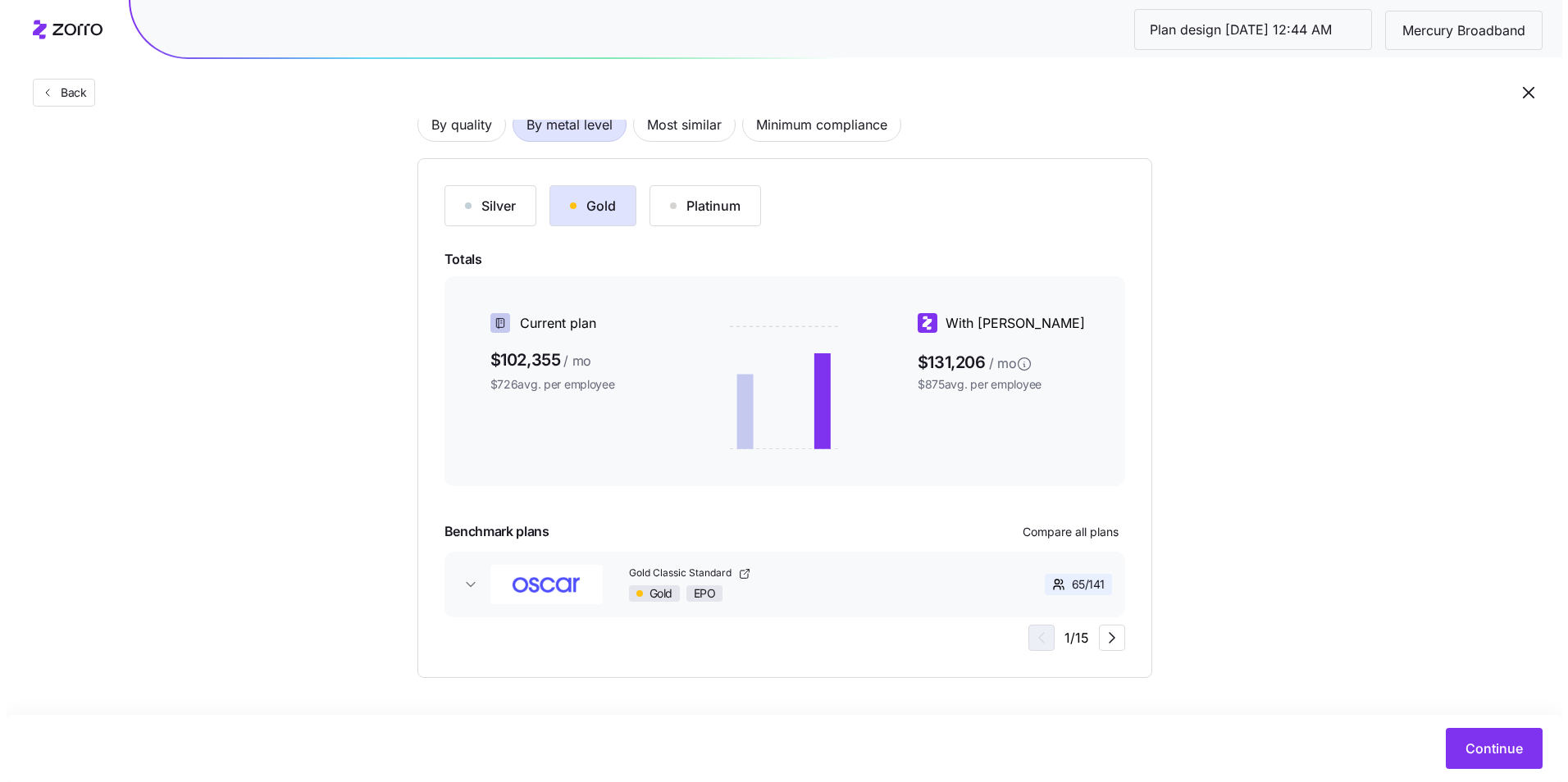
scroll to position [143, 0]
click at [1495, 757] on span "Continue" at bounding box center [1488, 748] width 57 height 20
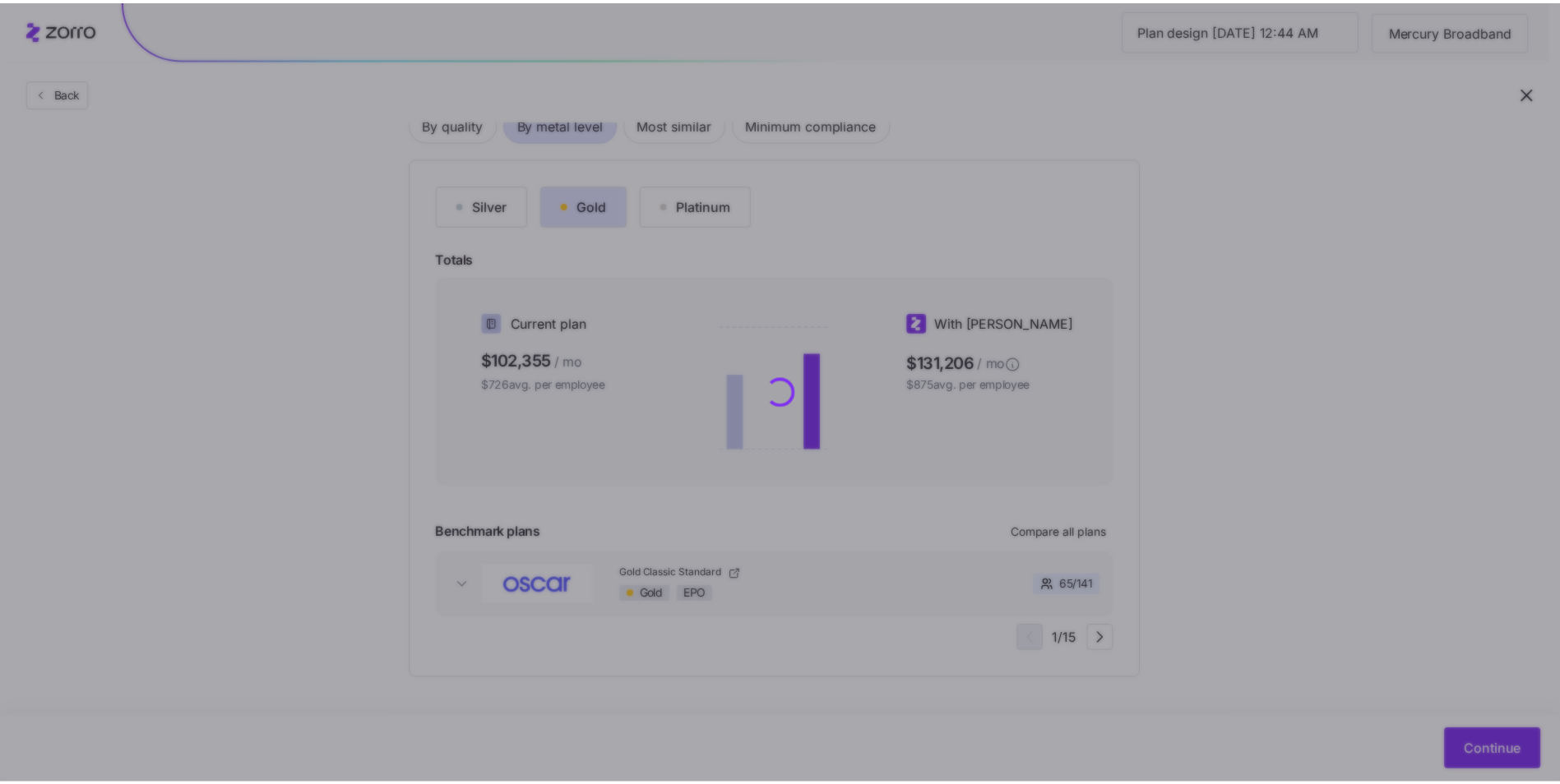
scroll to position [0, 0]
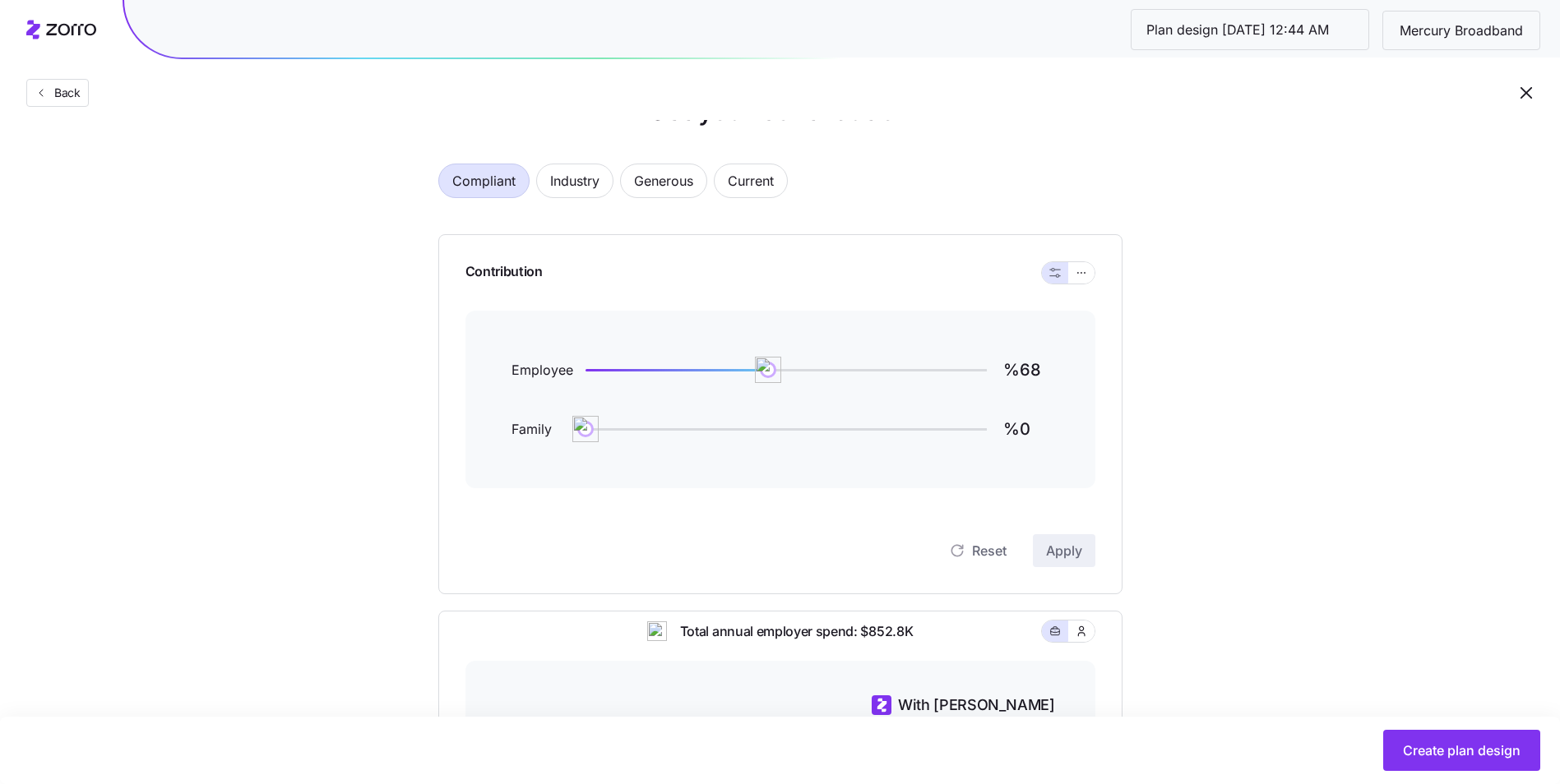
scroll to position [82, 0]
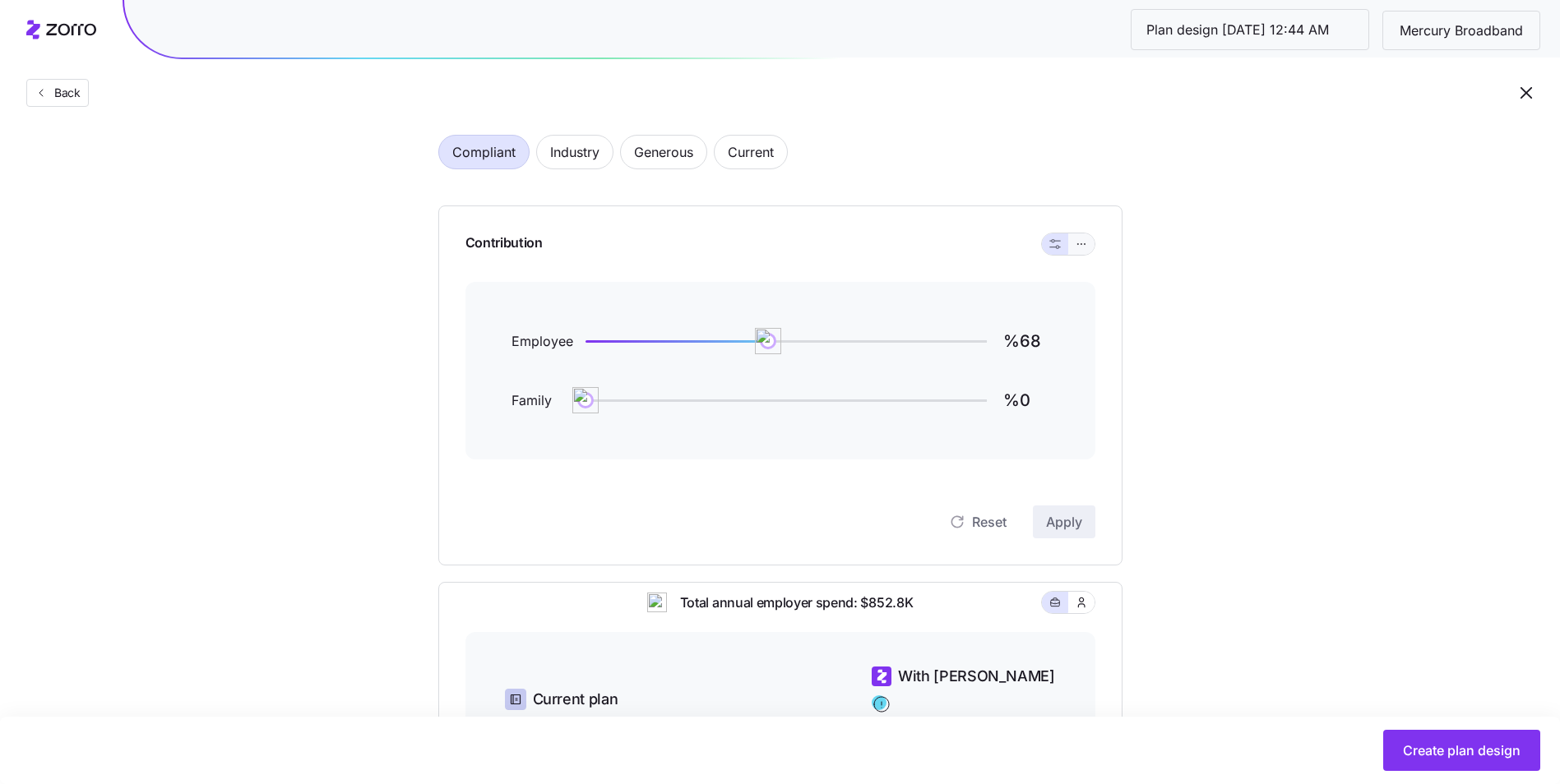
click at [1076, 239] on icon "button" at bounding box center [1081, 244] width 11 height 20
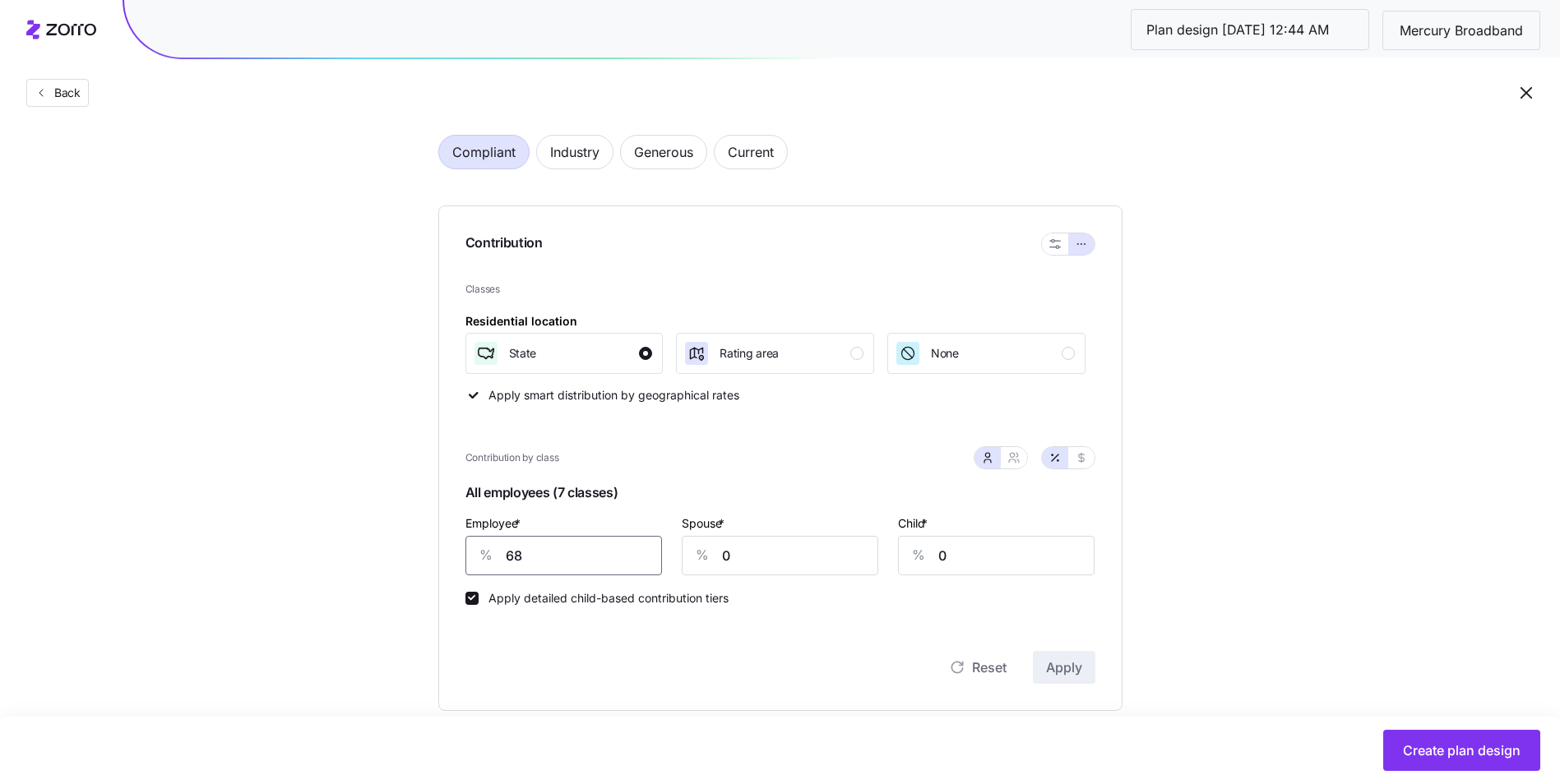
drag, startPoint x: 552, startPoint y: 560, endPoint x: 482, endPoint y: 560, distance: 70.0
click at [482, 560] on div "% 68" at bounding box center [564, 555] width 197 height 39
type input "90"
type input "60"
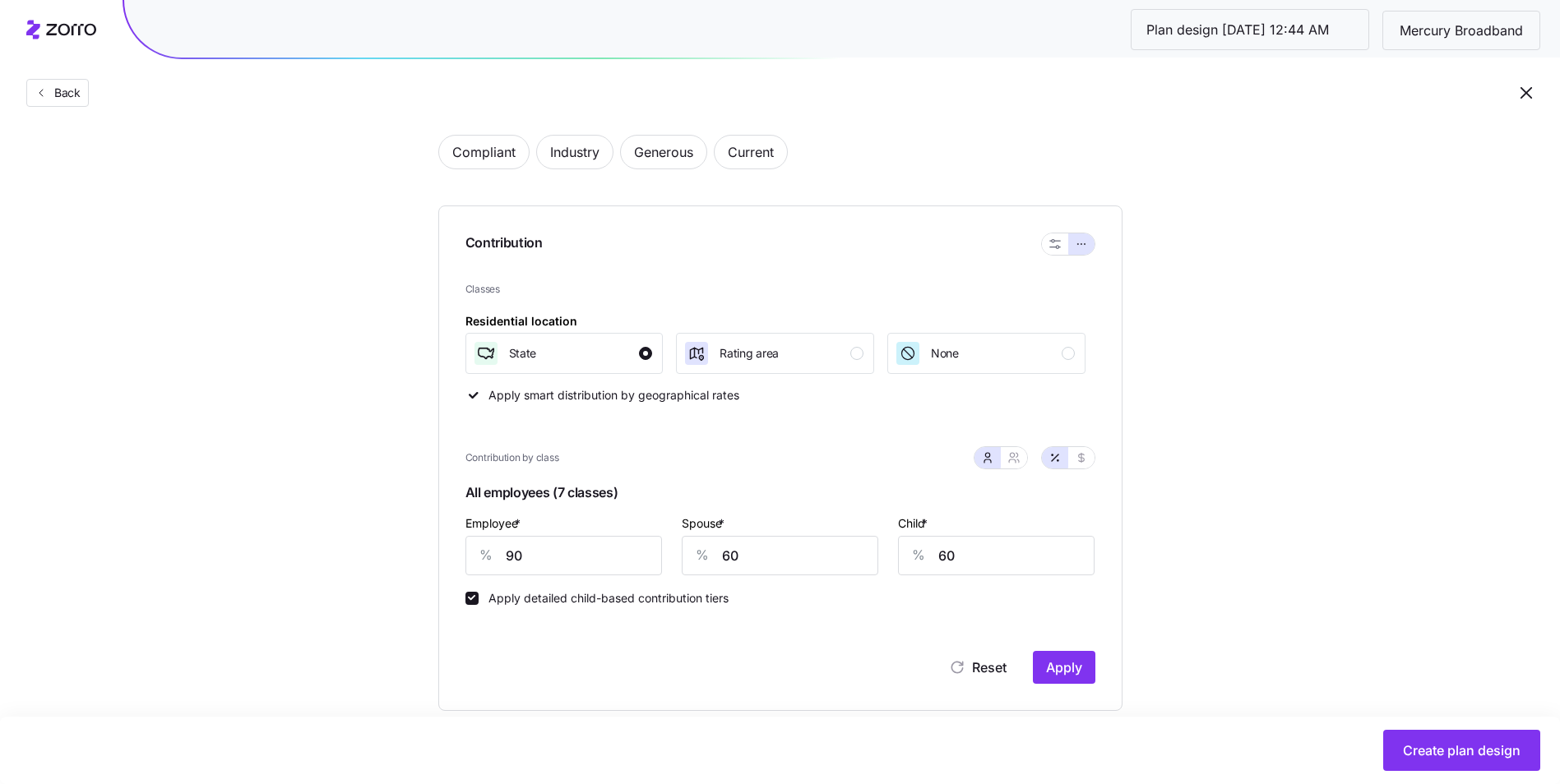
click at [1213, 563] on div "Set your contribution Compliant Industry Generous Current Contribution Classes …" at bounding box center [780, 637] width 1560 height 1149
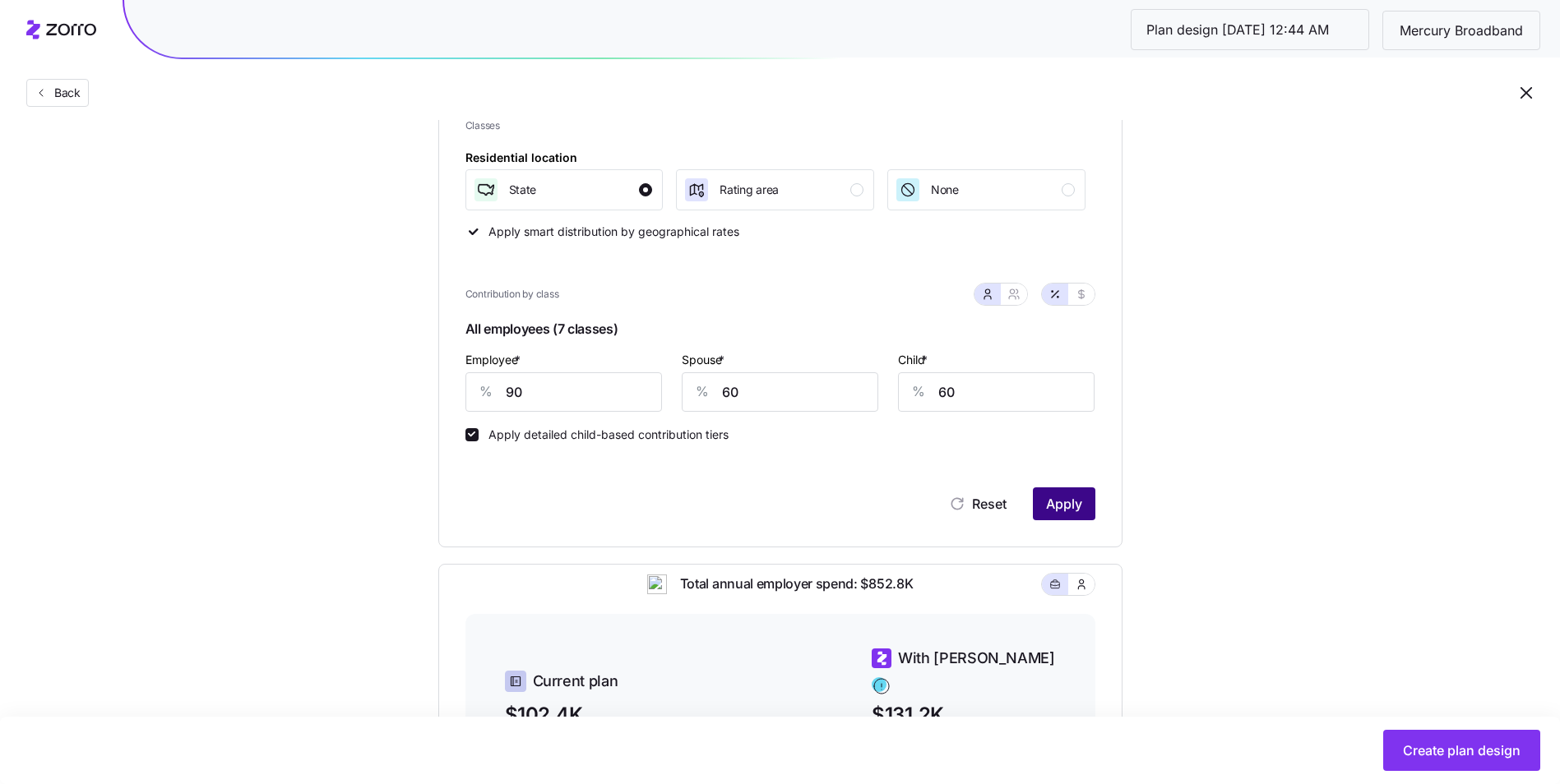
scroll to position [246, 0]
click at [1071, 508] on span "Apply" at bounding box center [1064, 502] width 36 height 20
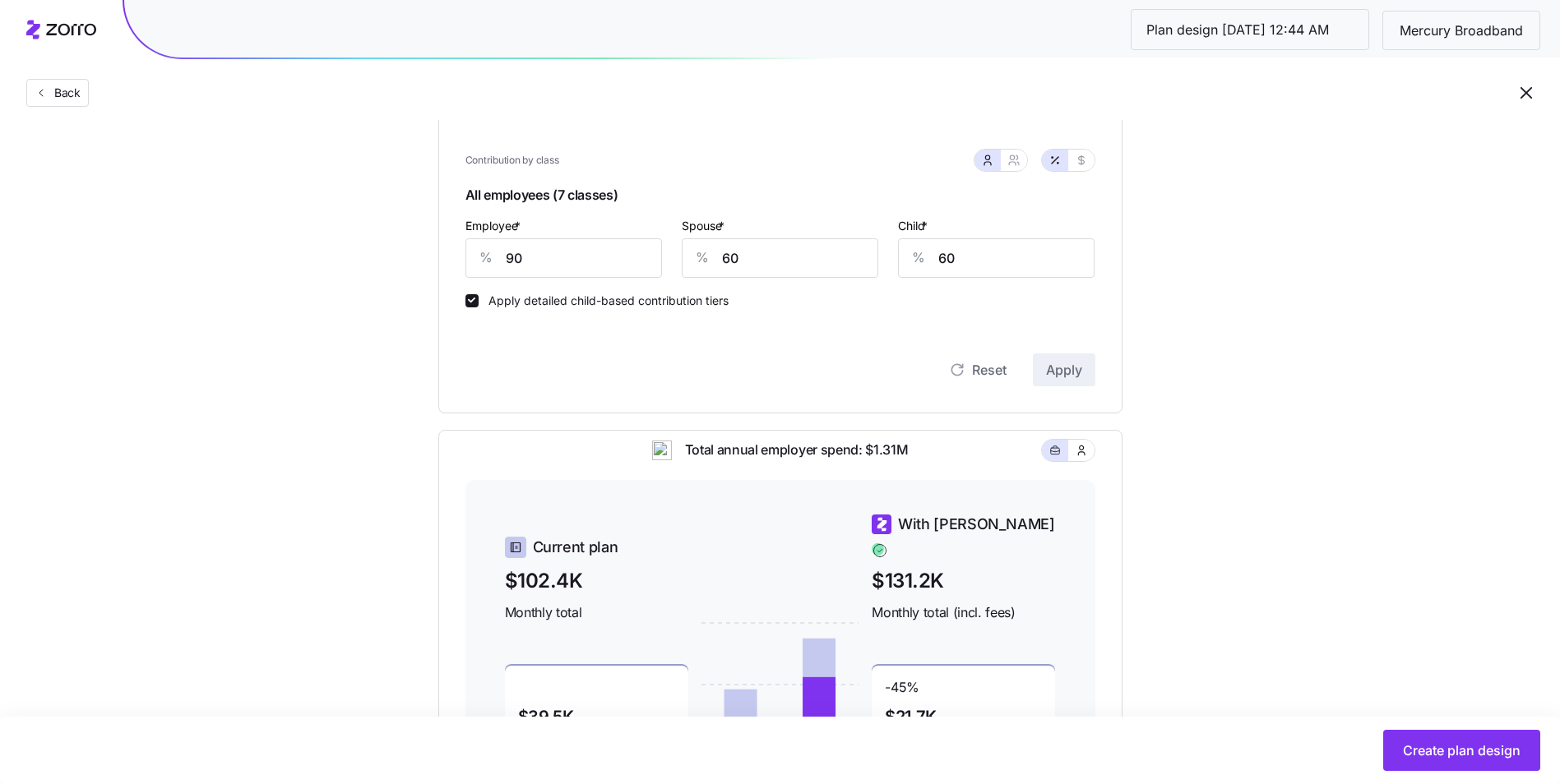
scroll to position [367, 0]
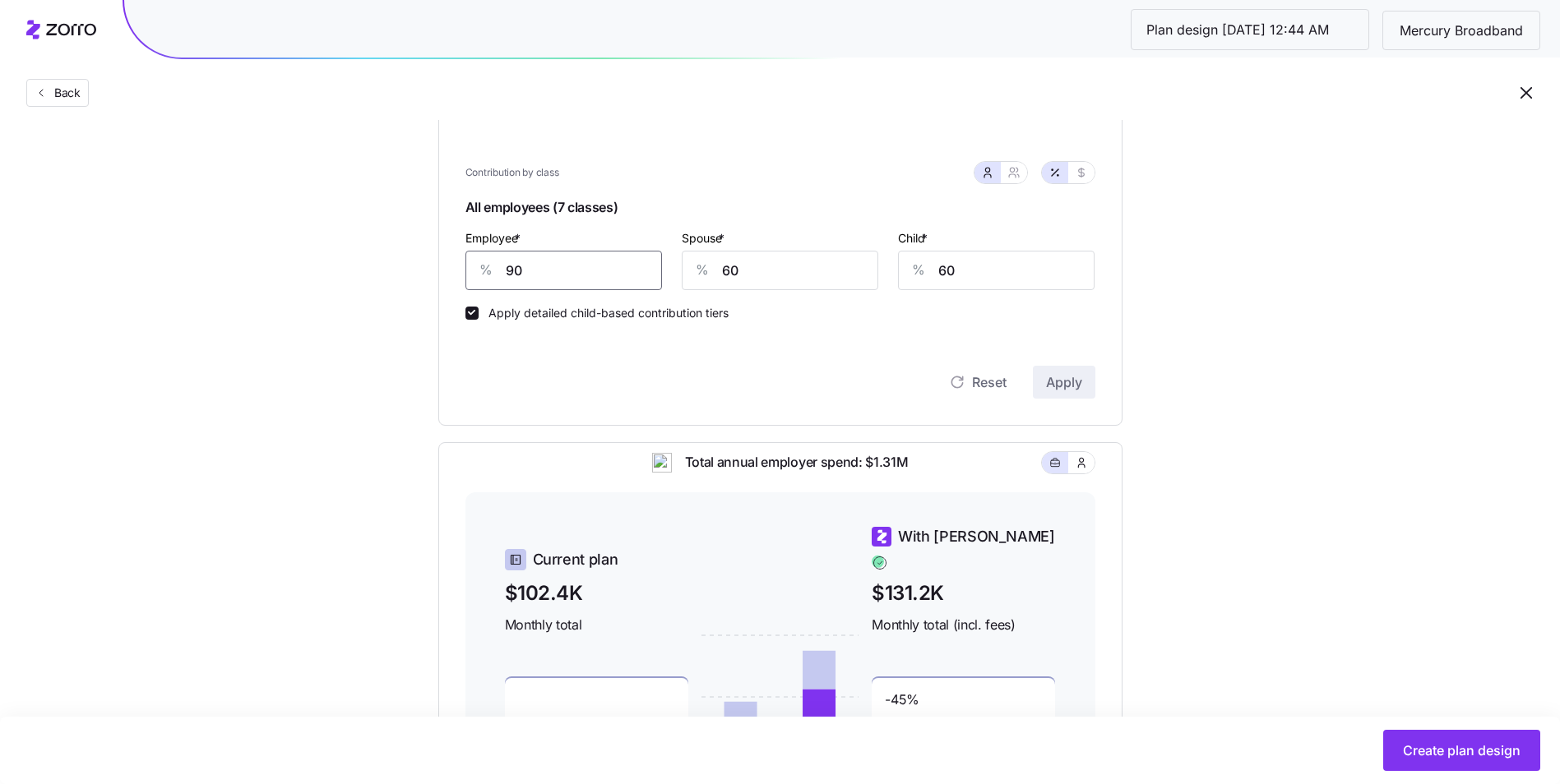
drag, startPoint x: 512, startPoint y: 273, endPoint x: 489, endPoint y: 274, distance: 23.0
click at [489, 274] on div "% 90" at bounding box center [564, 270] width 197 height 39
type input "80"
type input "50"
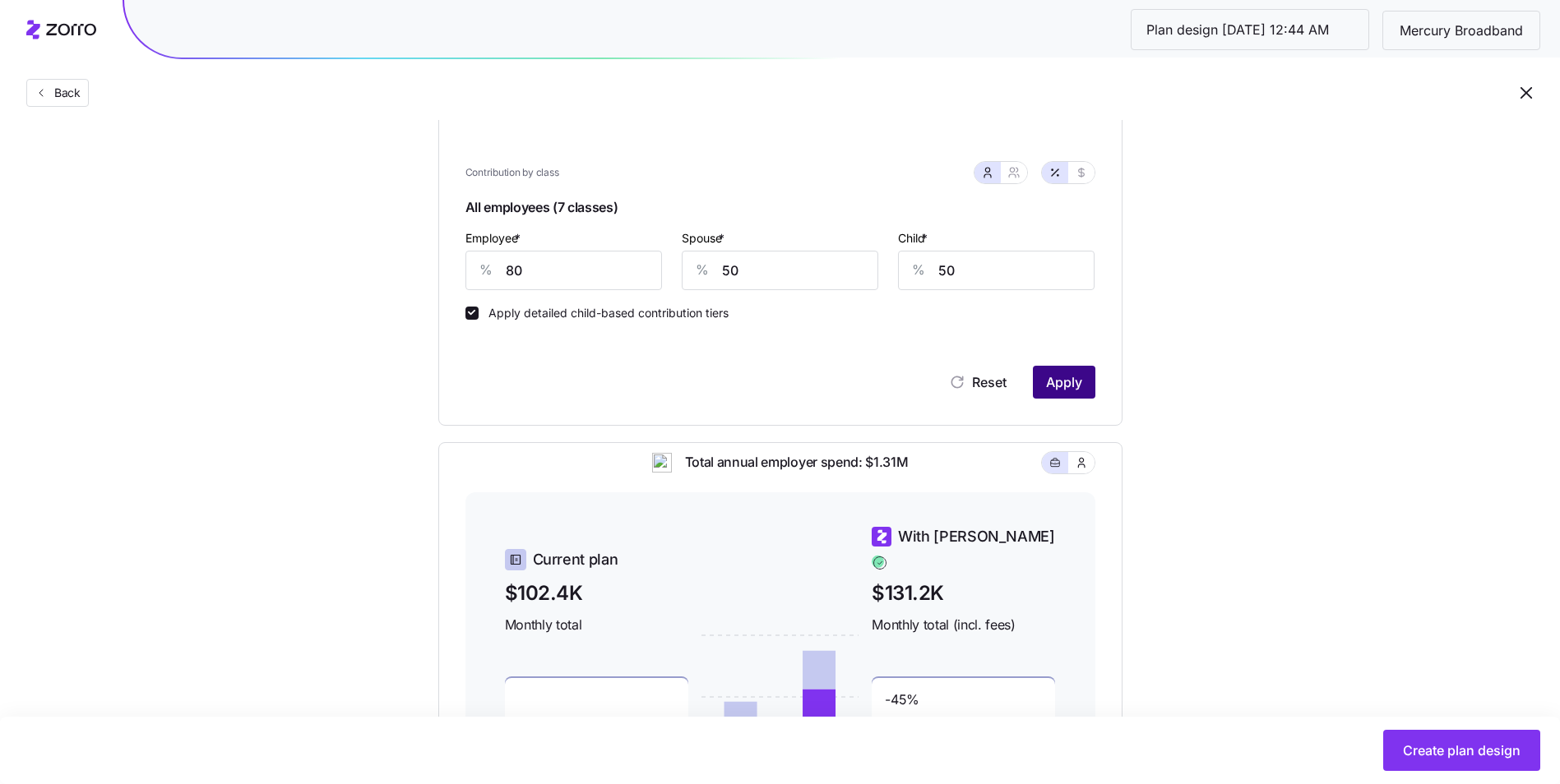
click at [1055, 374] on span "Apply" at bounding box center [1064, 382] width 36 height 20
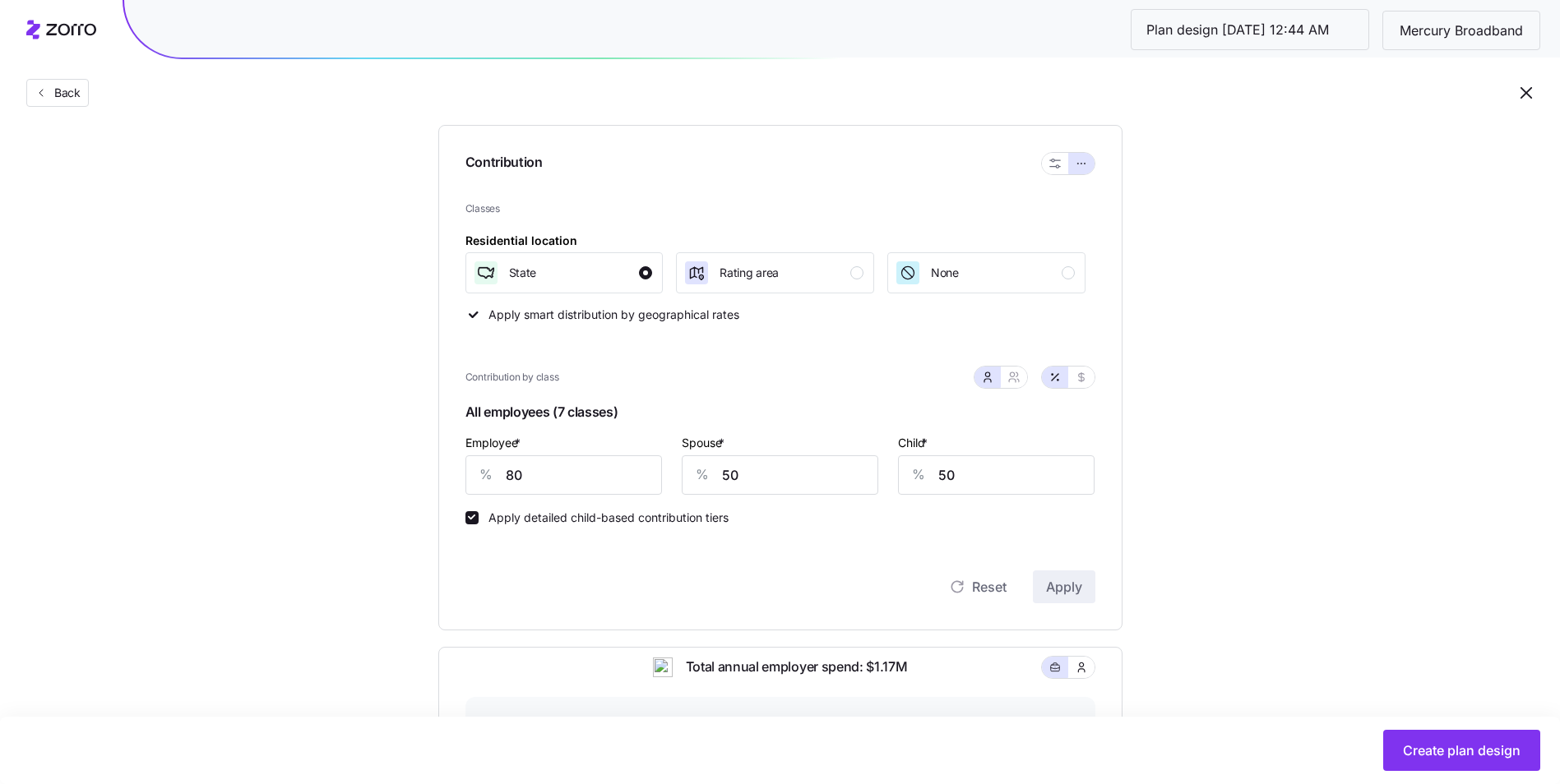
scroll to position [82, 0]
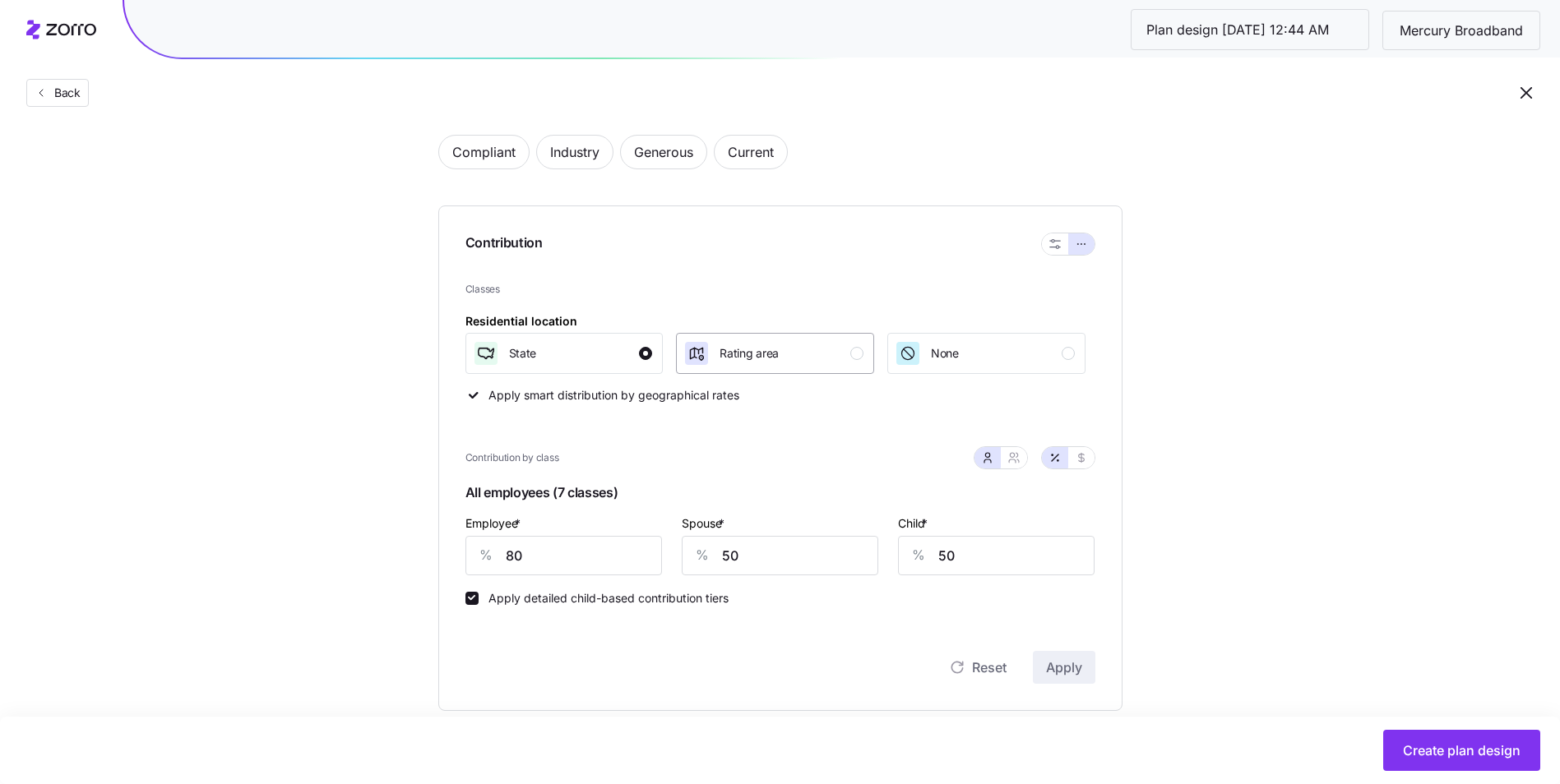
click at [779, 359] on div "Rating area" at bounding box center [773, 353] width 180 height 27
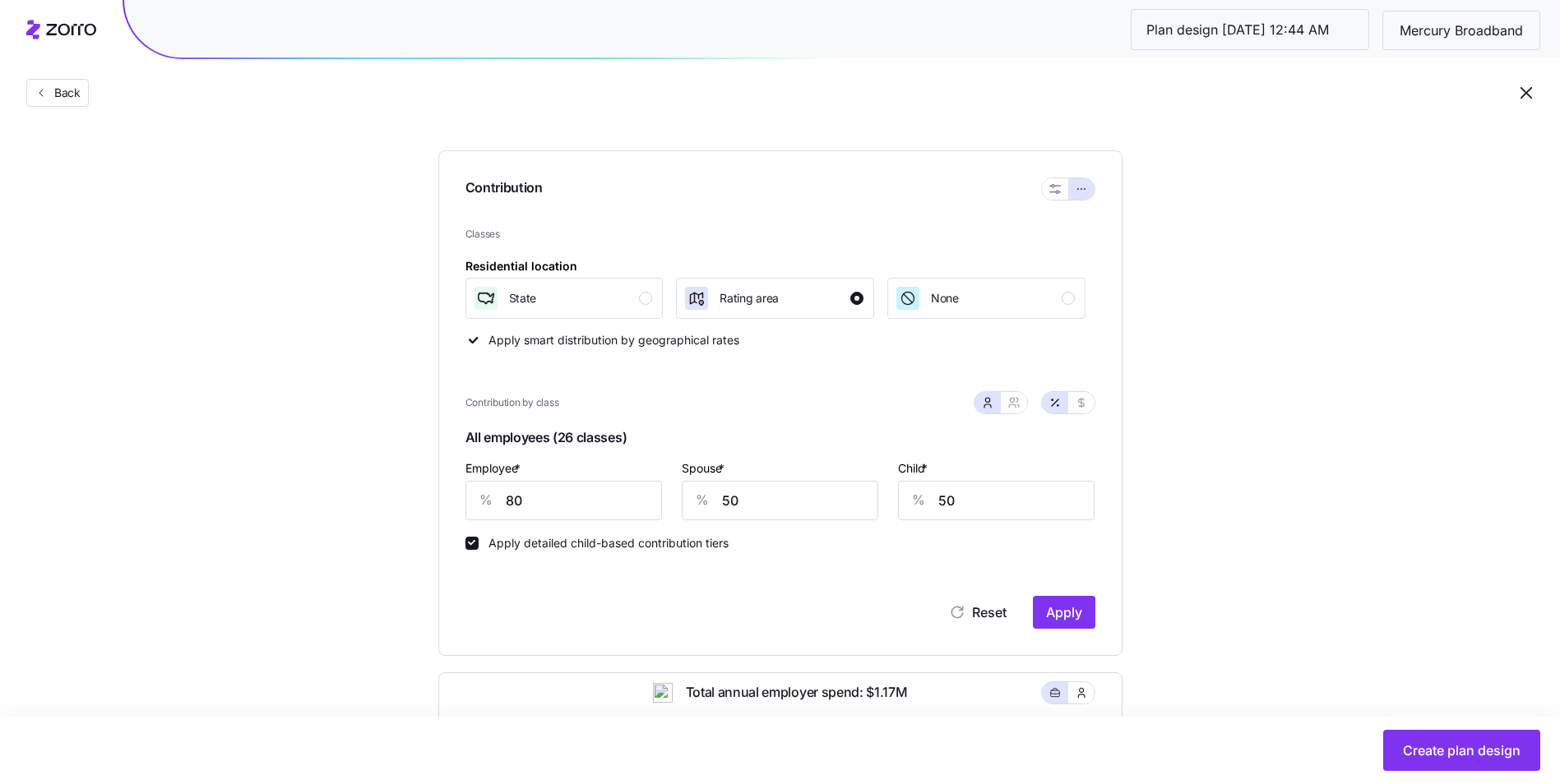
scroll to position [164, 0]
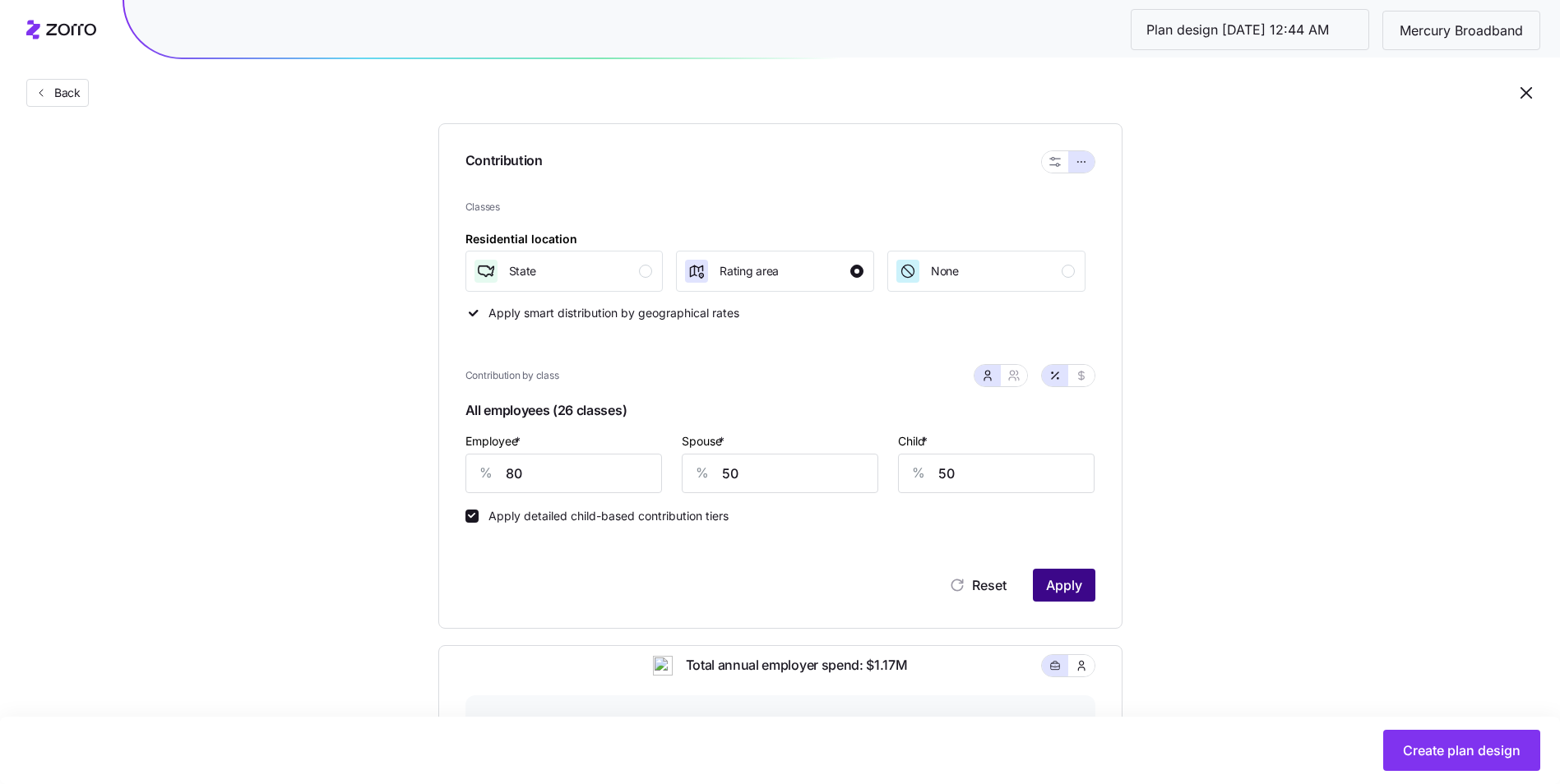
click at [1076, 573] on button "Apply" at bounding box center [1063, 585] width 63 height 33
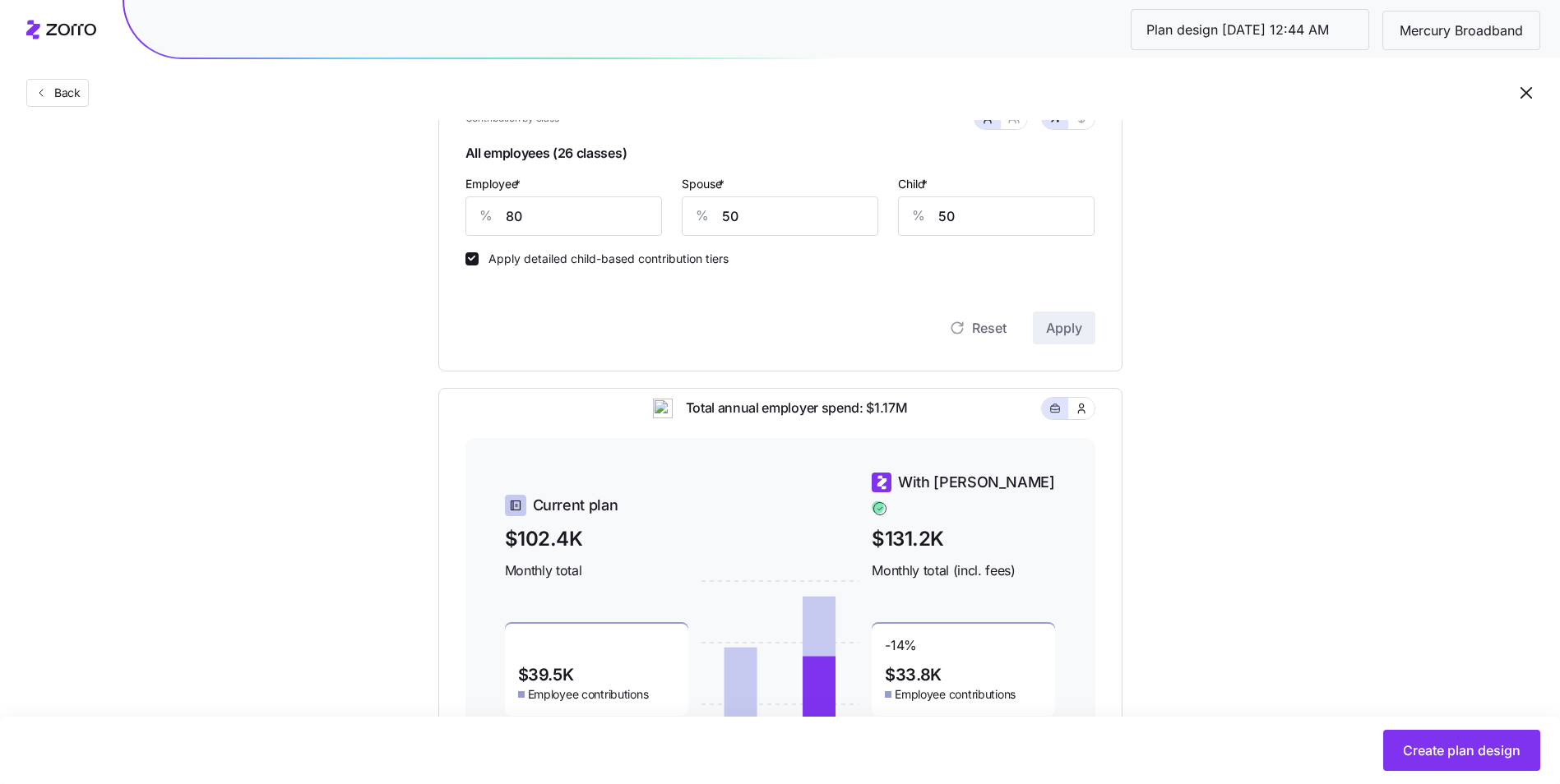
scroll to position [203, 0]
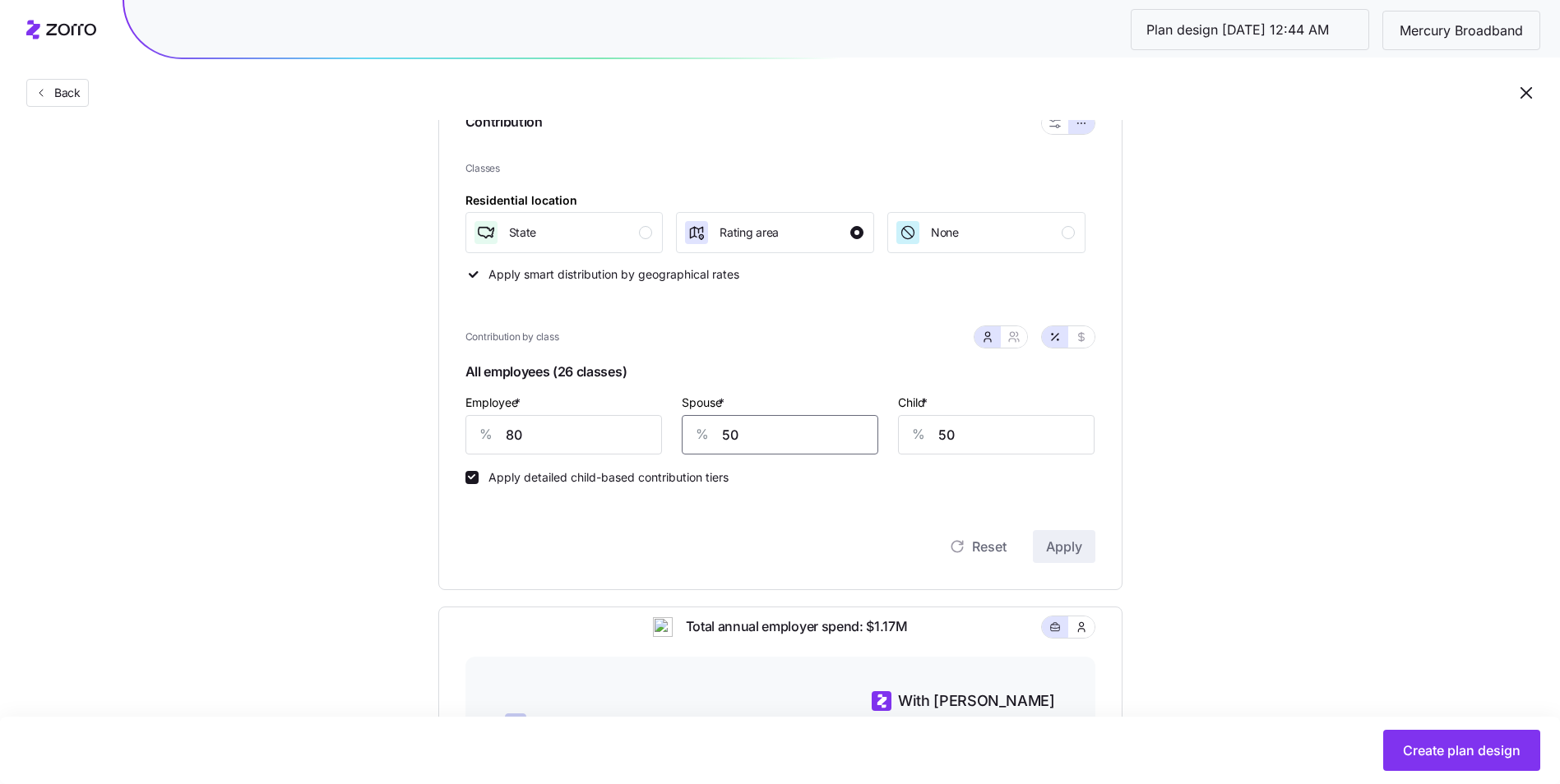
drag, startPoint x: 768, startPoint y: 430, endPoint x: 707, endPoint y: 433, distance: 61.1
click at [705, 433] on div "% 50" at bounding box center [780, 435] width 197 height 39
type input "45"
drag, startPoint x: 524, startPoint y: 431, endPoint x: 497, endPoint y: 431, distance: 27.0
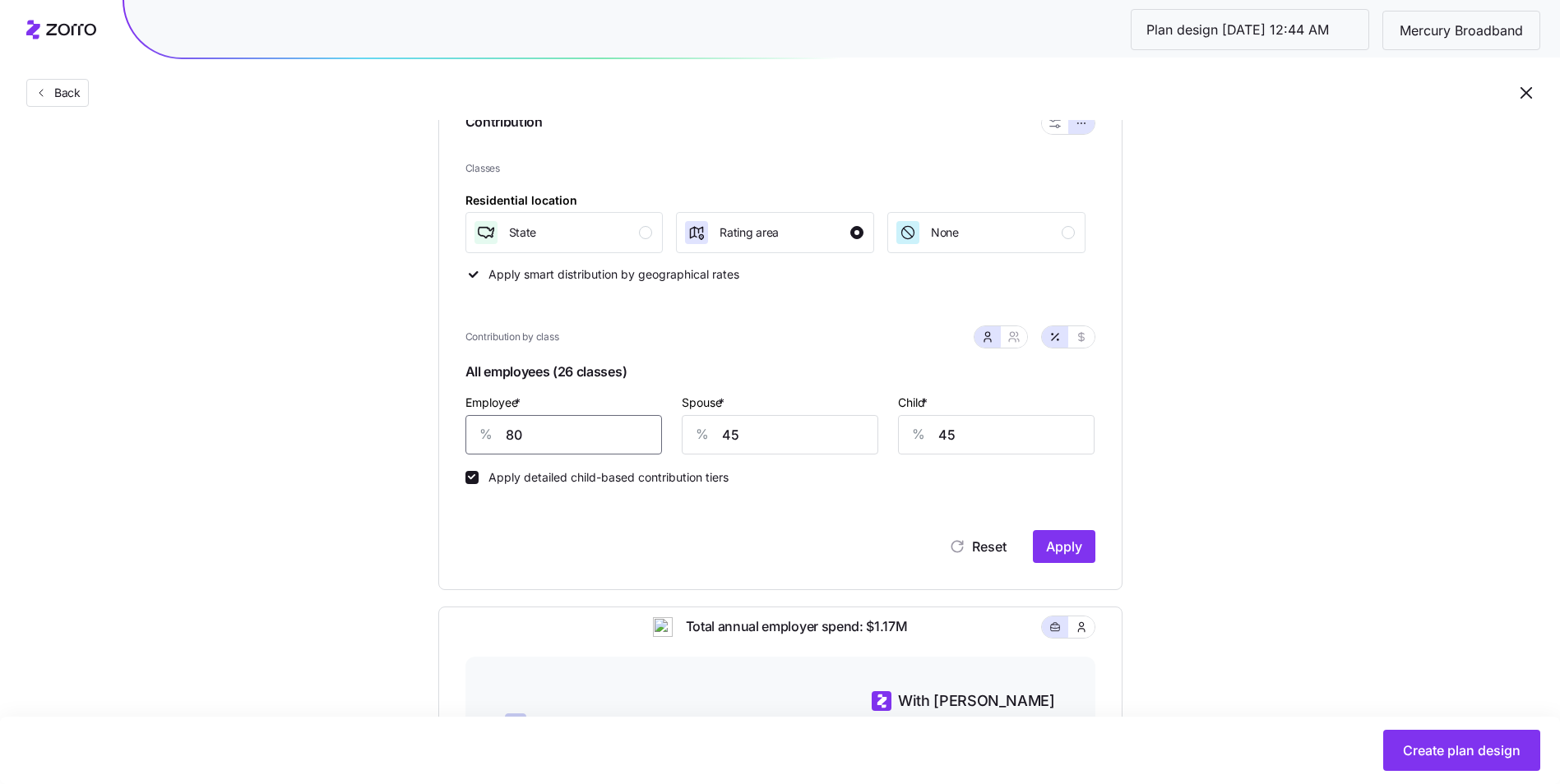
click at [497, 431] on div "% 80" at bounding box center [564, 435] width 197 height 39
type input "75"
drag, startPoint x: 1059, startPoint y: 526, endPoint x: 1096, endPoint y: 546, distance: 42.1
click at [1060, 526] on div "Reset Apply" at bounding box center [781, 530] width 630 height 66
click at [1096, 546] on div "Contribution Classes Residential location State Rating area None Apply smart di…" at bounding box center [780, 337] width 684 height 506
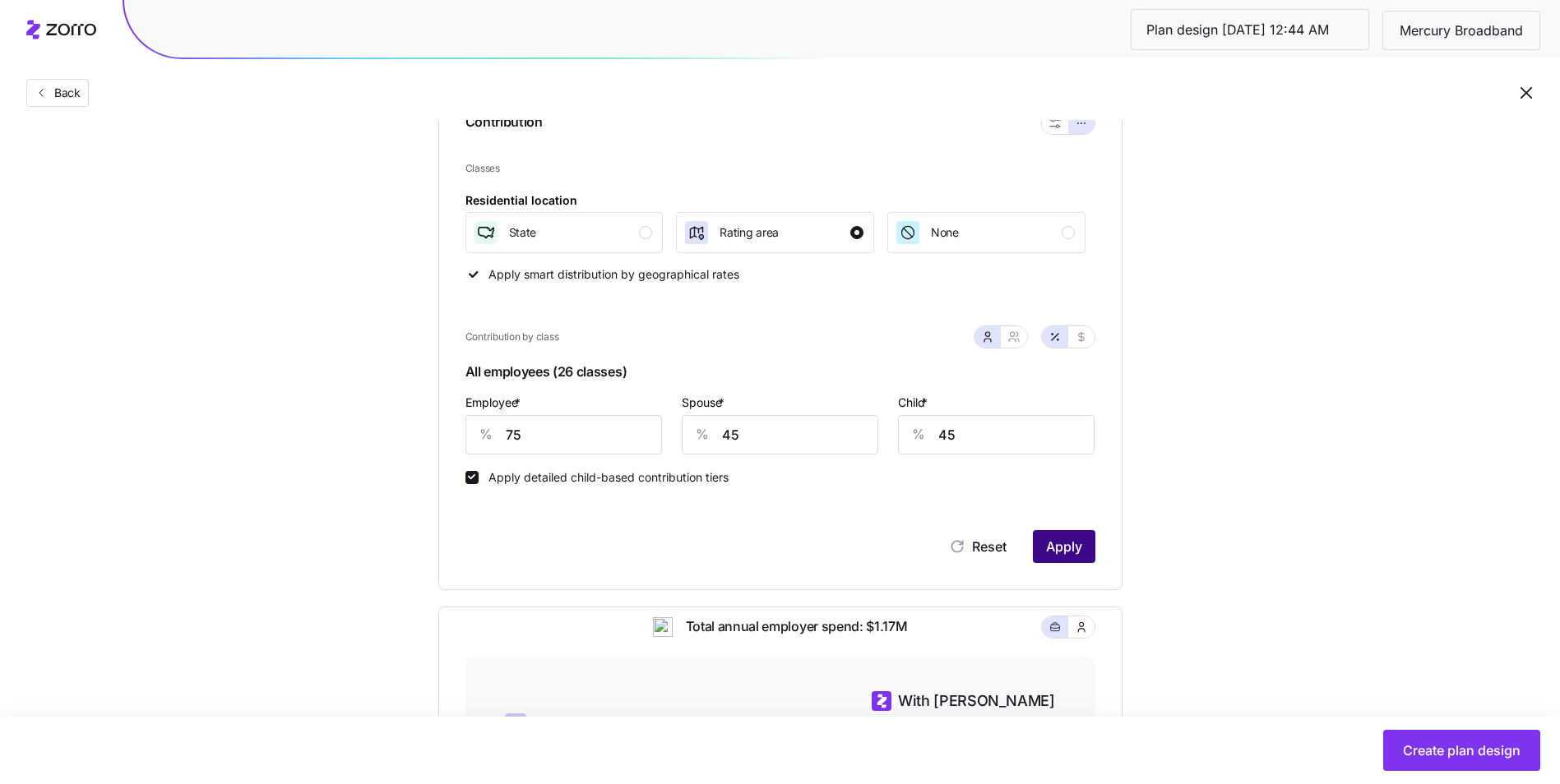
click at [1090, 549] on button "Apply" at bounding box center [1063, 546] width 63 height 33
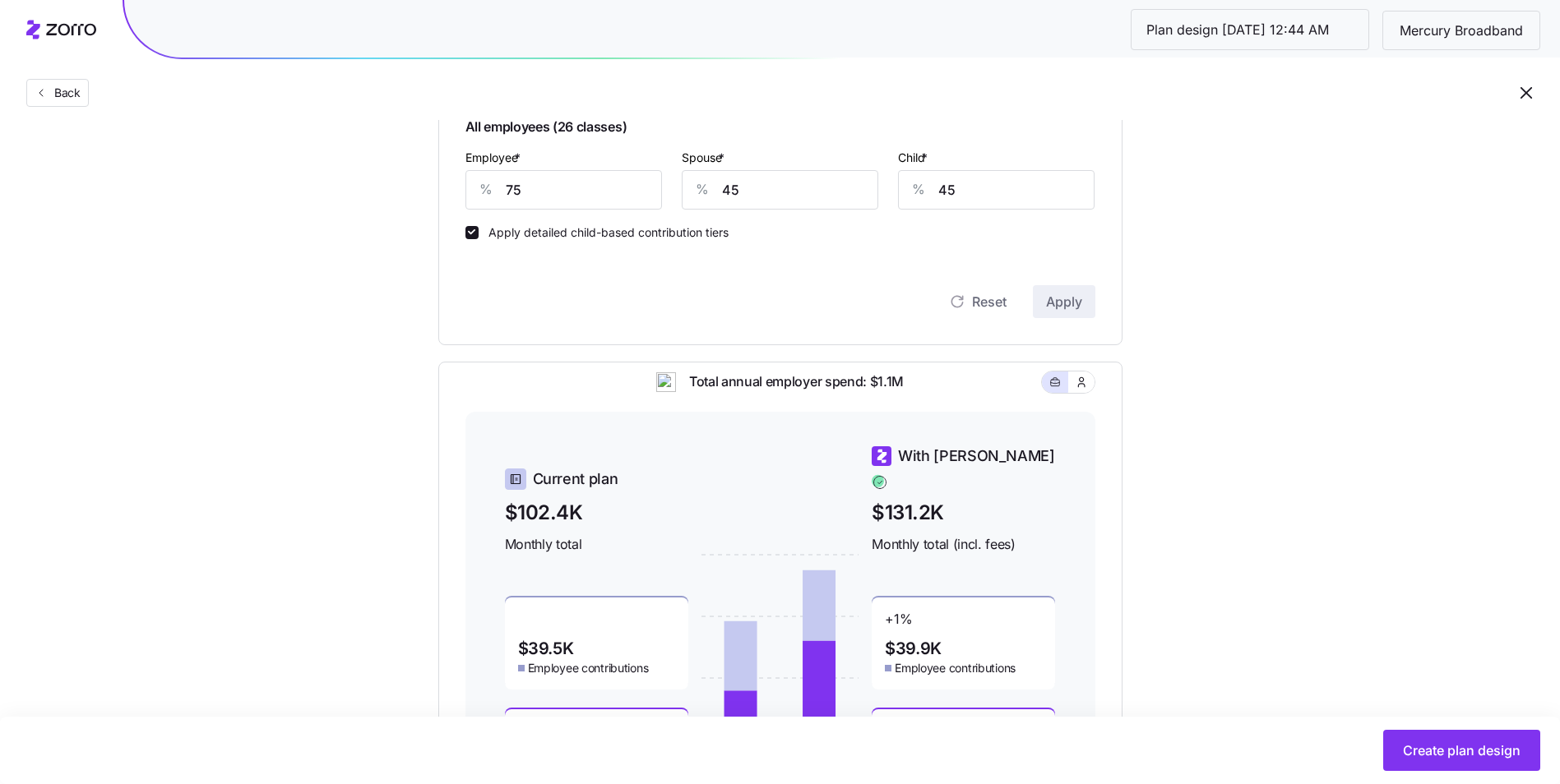
scroll to position [285, 0]
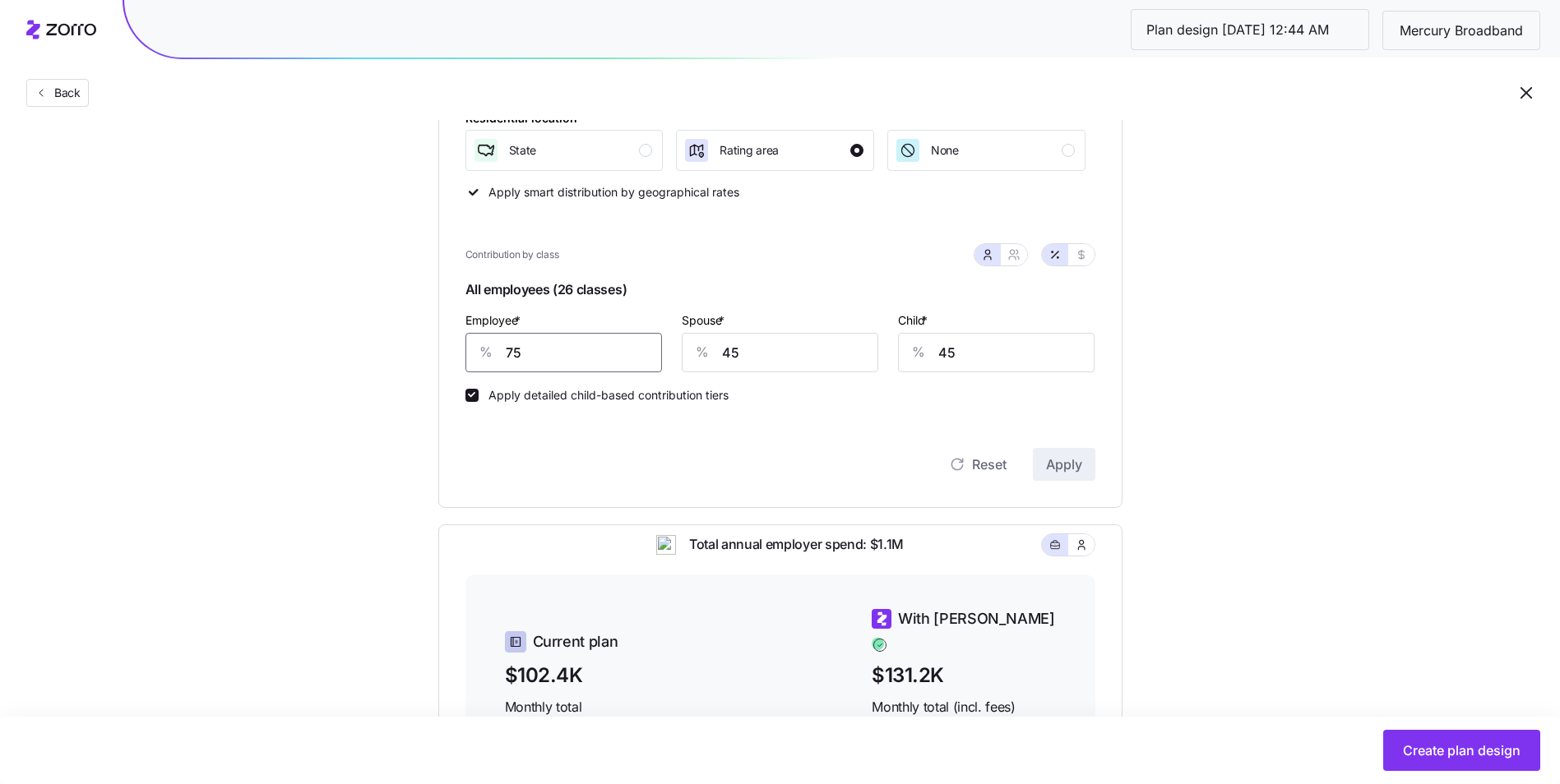
drag, startPoint x: 553, startPoint y: 353, endPoint x: 466, endPoint y: 358, distance: 87.1
click at [466, 358] on div "% 75" at bounding box center [564, 353] width 197 height 39
type input "80"
type input "50"
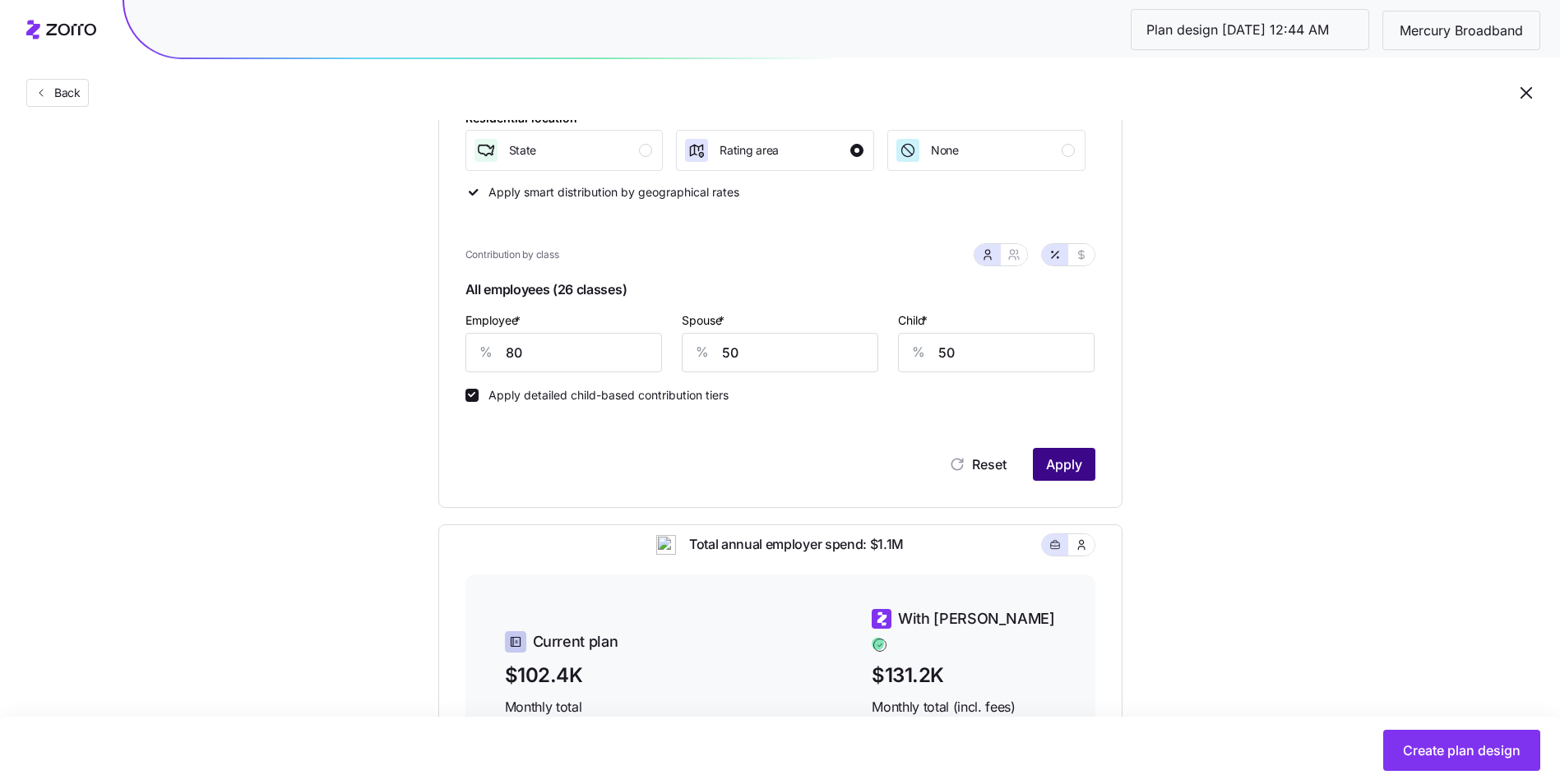
click at [1047, 454] on button "Apply" at bounding box center [1063, 464] width 63 height 33
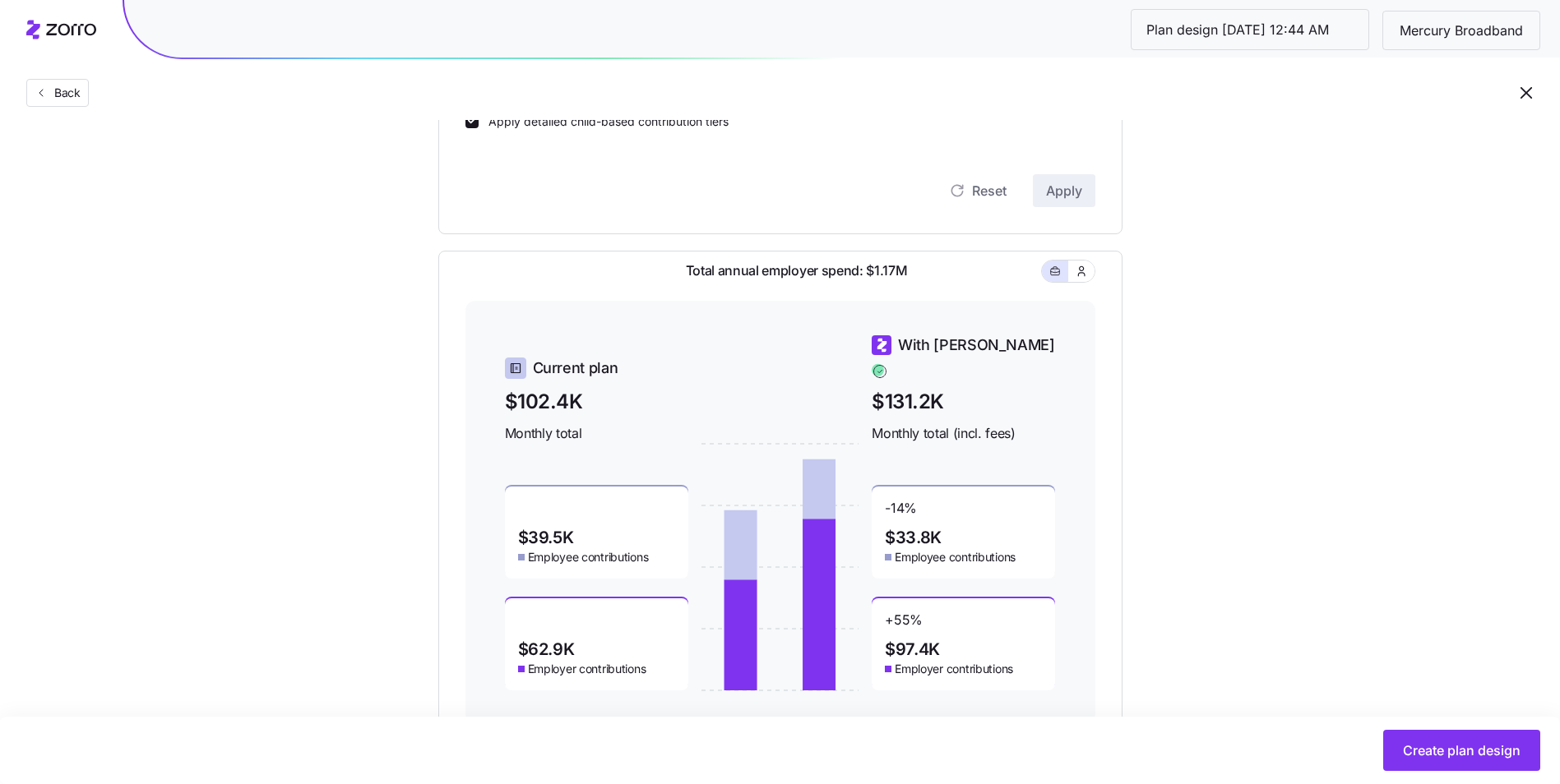
scroll to position [532, 0]
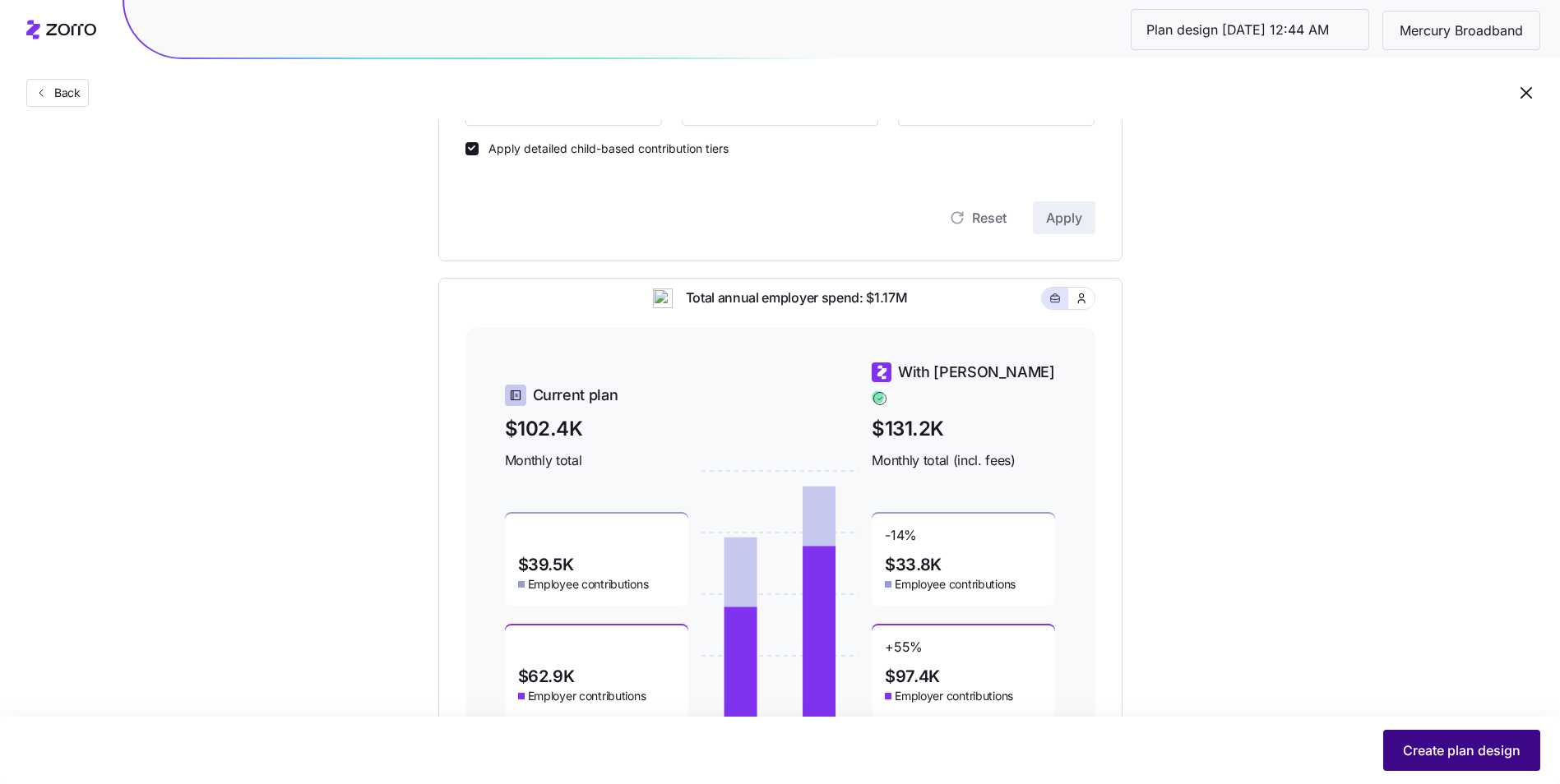
click at [1464, 738] on button "Create plan design" at bounding box center [1461, 751] width 157 height 41
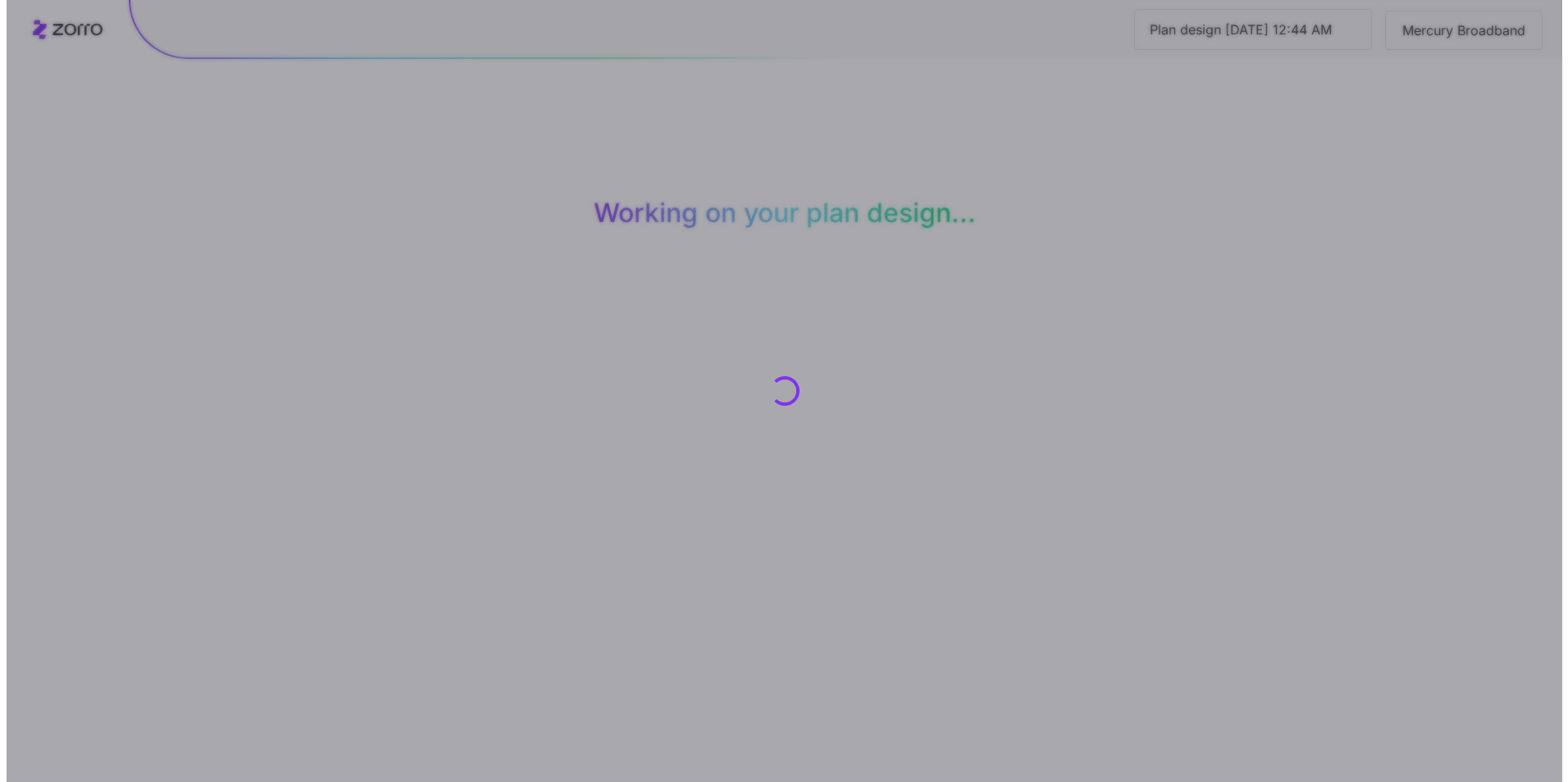
scroll to position [0, 0]
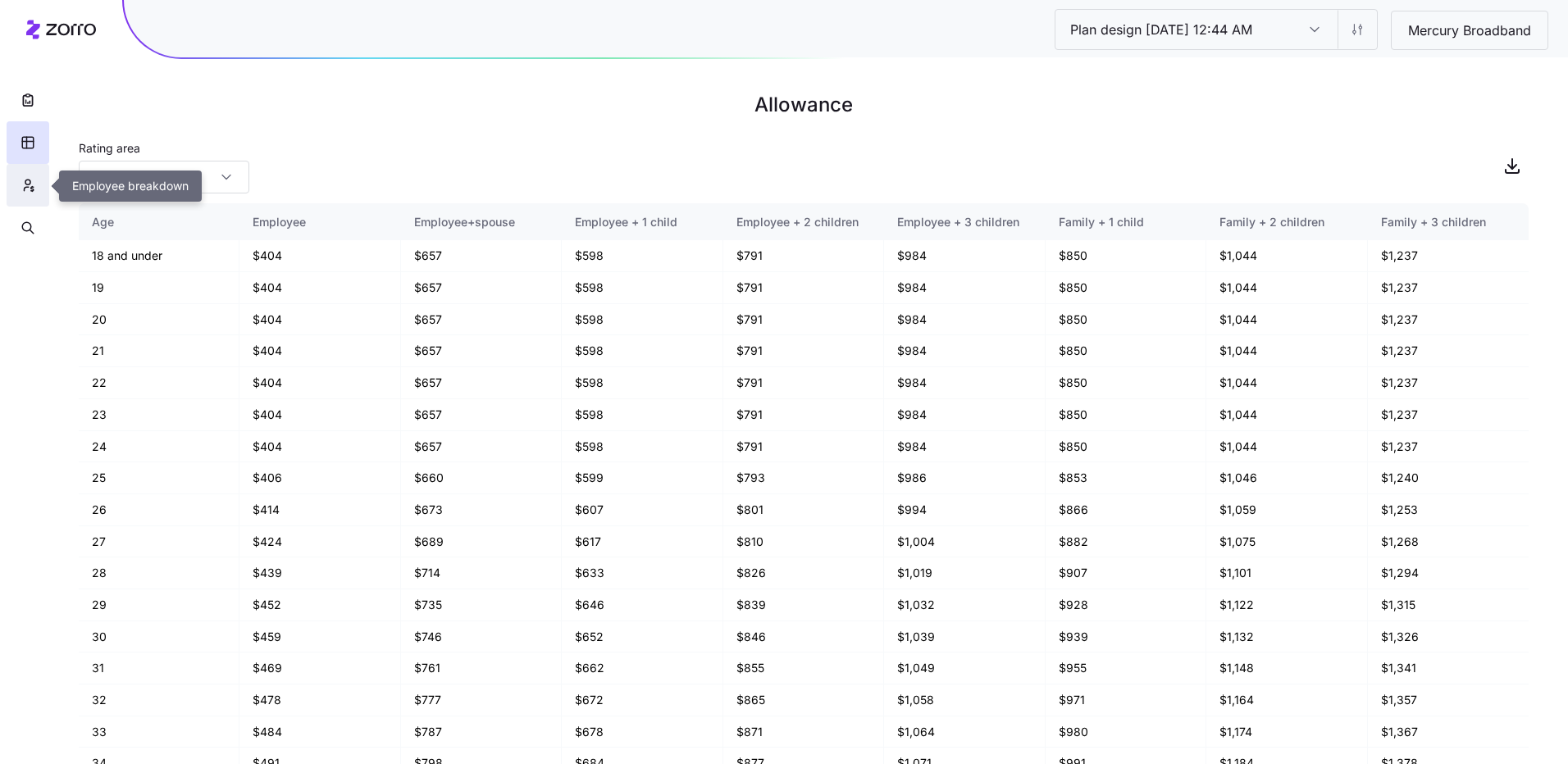
click at [15, 184] on button "button" at bounding box center [28, 185] width 43 height 43
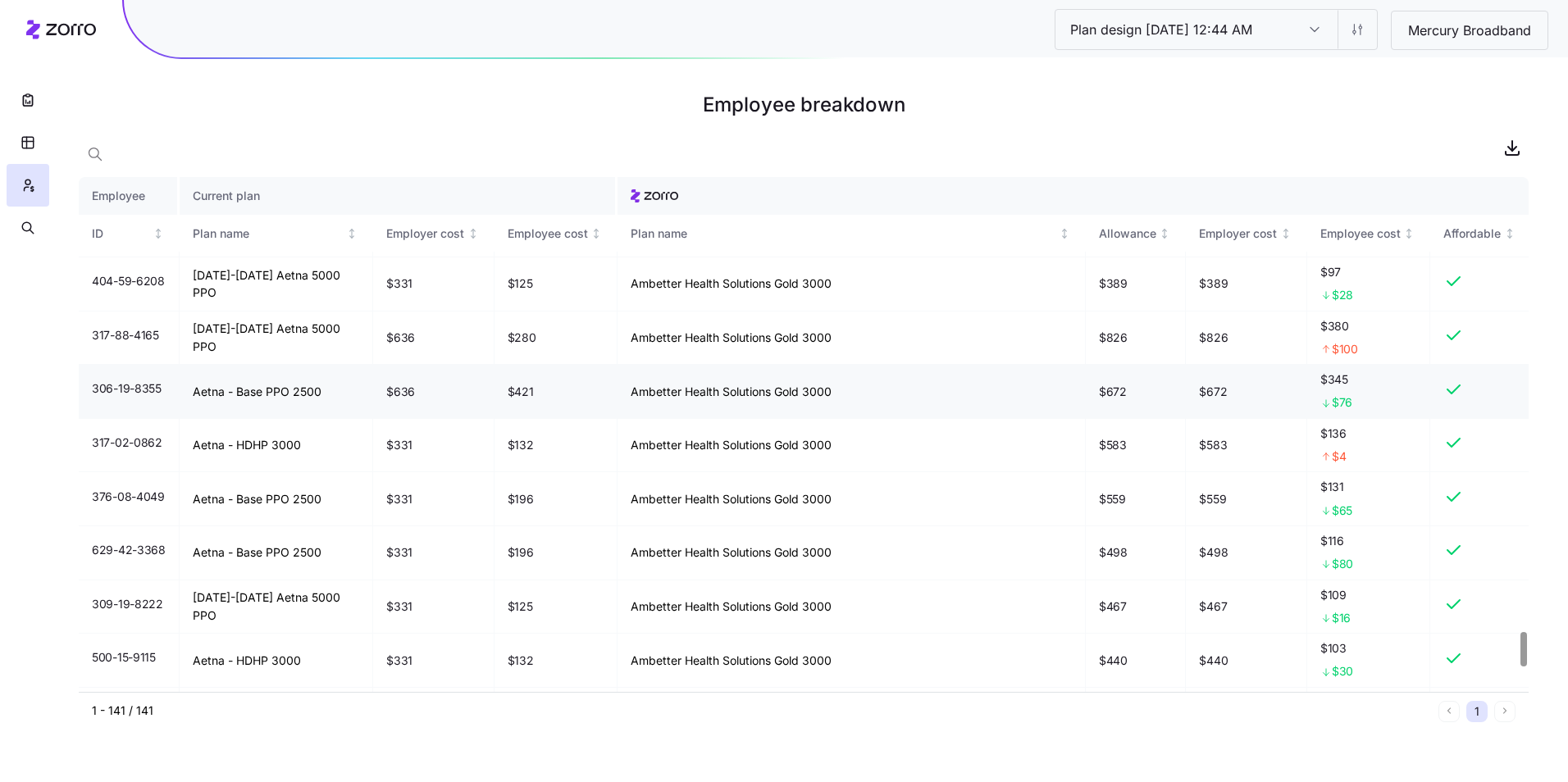
scroll to position [6806, 0]
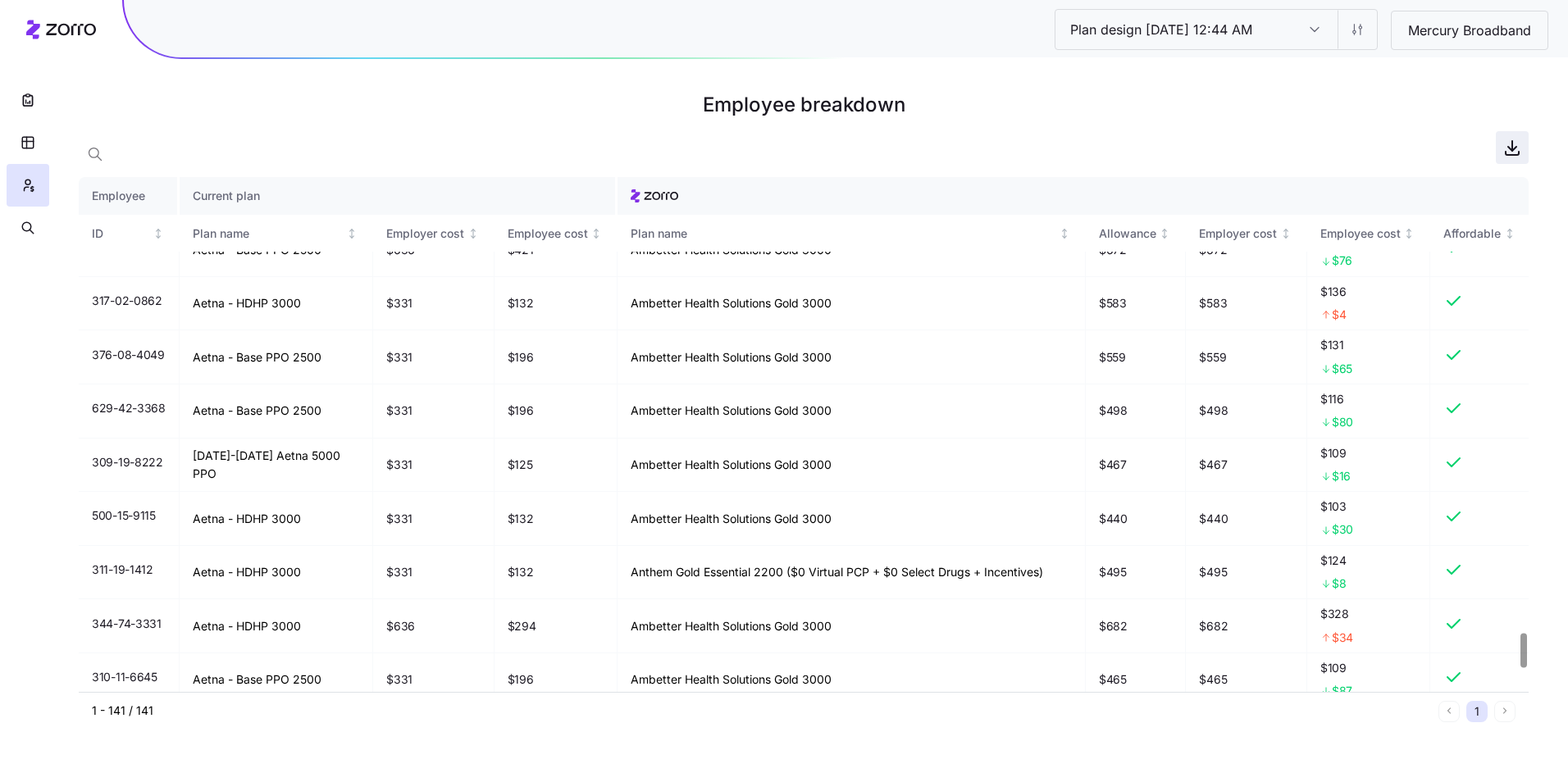
click at [1505, 155] on icon "button" at bounding box center [1512, 147] width 20 height 20
